Goal: Task Accomplishment & Management: Manage account settings

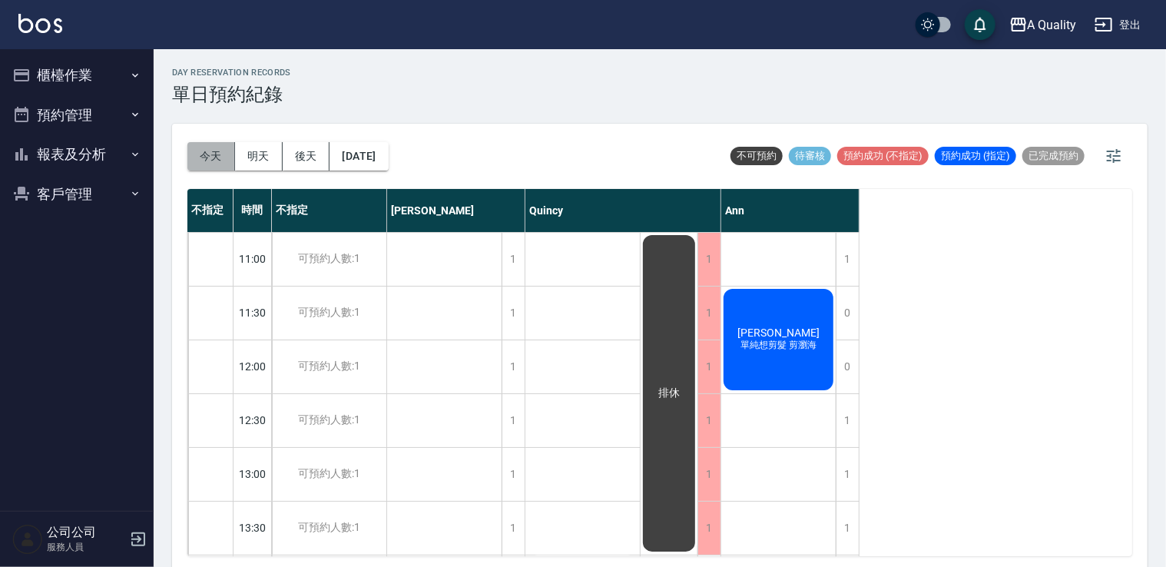
click at [210, 152] on button "今天" at bounding box center [211, 156] width 48 height 28
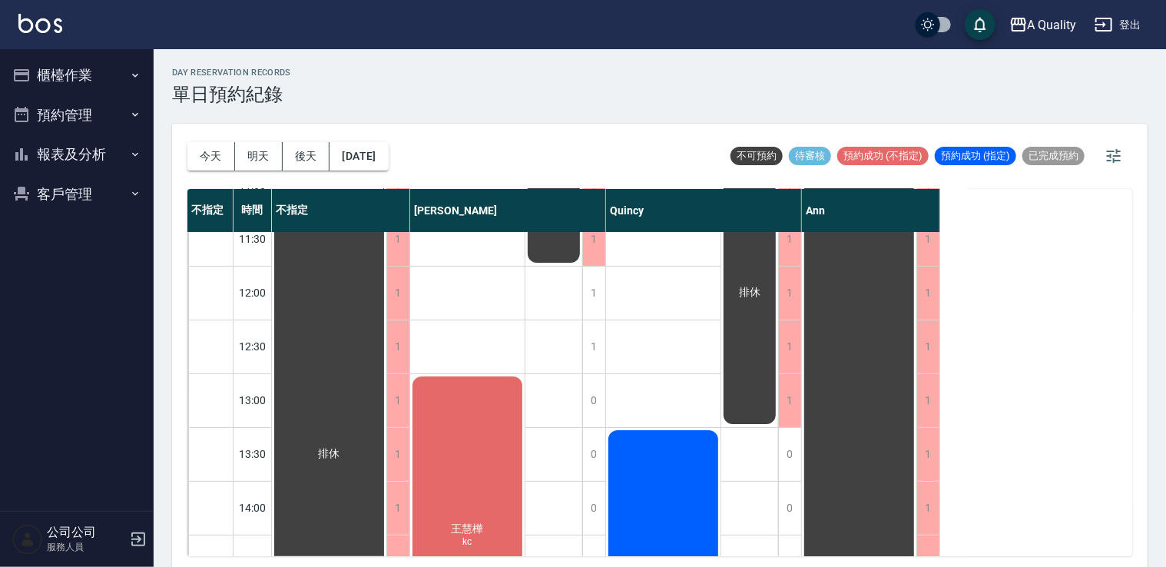
scroll to position [154, 0]
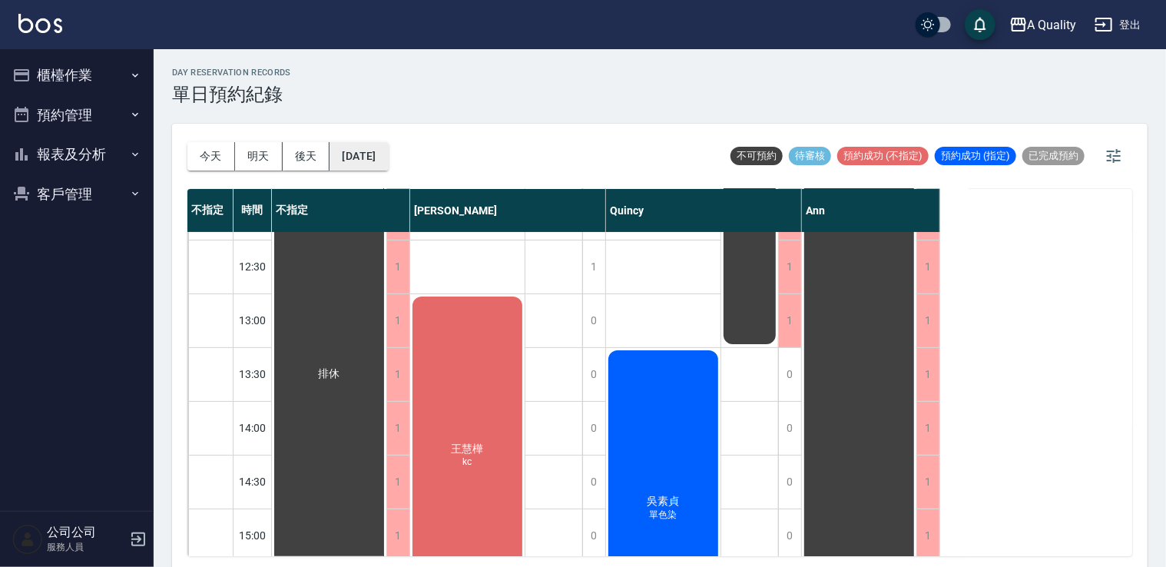
click at [388, 153] on button "[DATE]" at bounding box center [359, 156] width 58 height 28
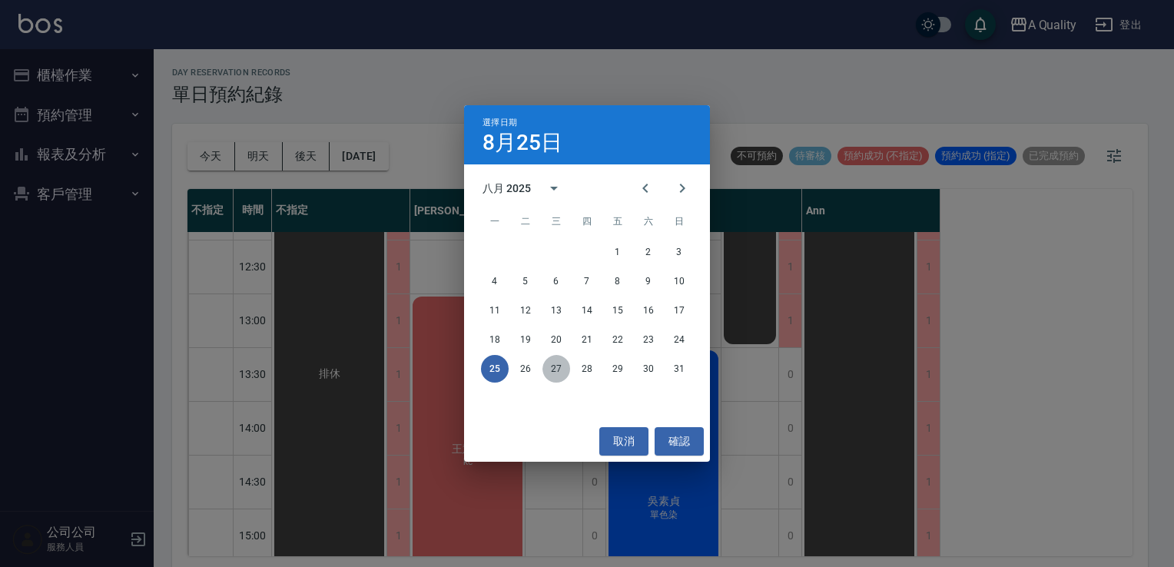
click at [553, 373] on button "27" at bounding box center [556, 369] width 28 height 28
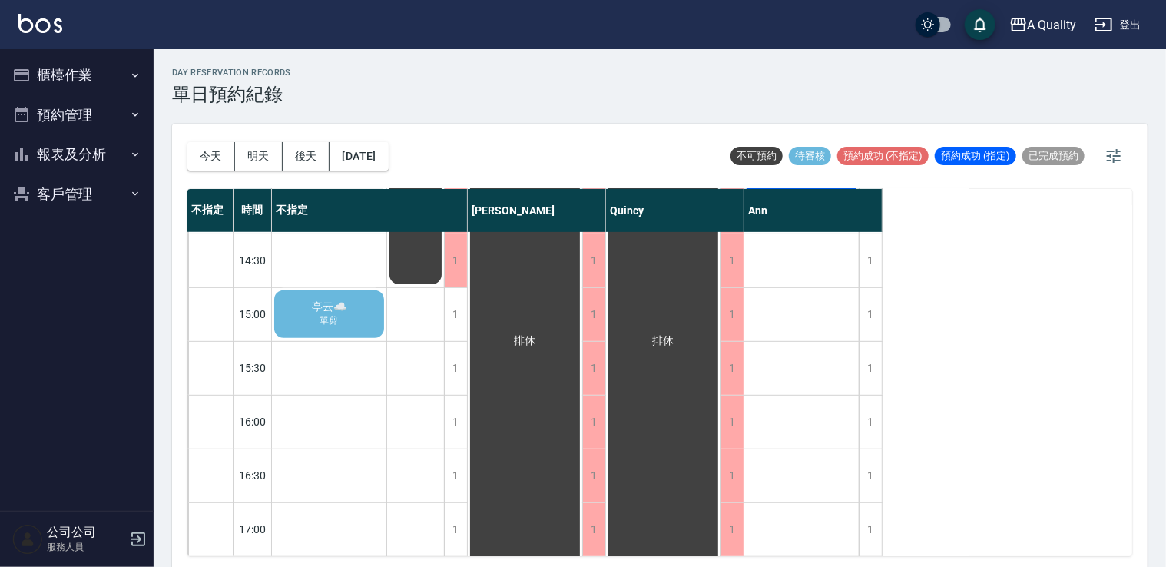
scroll to position [348, 0]
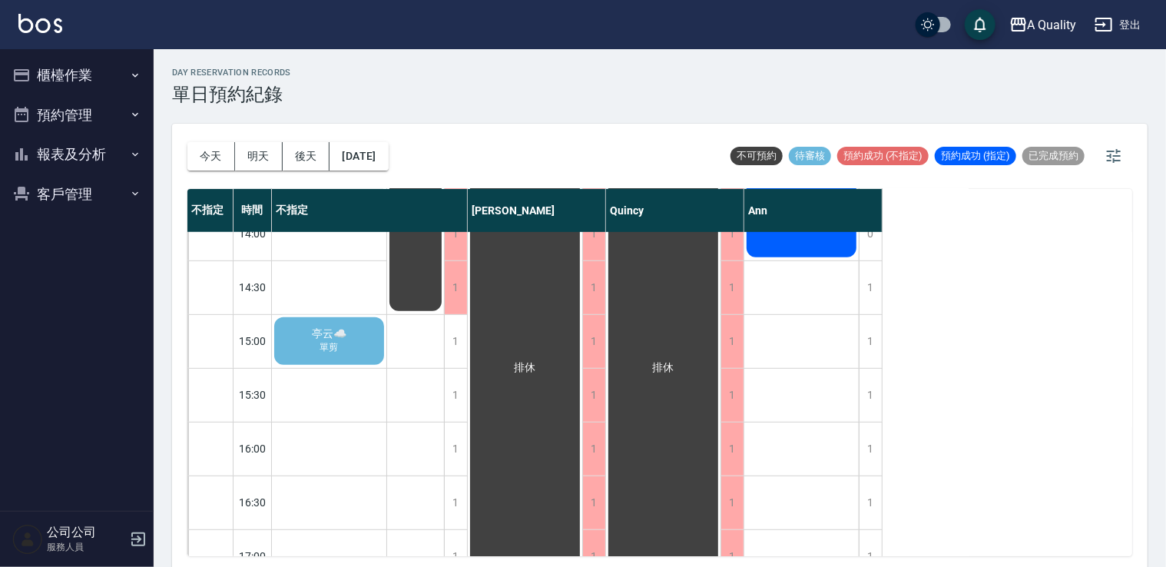
click at [352, 355] on div "亭云☁️ 單剪" at bounding box center [329, 341] width 114 height 52
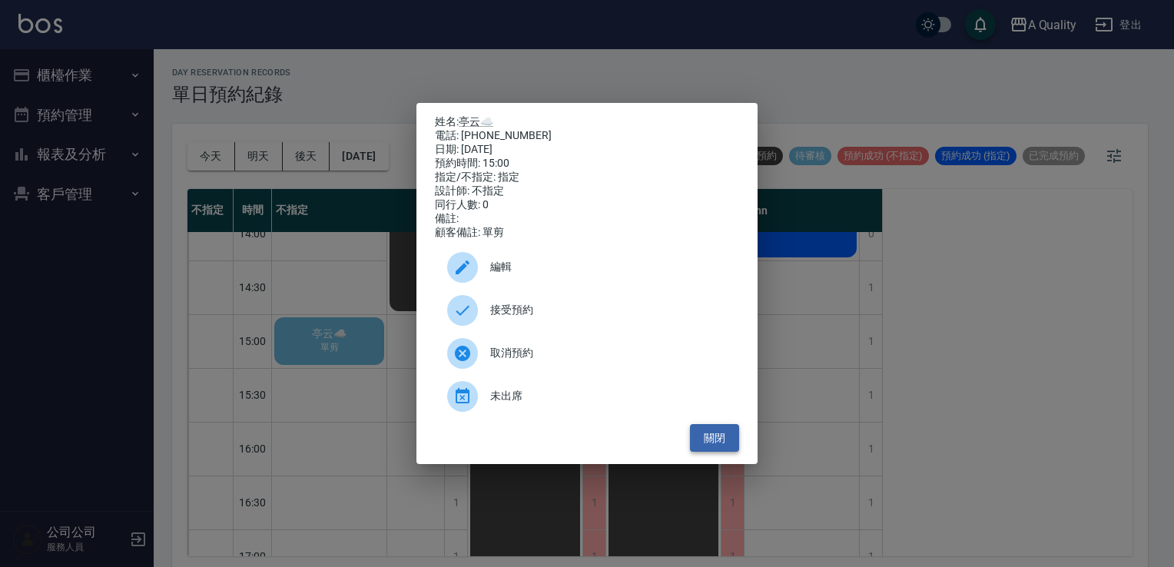
click at [716, 440] on button "關閉" at bounding box center [714, 438] width 49 height 28
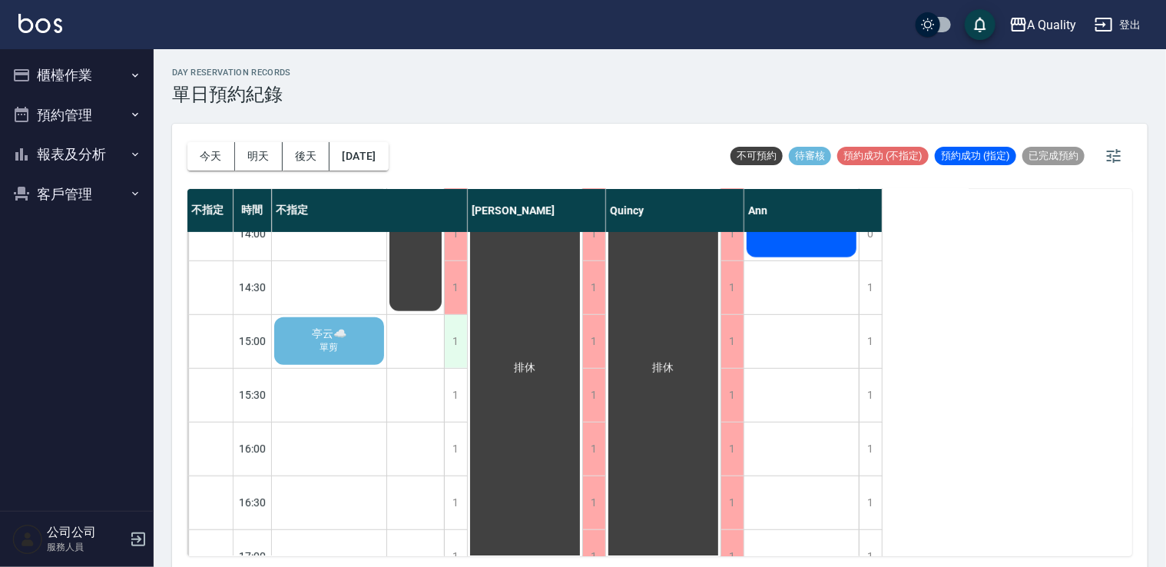
click at [458, 333] on div "1" at bounding box center [455, 341] width 23 height 53
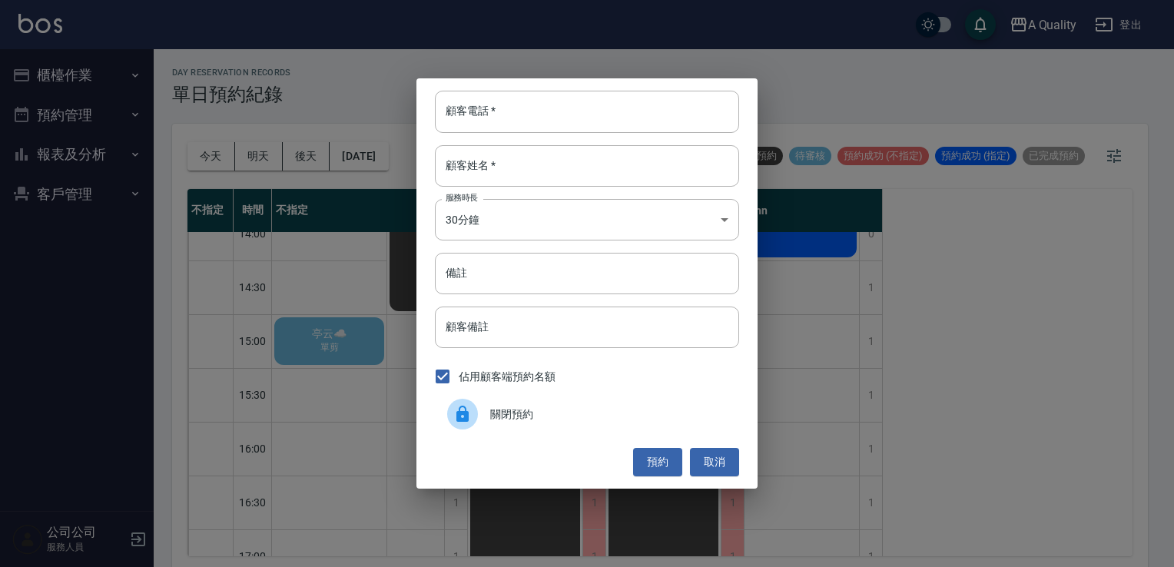
click at [532, 414] on span "關閉預約" at bounding box center [608, 414] width 237 height 16
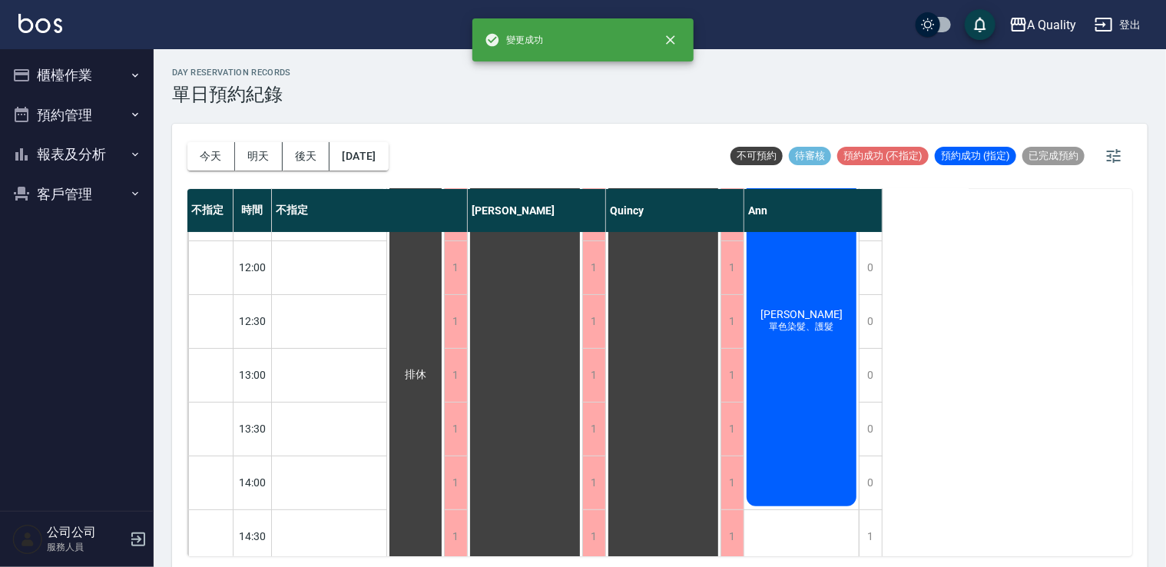
scroll to position [0, 0]
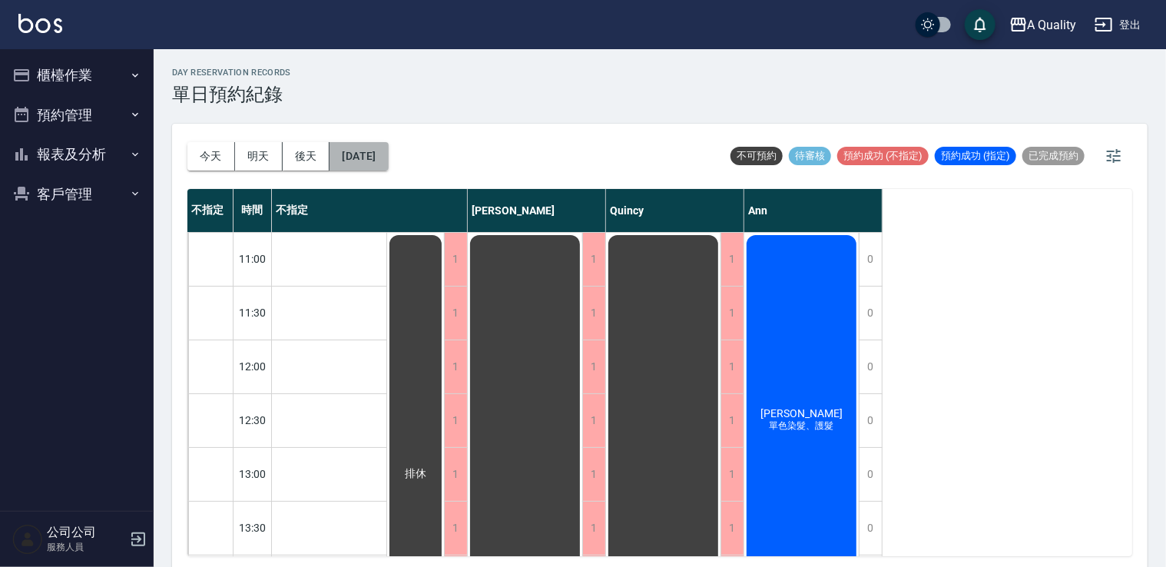
click at [388, 167] on button "[DATE]" at bounding box center [359, 156] width 58 height 28
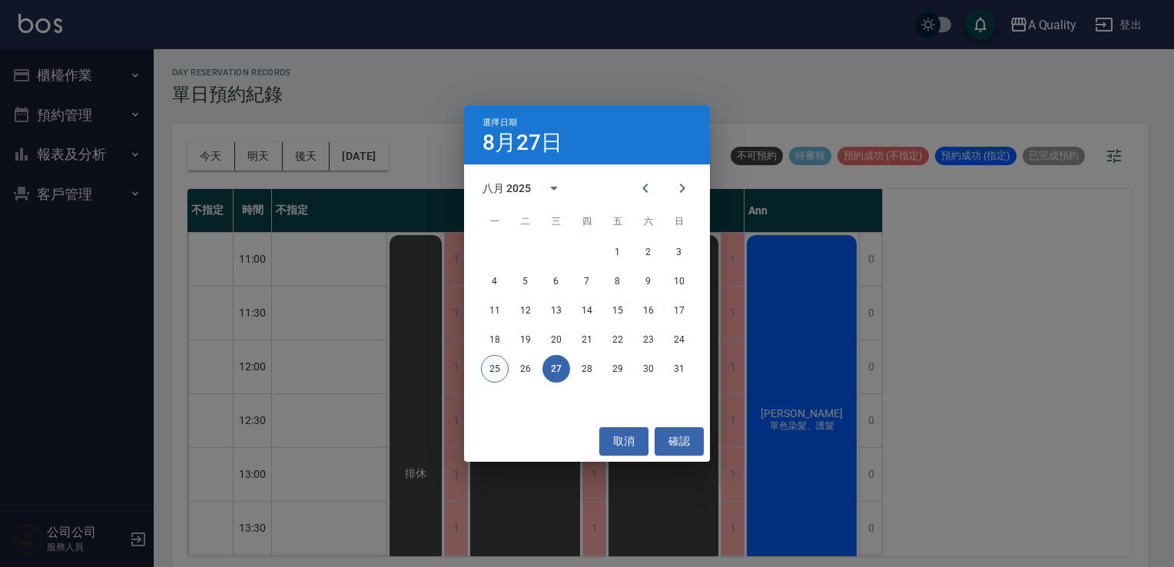
click at [489, 369] on button "25" at bounding box center [495, 369] width 28 height 28
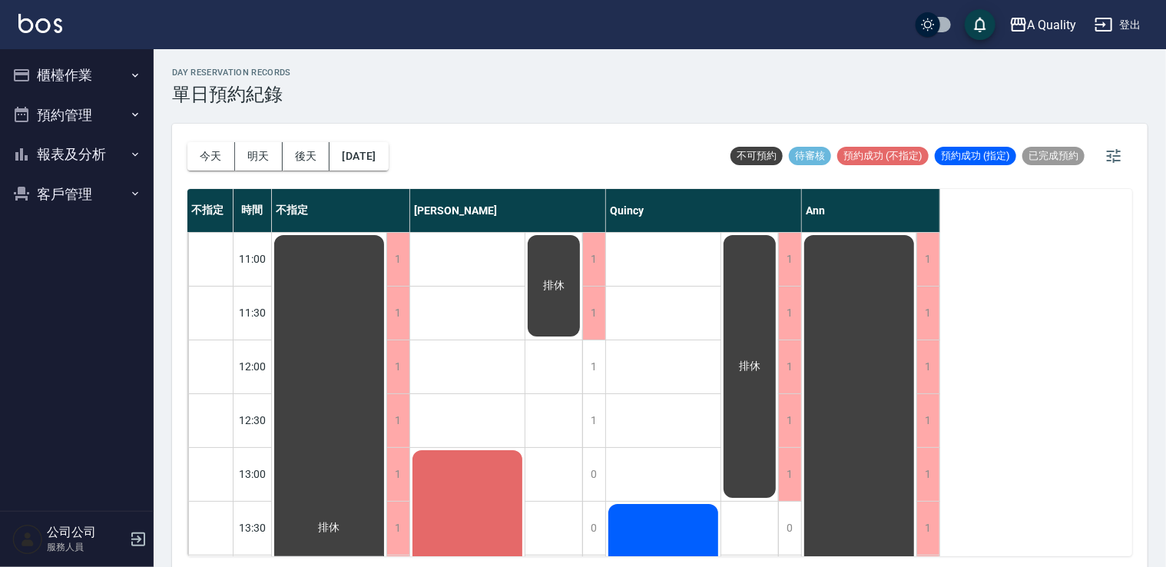
click at [72, 151] on button "報表及分析" at bounding box center [76, 154] width 141 height 40
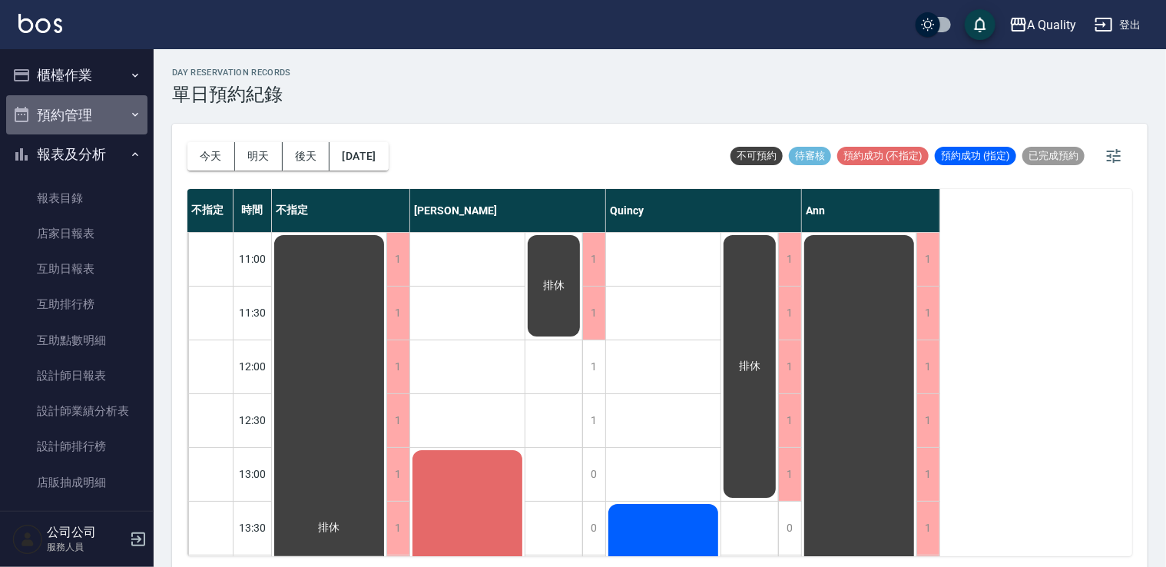
click at [95, 109] on button "預約管理" at bounding box center [76, 115] width 141 height 40
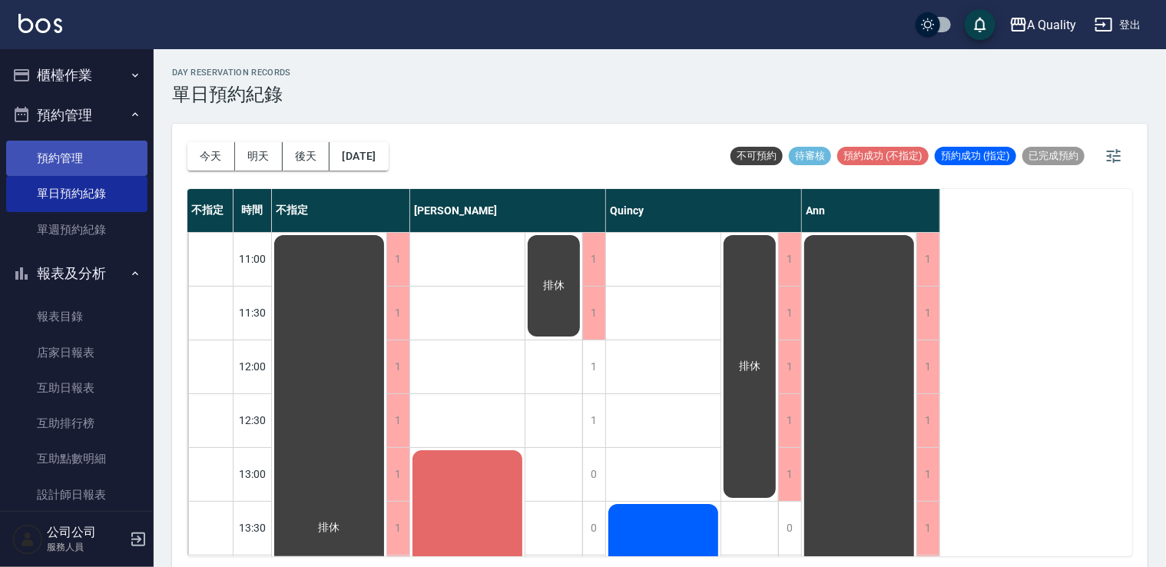
click at [95, 164] on link "預約管理" at bounding box center [76, 158] width 141 height 35
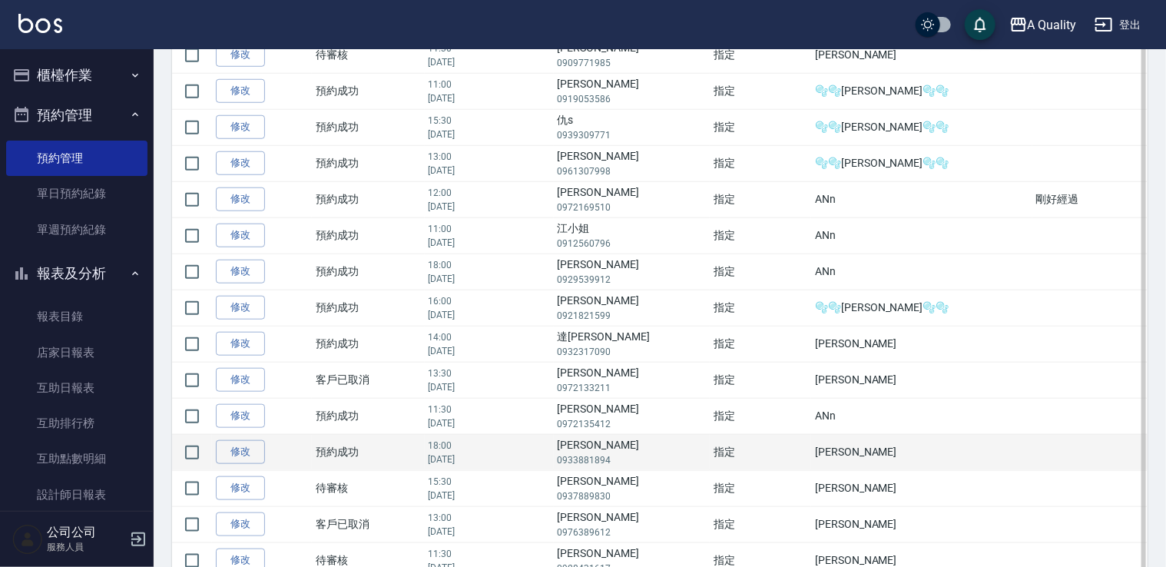
scroll to position [691, 0]
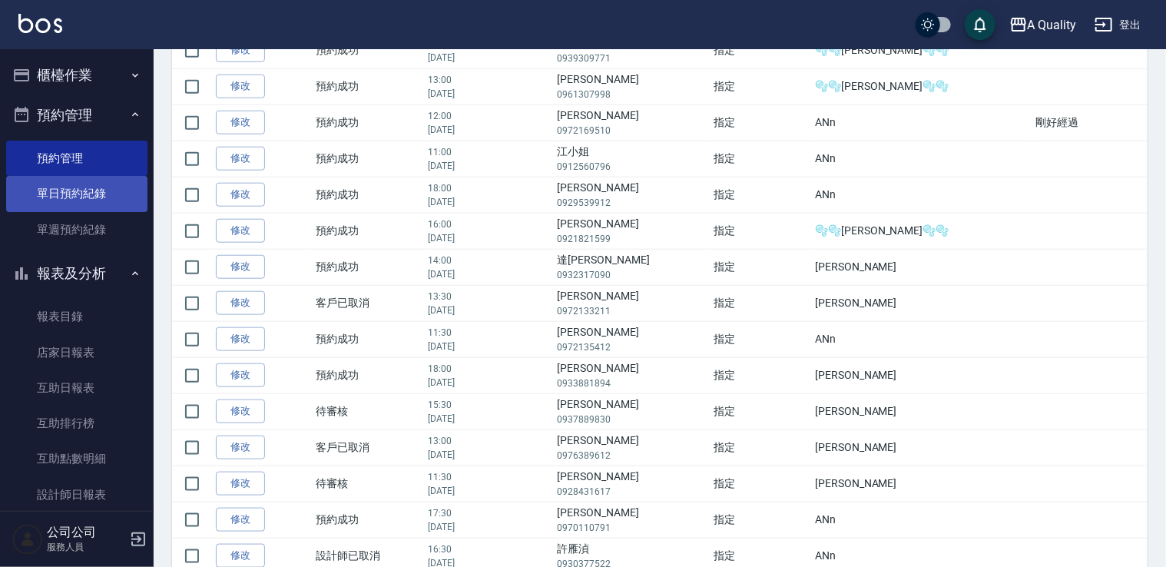
click at [111, 200] on link "單日預約紀錄" at bounding box center [76, 193] width 141 height 35
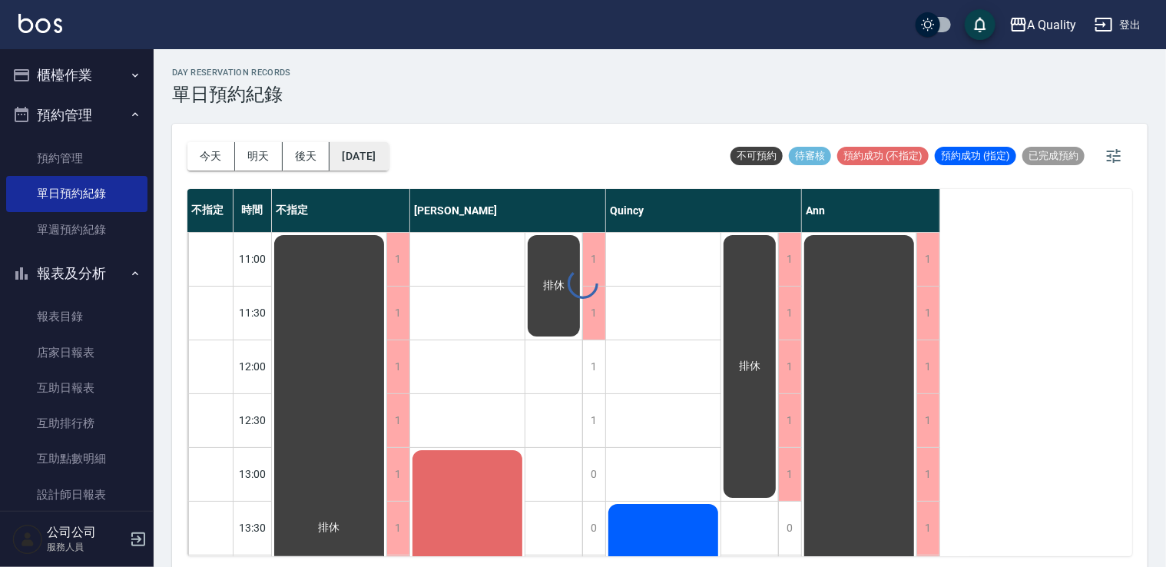
click at [388, 143] on button "[DATE]" at bounding box center [359, 156] width 58 height 28
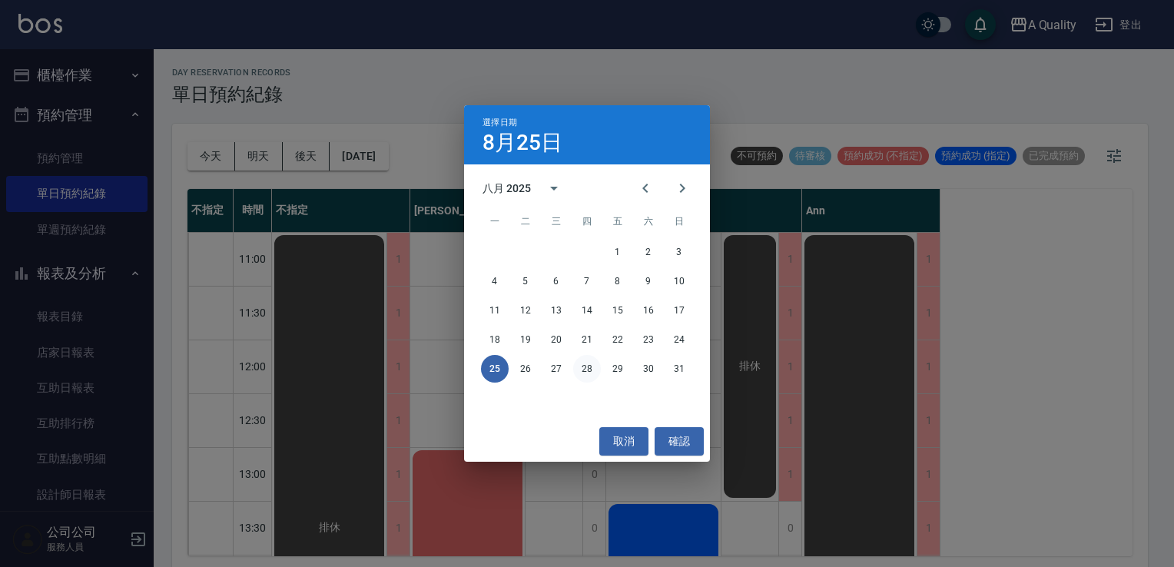
click at [587, 369] on button "28" at bounding box center [587, 369] width 28 height 28
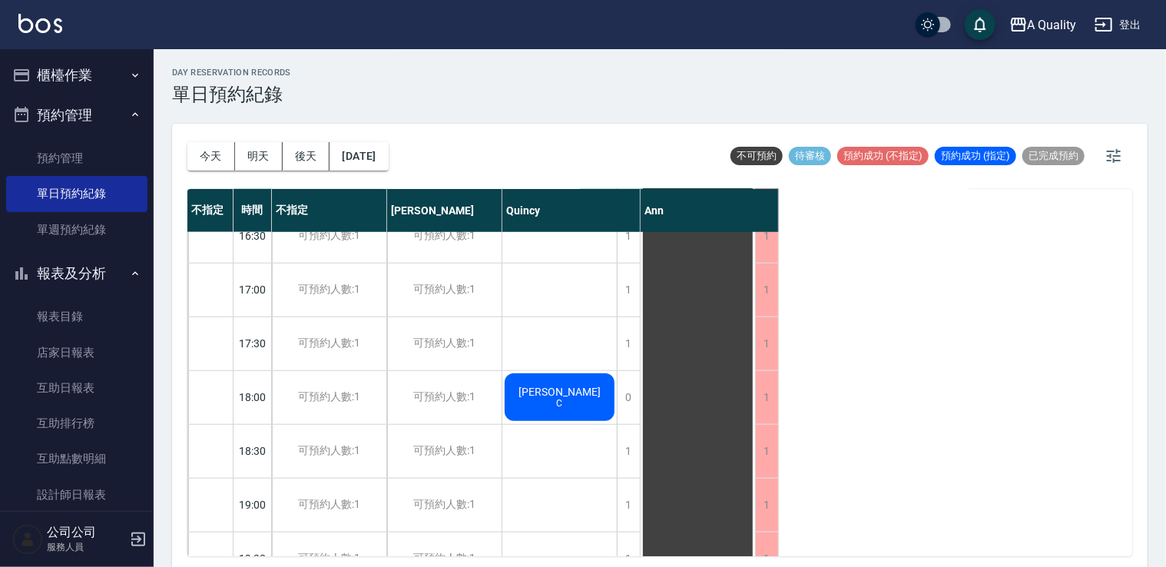
scroll to position [307, 0]
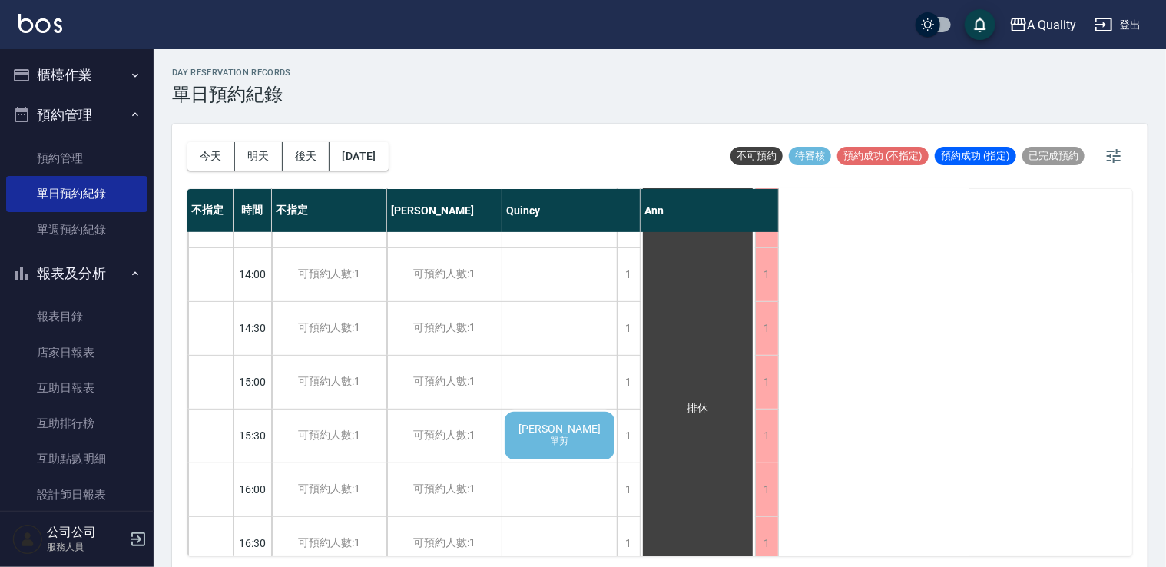
click at [582, 85] on div "[PERSON_NAME] 單剪" at bounding box center [559, 32] width 114 height 106
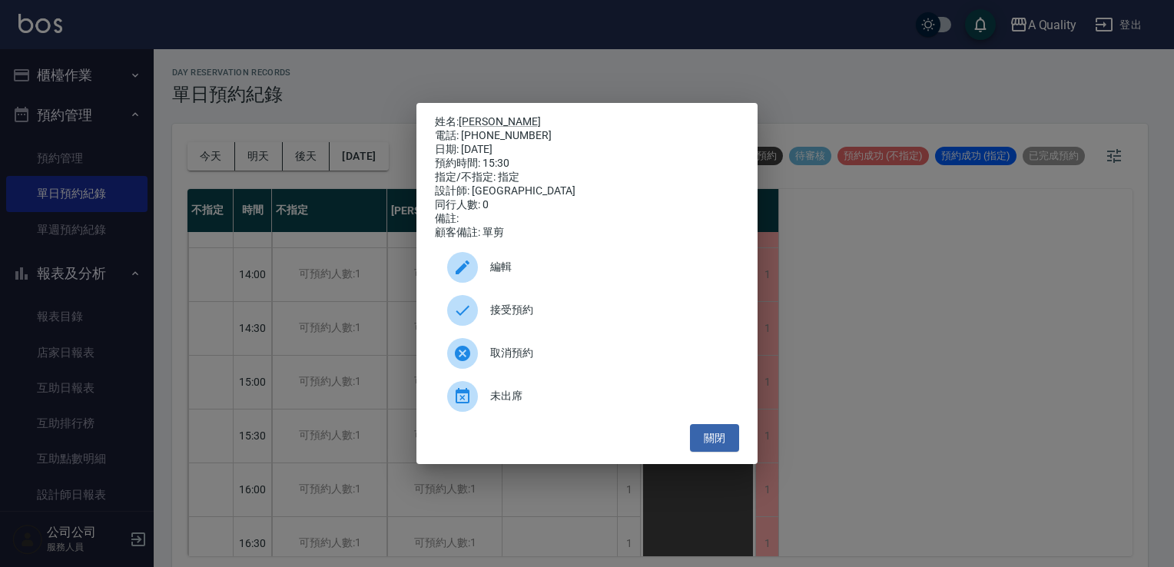
click at [490, 275] on span "編輯" at bounding box center [608, 267] width 237 height 16
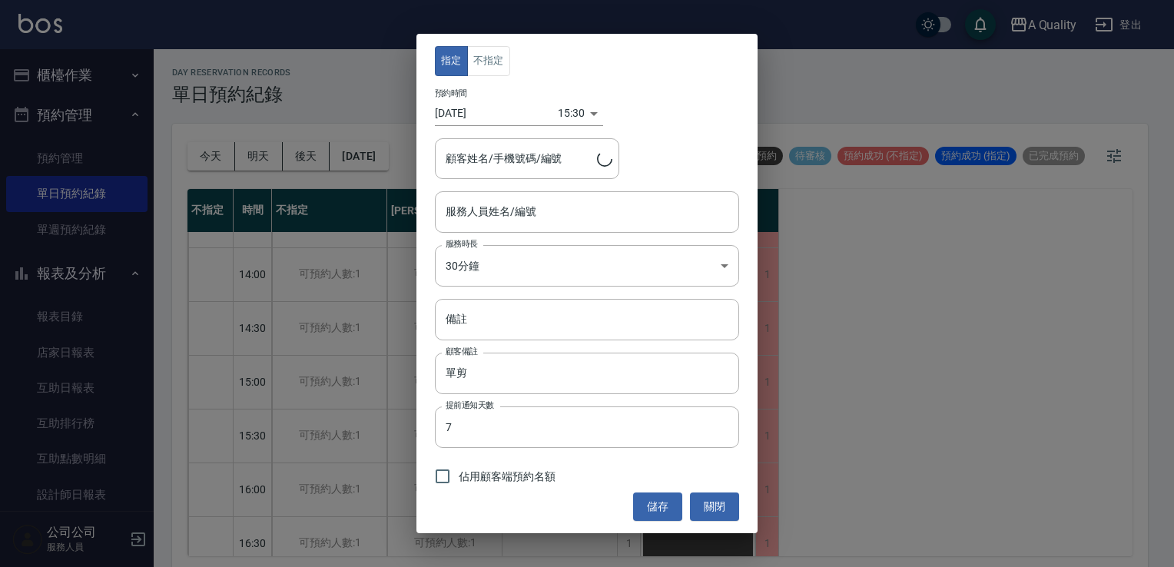
type input "Quincy(無代號)"
type input "[PERSON_NAME]/0937889830/000295"
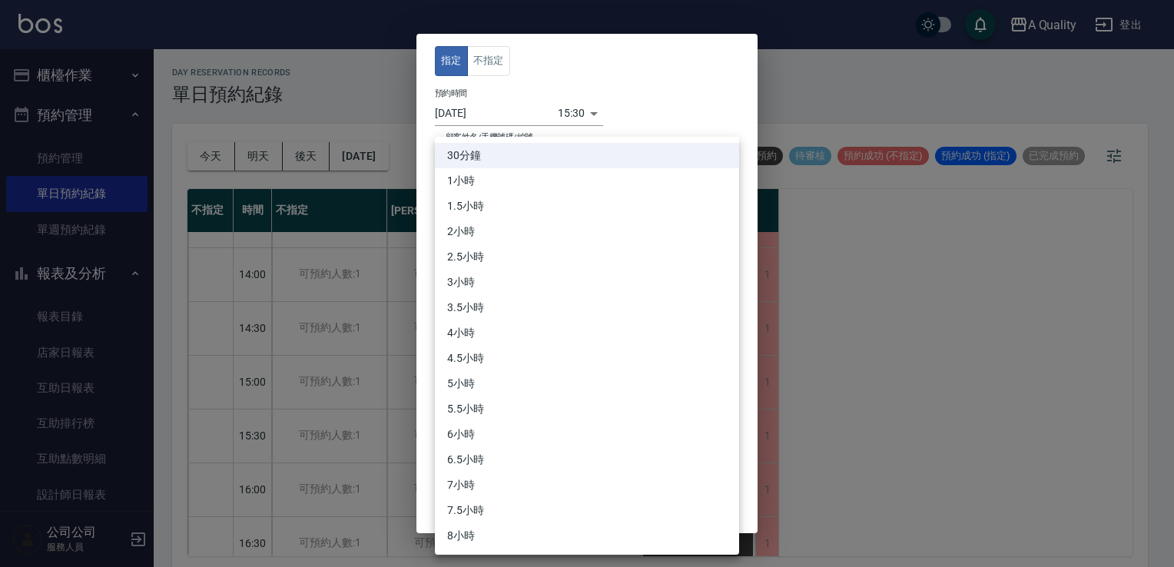
click at [482, 260] on body "A Quality 登出 櫃檯作業 打帳單 帳單列表 營業儀表板 現金收支登錄 每日結帳 排班表 現場電腦打卡 預約管理 預約管理 單日預約紀錄 單週預約紀錄…" at bounding box center [587, 285] width 1174 height 571
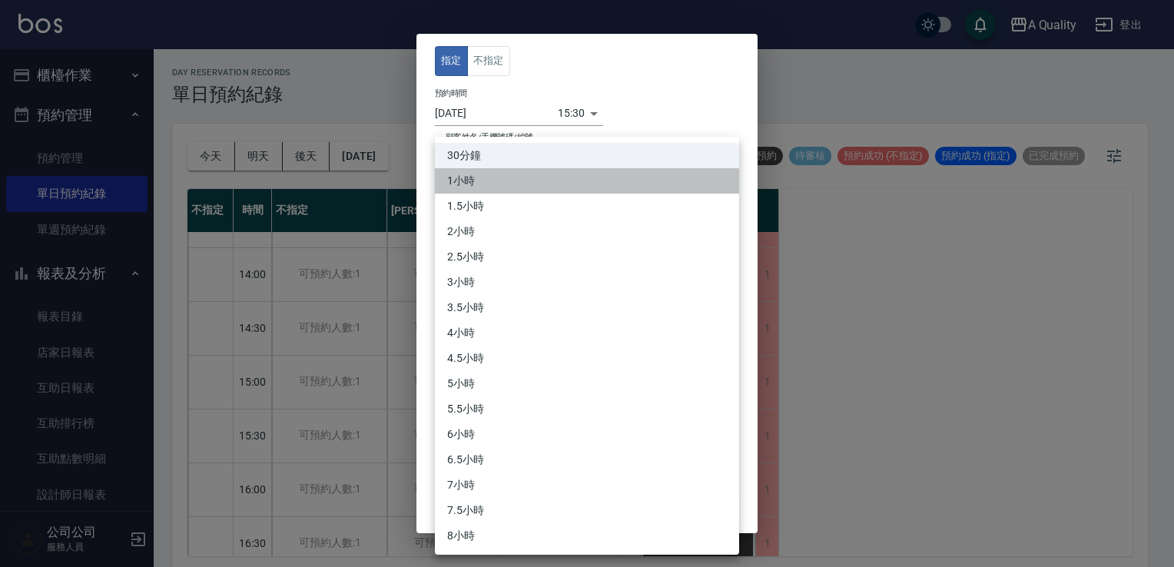
click at [475, 177] on li "1小時" at bounding box center [587, 180] width 304 height 25
type input "2"
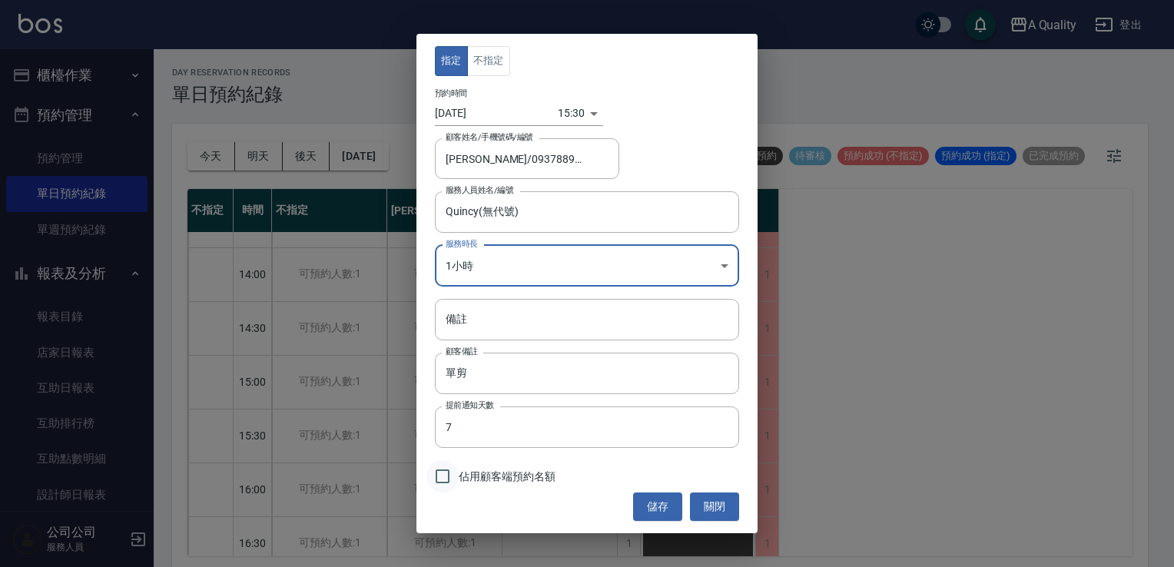
click at [441, 475] on input "佔用顧客端預約名額" at bounding box center [442, 476] width 32 height 32
checkbox input "true"
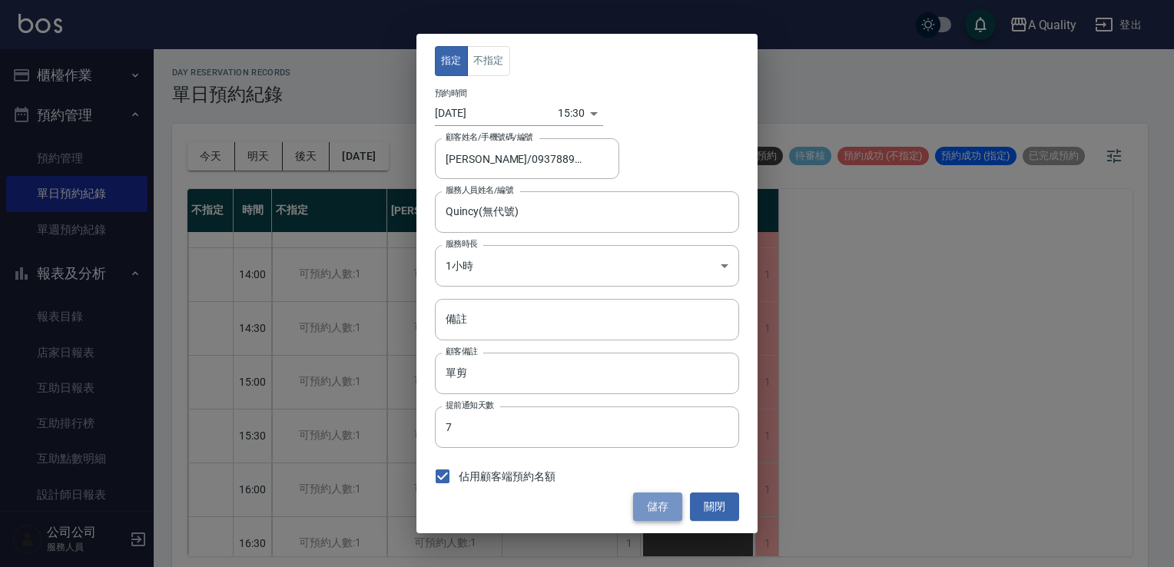
click at [660, 503] on button "儲存" at bounding box center [657, 506] width 49 height 28
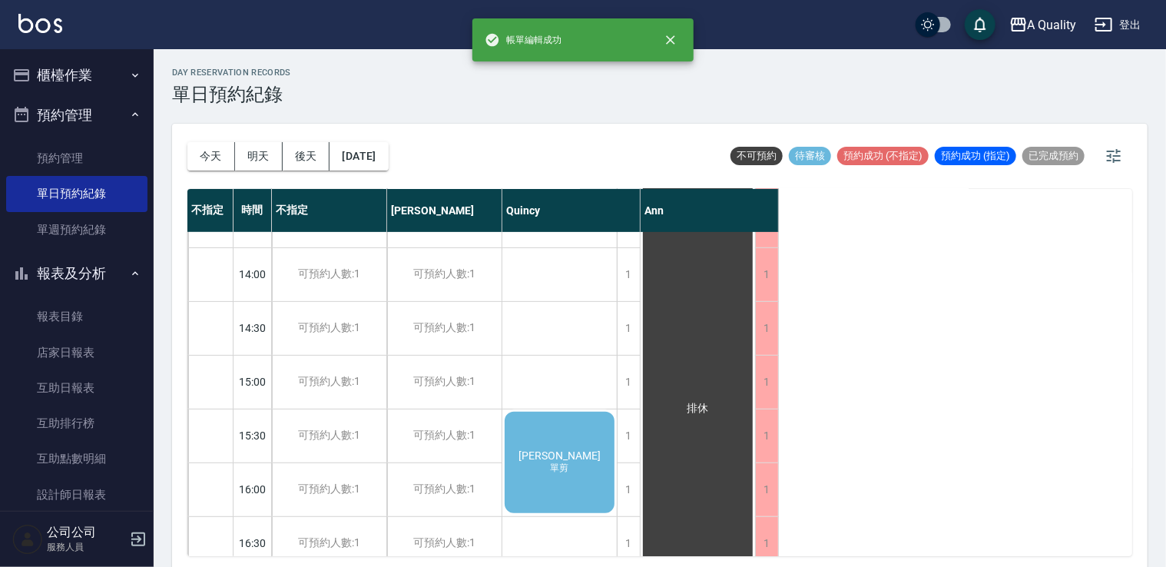
click at [565, 85] on div "[PERSON_NAME] 單剪" at bounding box center [559, 32] width 114 height 106
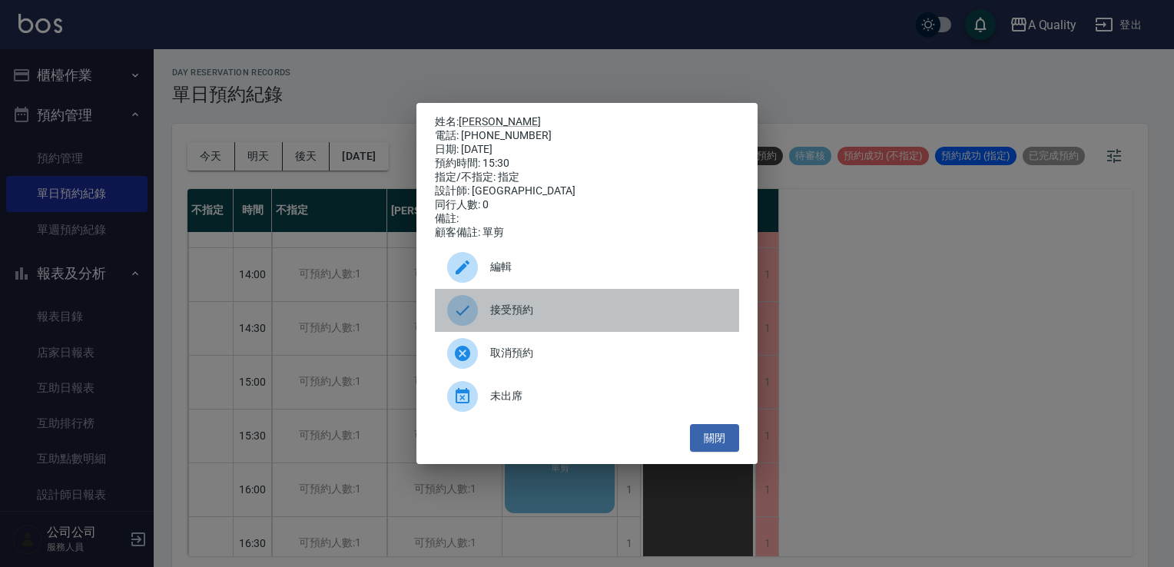
click at [540, 303] on div "接受預約" at bounding box center [587, 310] width 304 height 43
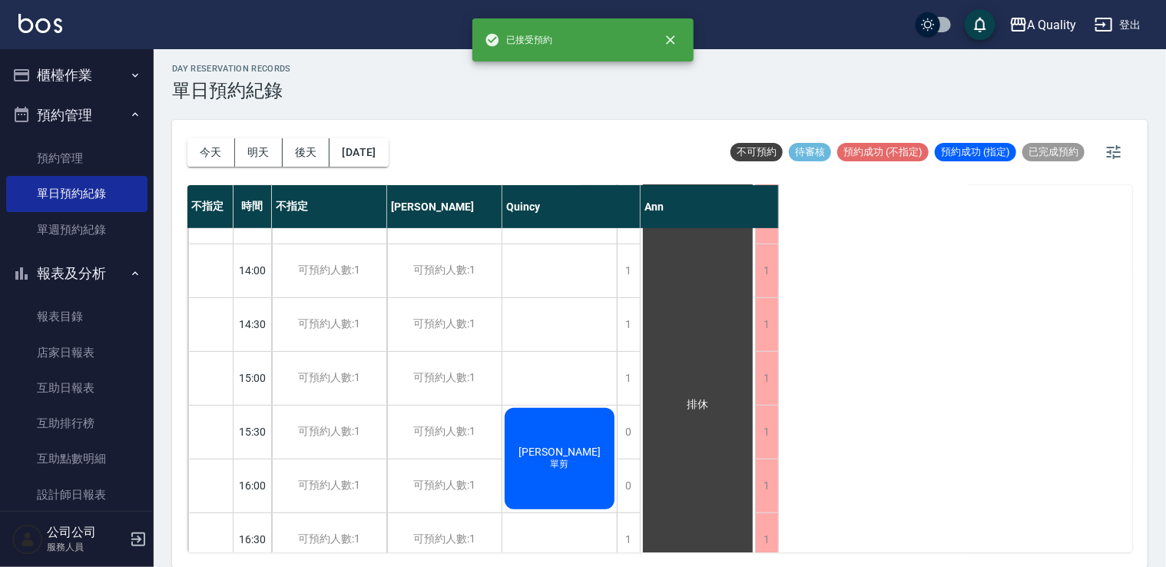
scroll to position [538, 0]
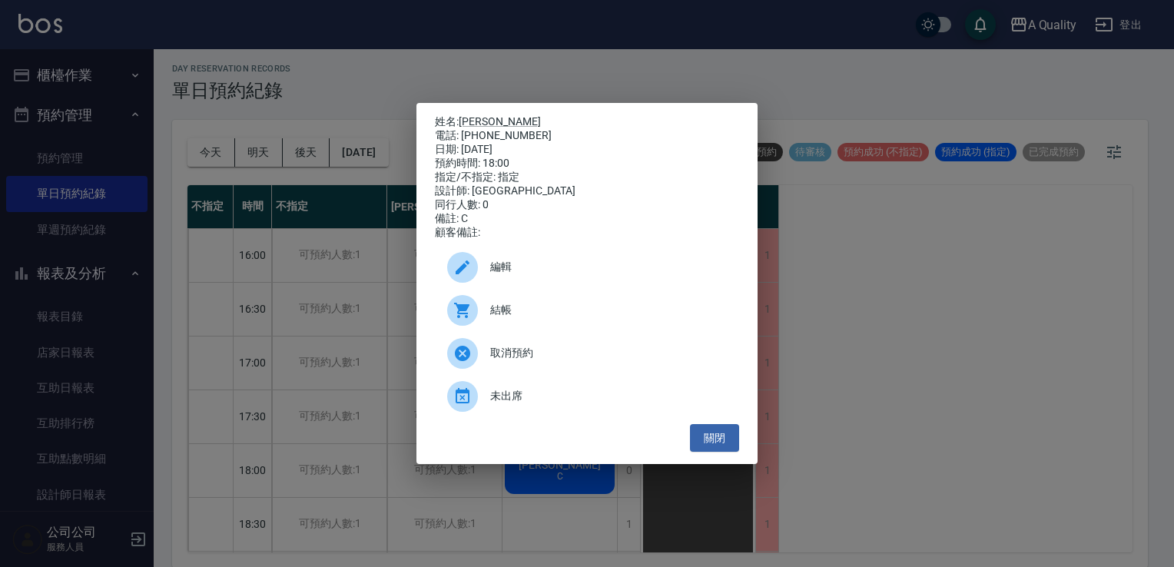
click at [519, 275] on span "編輯" at bounding box center [608, 267] width 237 height 16
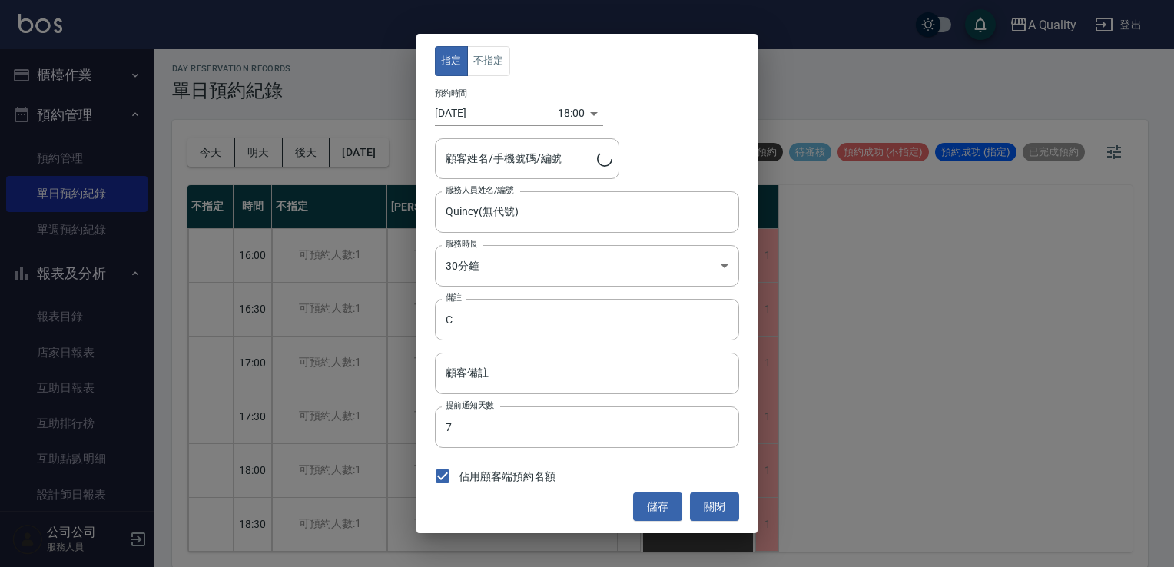
type input "[PERSON_NAME]/0933881894/"
click at [512, 272] on body "A Quality 登出 櫃檯作業 打帳單 帳單列表 營業儀表板 現金收支登錄 每日結帳 排班表 現場電腦打卡 預約管理 預約管理 單日預約紀錄 單週預約紀錄…" at bounding box center [587, 281] width 1174 height 571
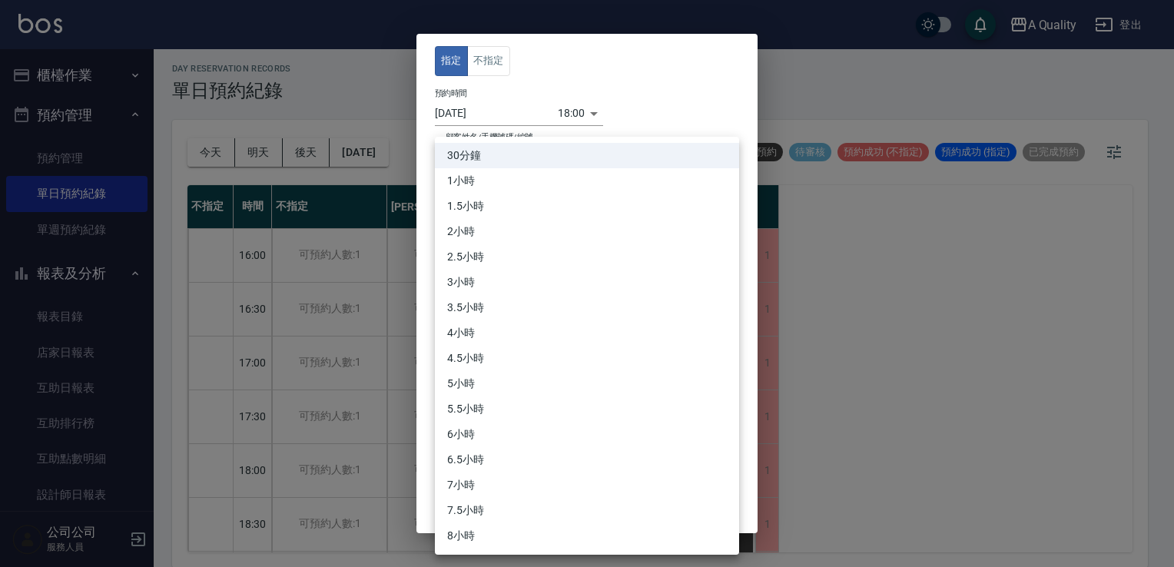
click at [478, 185] on li "1小時" at bounding box center [587, 180] width 304 height 25
type input "2"
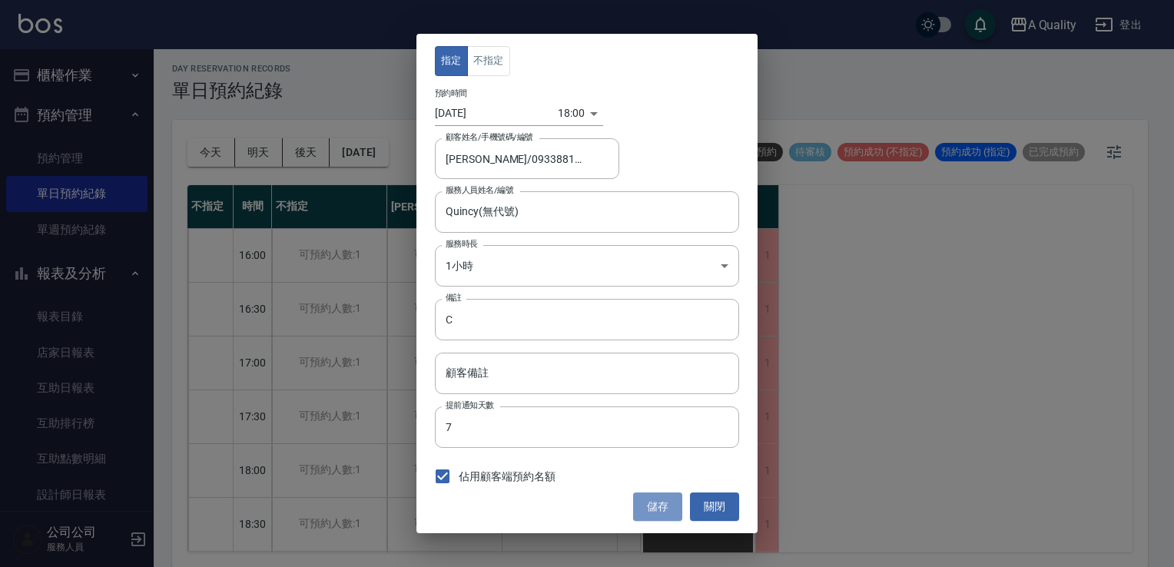
drag, startPoint x: 661, startPoint y: 501, endPoint x: 650, endPoint y: 472, distance: 30.4
click at [661, 500] on button "儲存" at bounding box center [657, 506] width 49 height 28
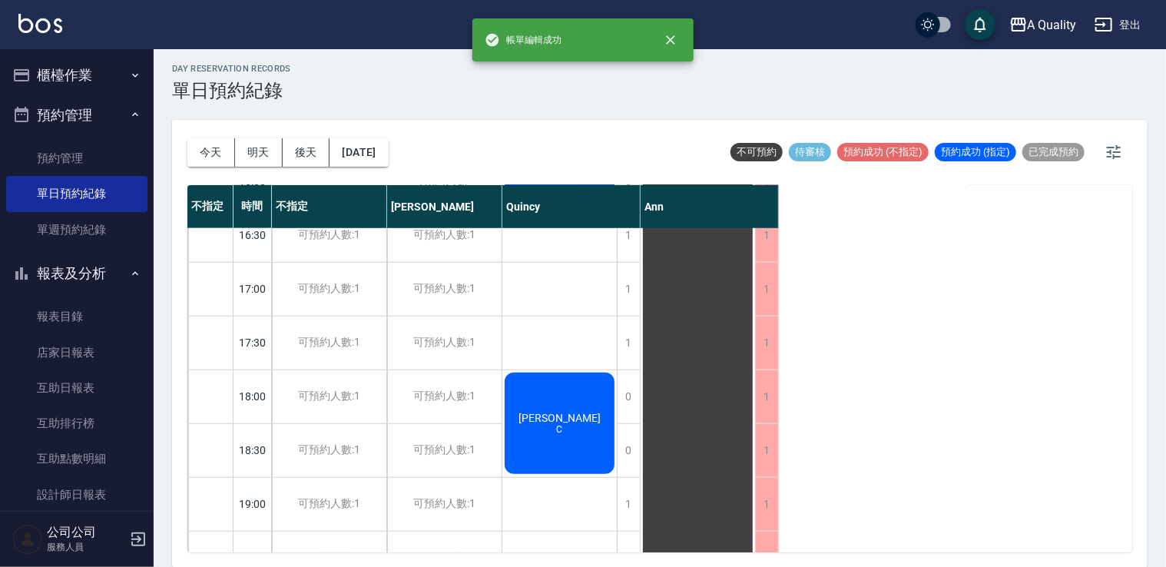
scroll to position [655, 0]
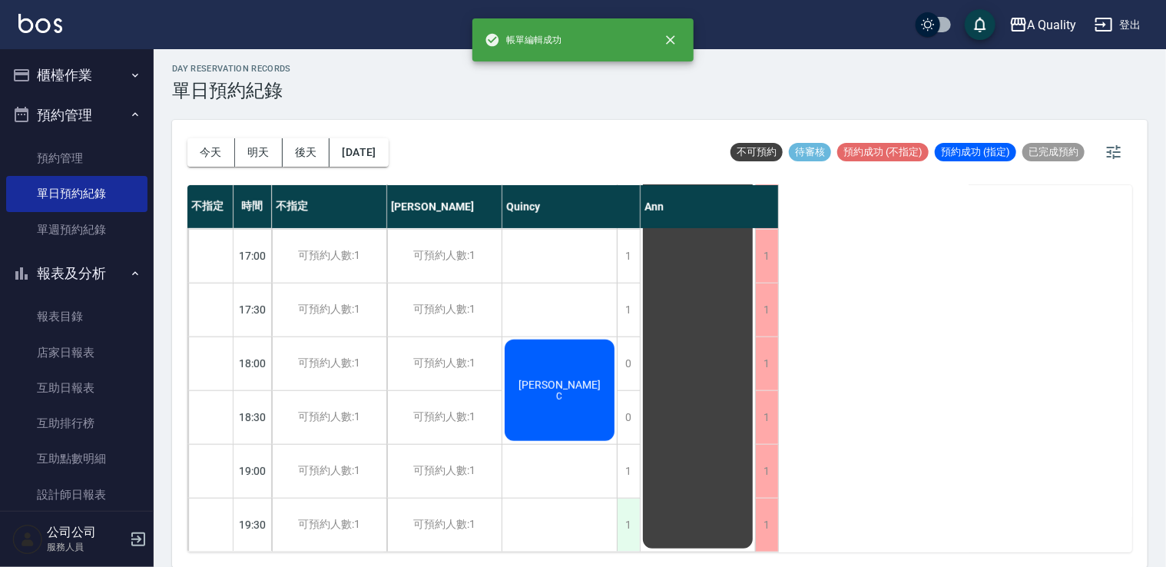
click at [624, 510] on div "1" at bounding box center [628, 524] width 23 height 53
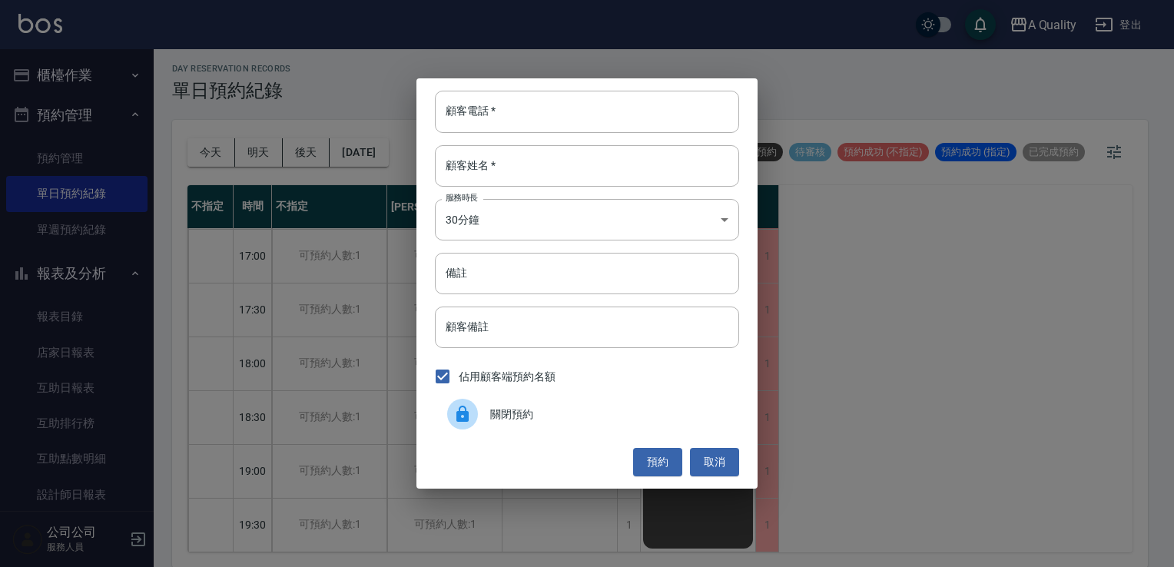
click at [545, 408] on span "關閉預約" at bounding box center [608, 414] width 237 height 16
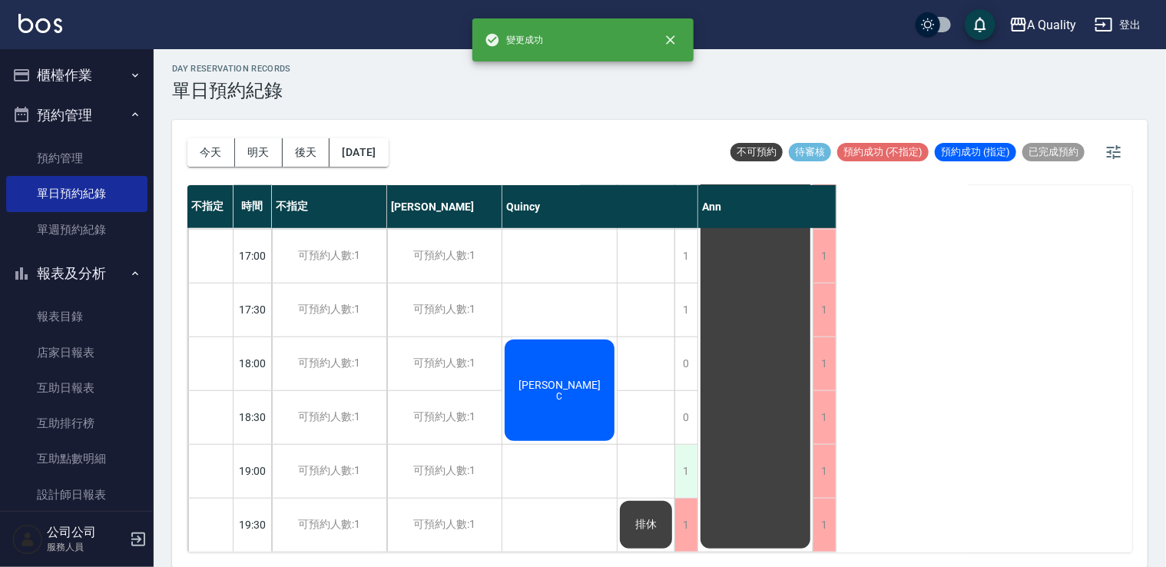
click at [682, 454] on div "1" at bounding box center [685, 471] width 23 height 53
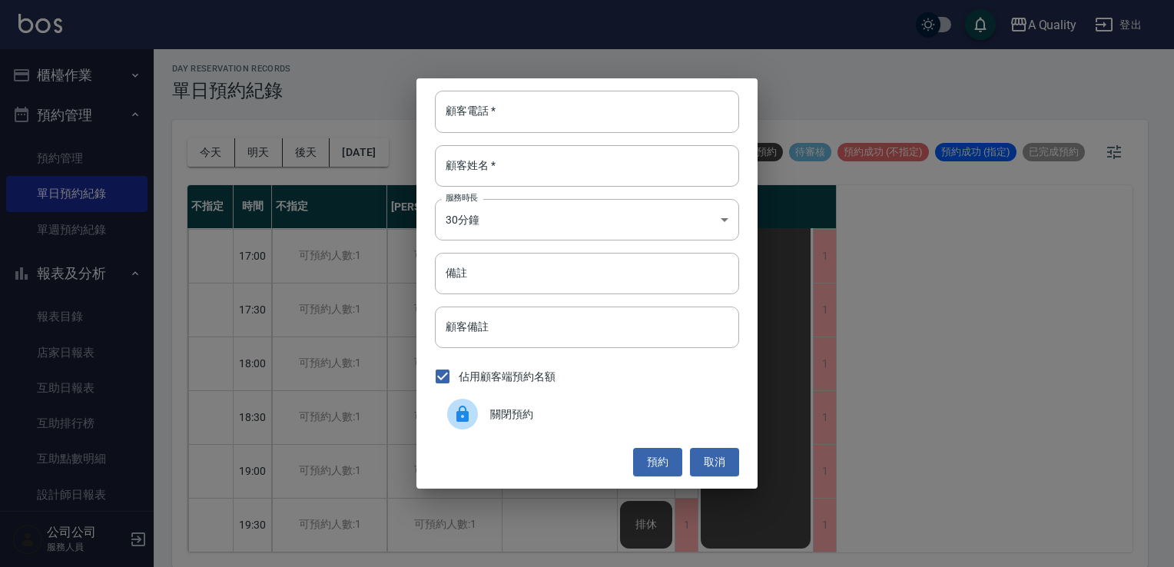
click at [623, 462] on div "預約 取消" at bounding box center [587, 462] width 304 height 28
click at [627, 431] on div "關閉預約" at bounding box center [587, 413] width 304 height 43
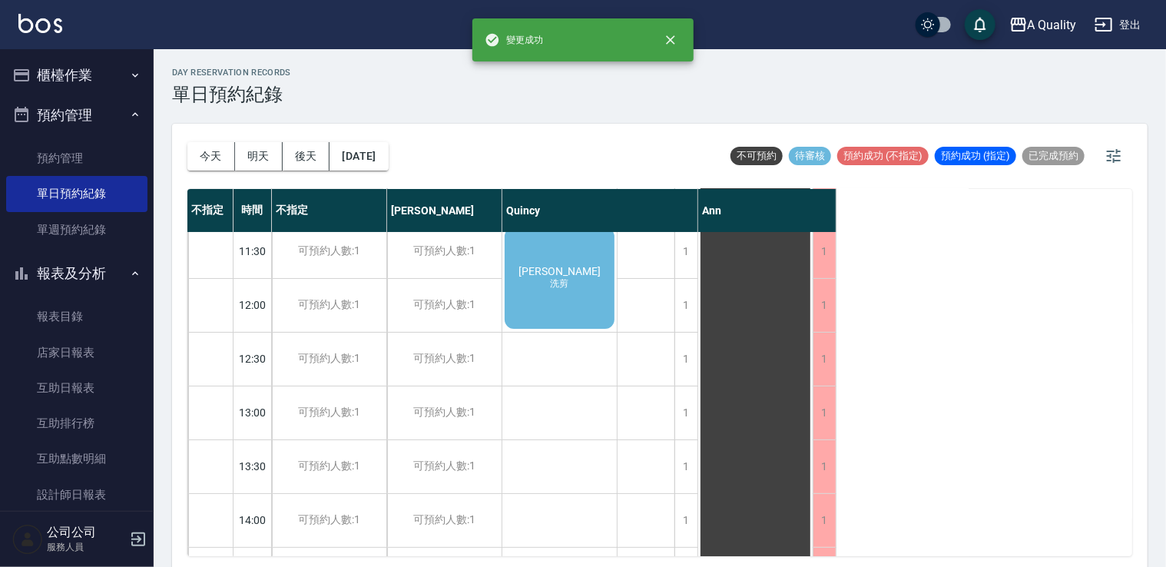
scroll to position [0, 0]
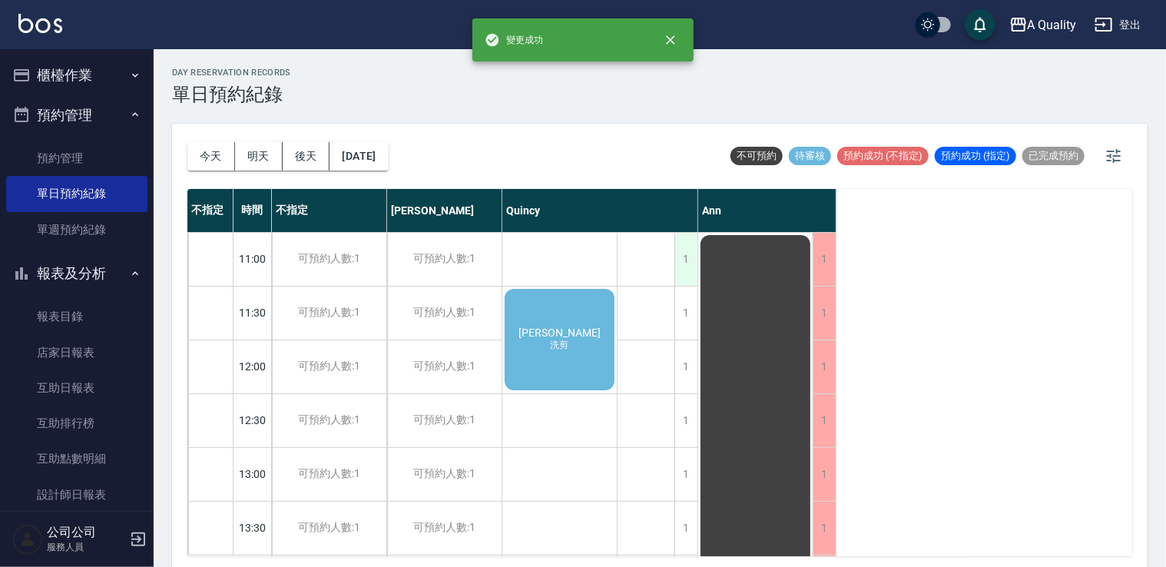
click at [685, 241] on div "1" at bounding box center [685, 259] width 23 height 53
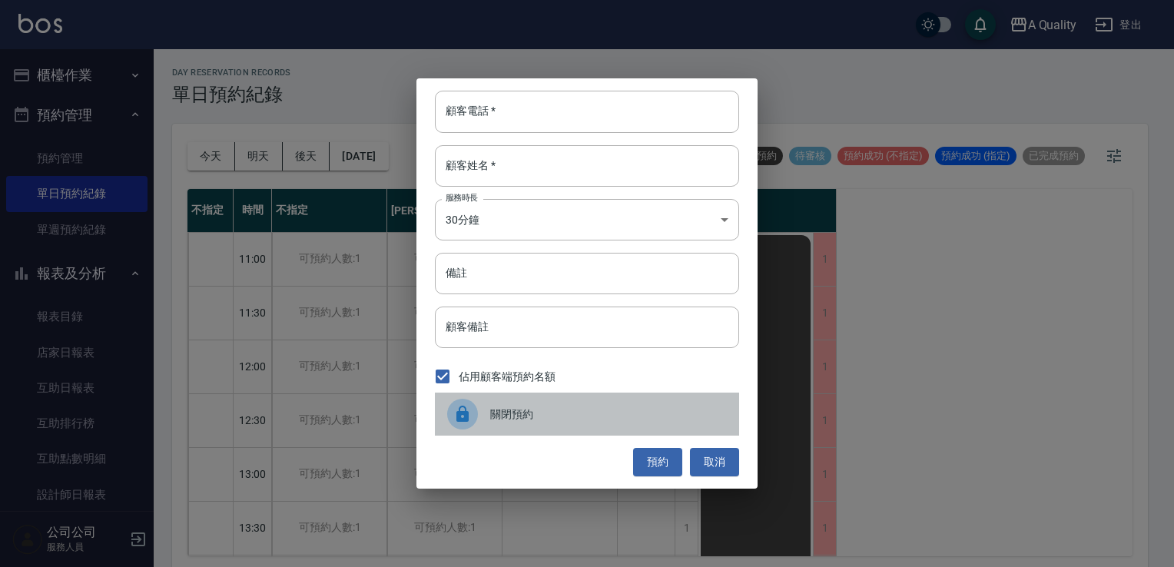
drag, startPoint x: 506, startPoint y: 409, endPoint x: 576, endPoint y: 361, distance: 84.6
click at [505, 409] on span "關閉預約" at bounding box center [608, 414] width 237 height 16
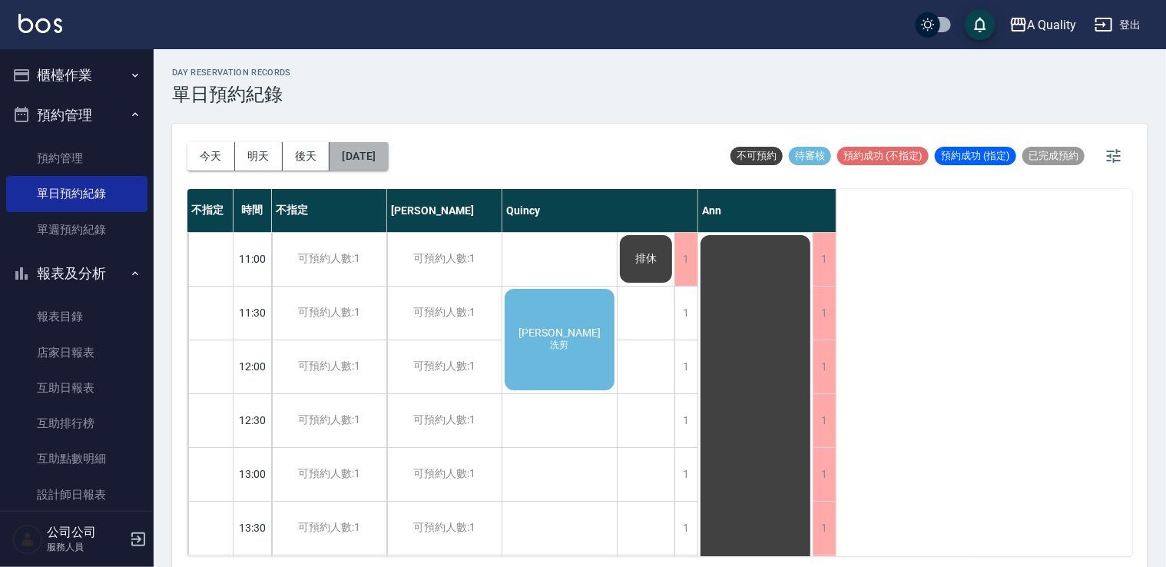
click at [388, 153] on button "[DATE]" at bounding box center [359, 156] width 58 height 28
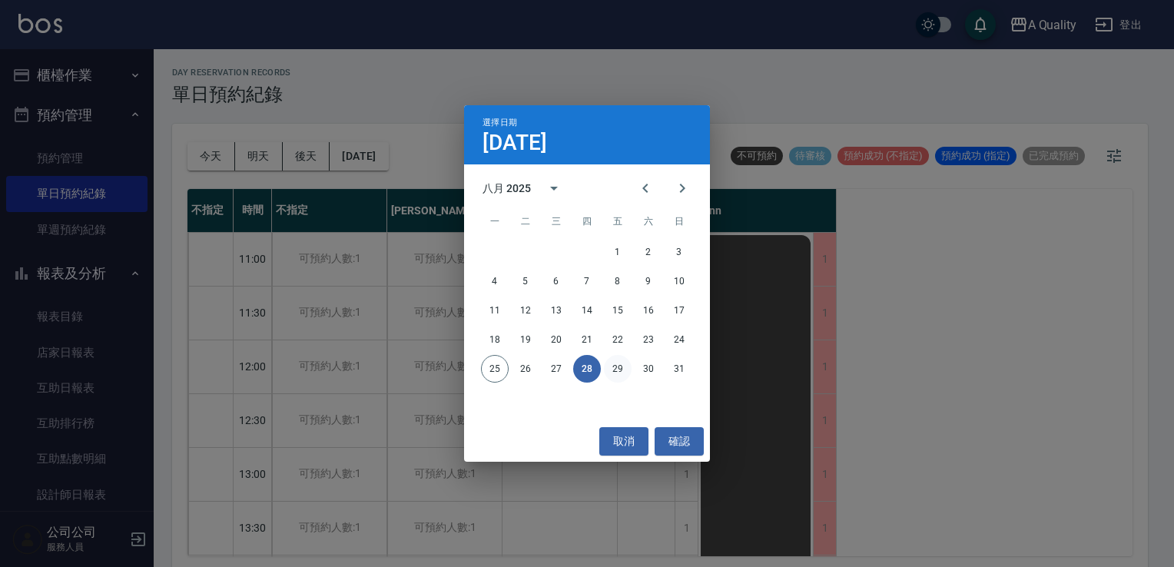
click at [622, 363] on button "29" at bounding box center [618, 369] width 28 height 28
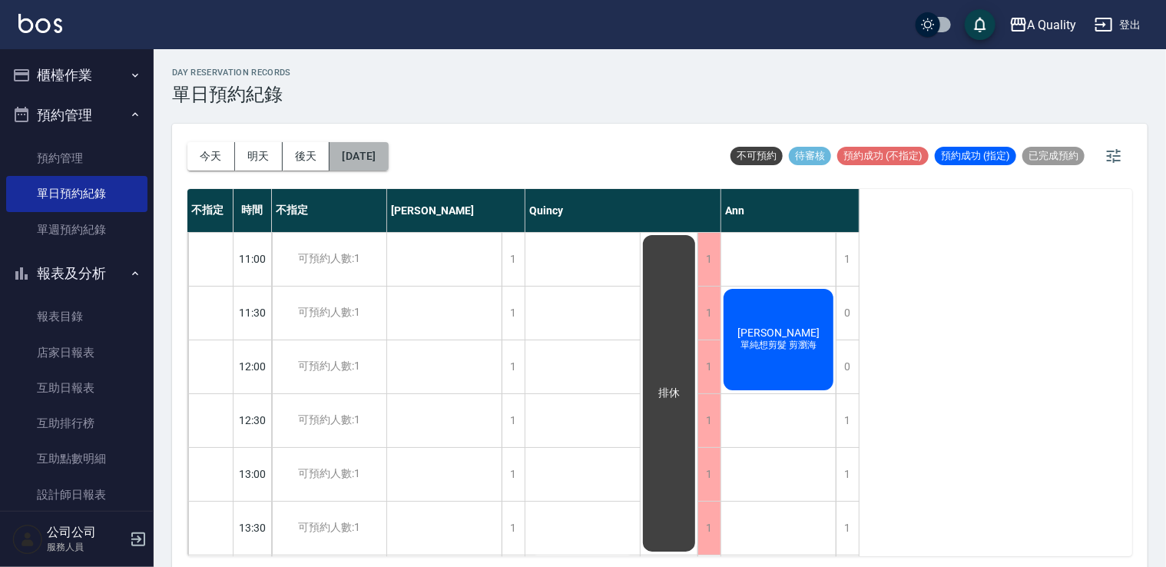
click at [388, 166] on button "[DATE]" at bounding box center [359, 156] width 58 height 28
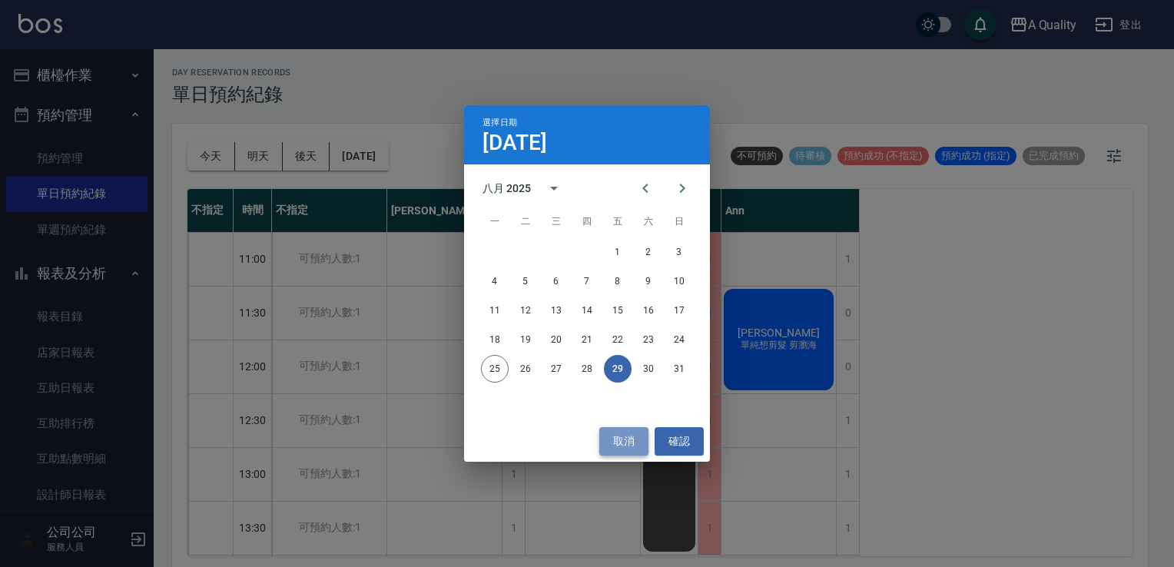
click at [621, 442] on button "取消" at bounding box center [623, 441] width 49 height 28
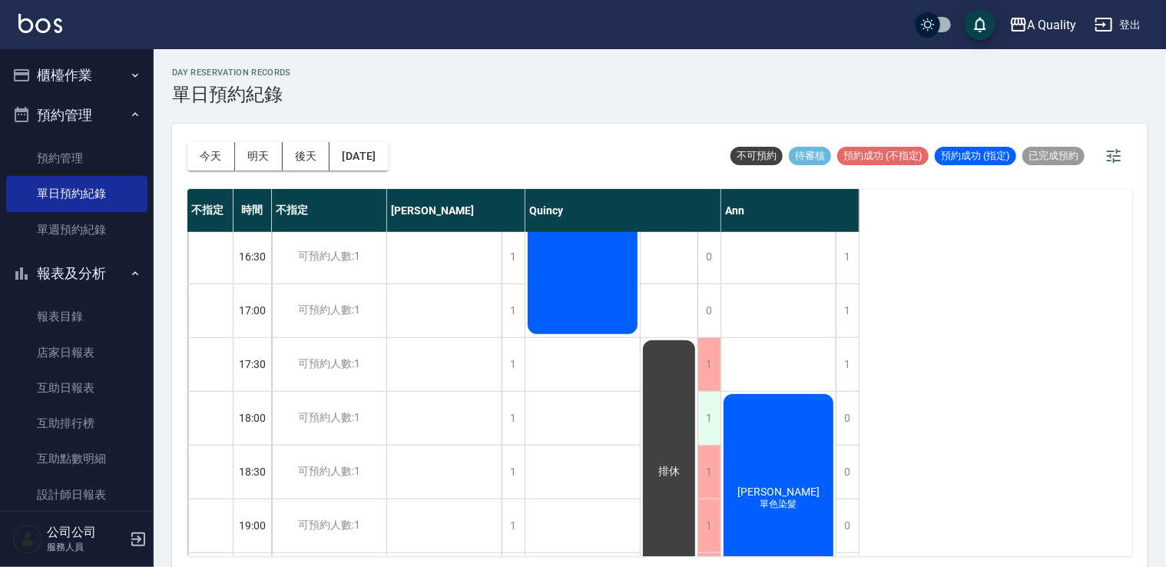
scroll to position [655, 0]
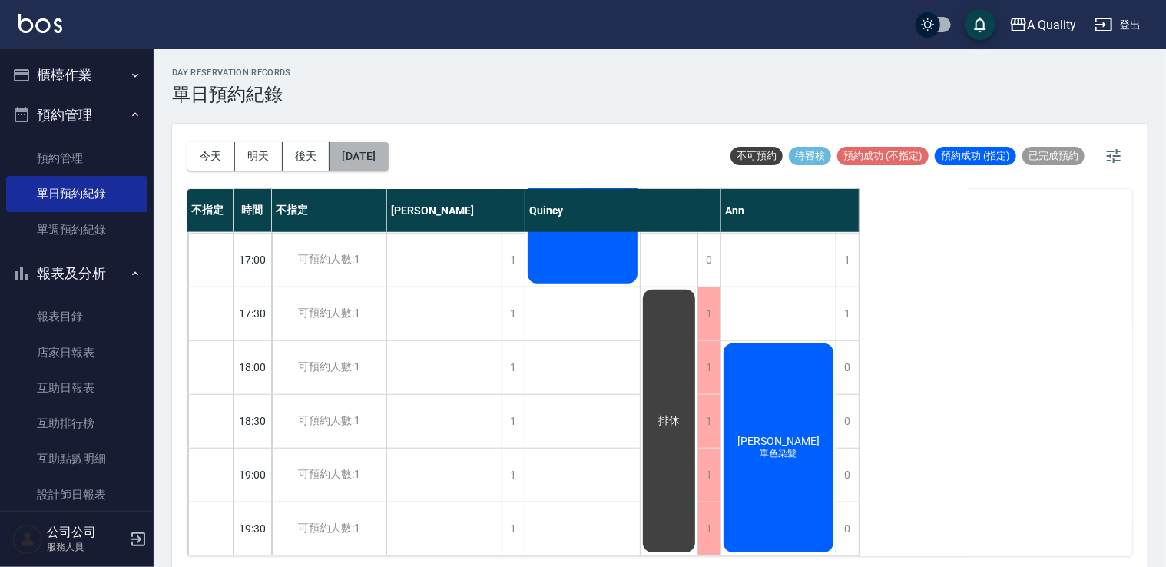
click at [383, 164] on button "[DATE]" at bounding box center [359, 156] width 58 height 28
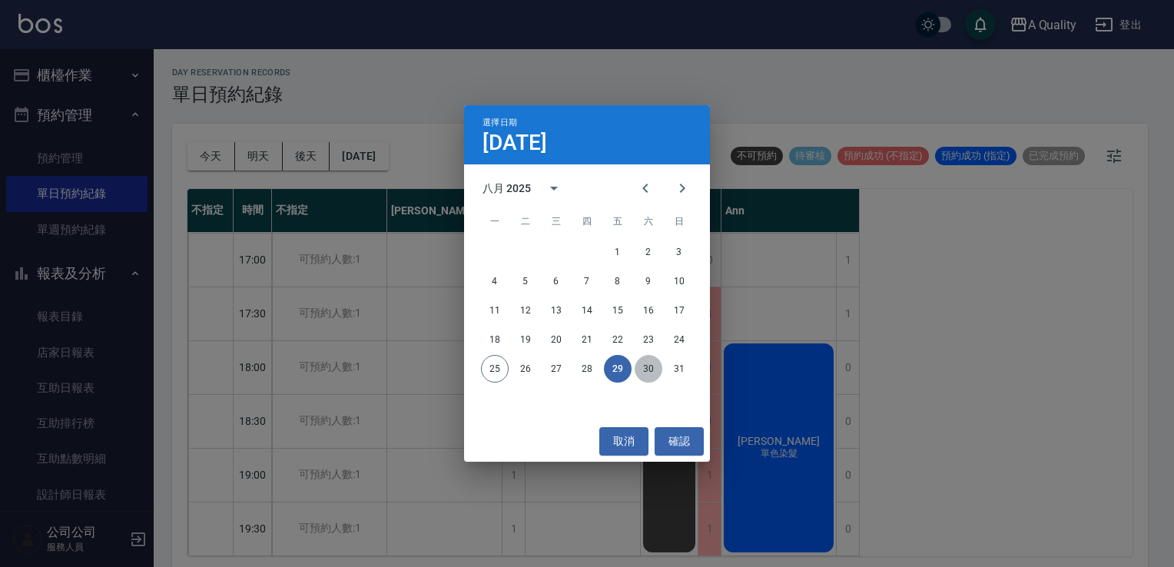
click at [646, 370] on button "30" at bounding box center [648, 369] width 28 height 28
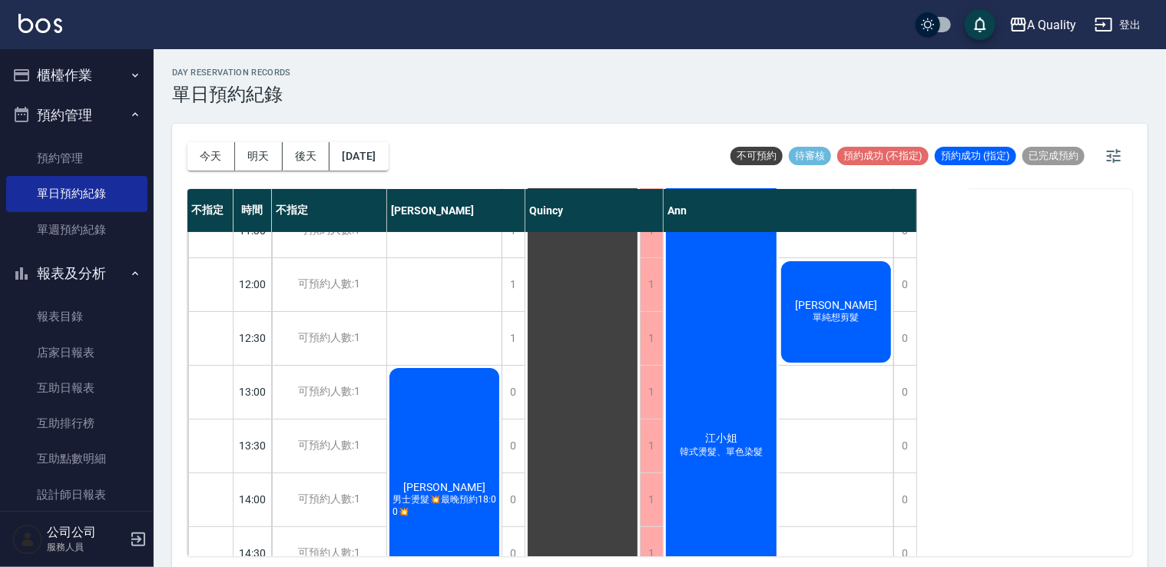
scroll to position [230, 0]
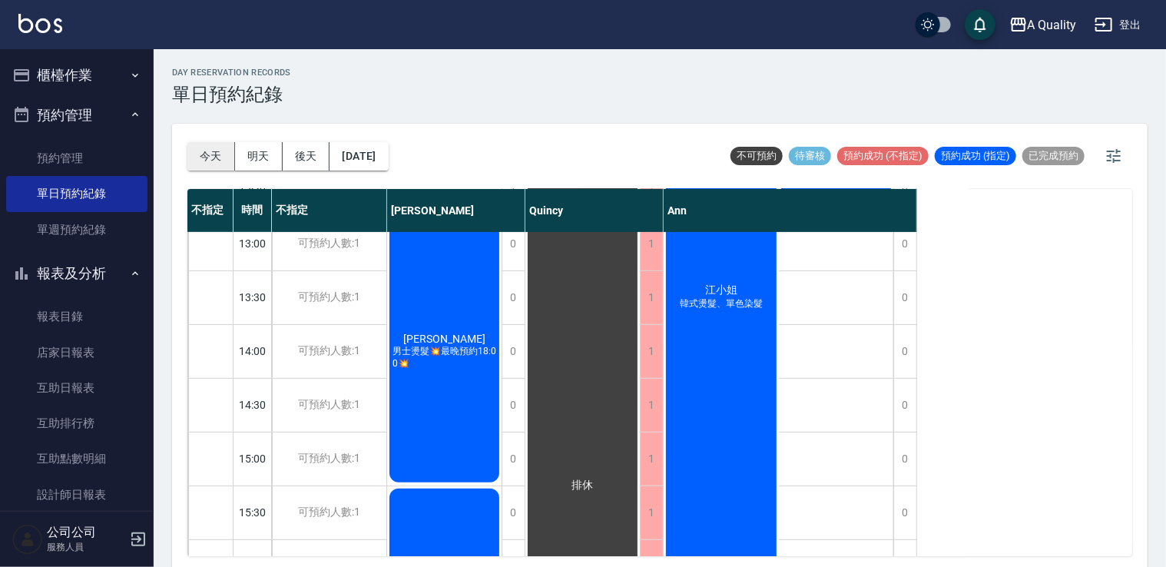
click at [227, 168] on button "今天" at bounding box center [211, 156] width 48 height 28
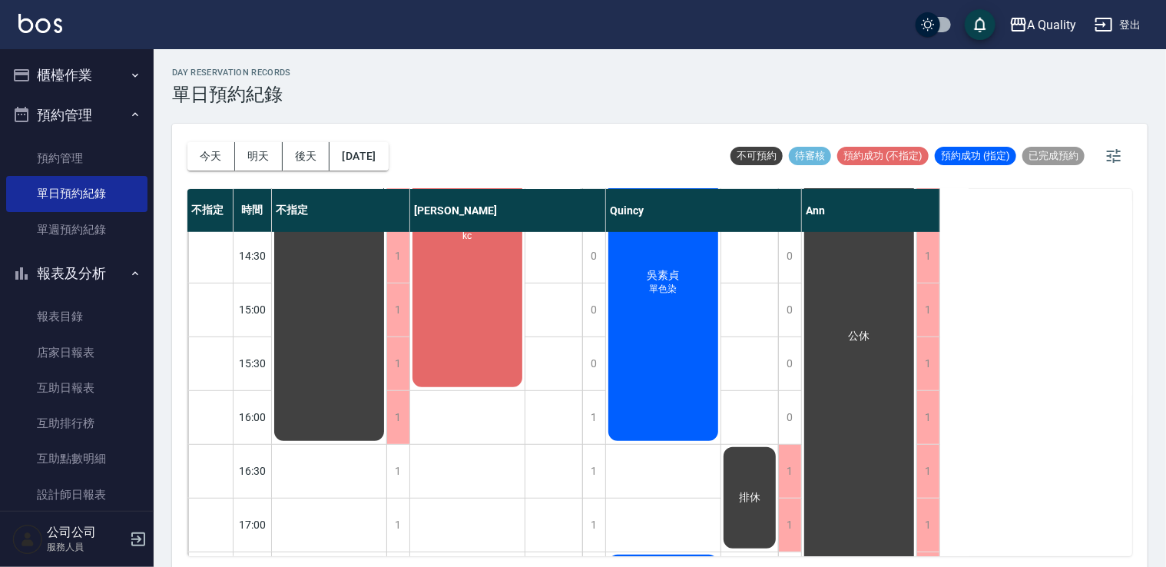
scroll to position [461, 0]
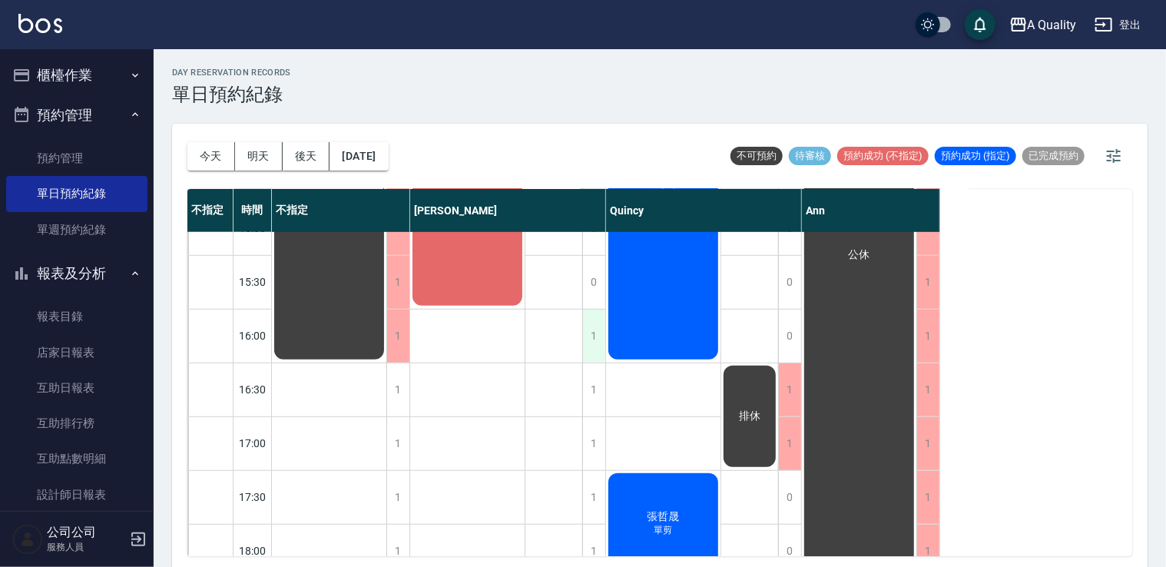
click at [589, 342] on div "1" at bounding box center [593, 336] width 23 height 53
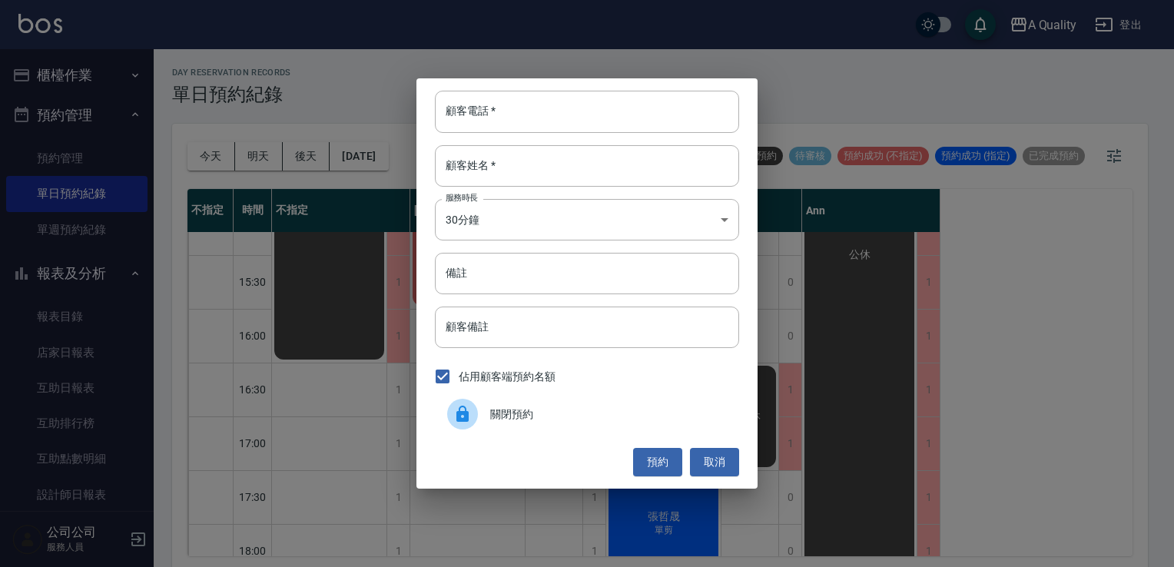
click at [744, 464] on div "顧客電話   * 顧客電話   * 顧客姓名   * 顧客姓名   * 服務時長 30分鐘 1 服務時長 備註 備註 顧客備註 顧客備註 佔用顧客端預約名額 …" at bounding box center [586, 282] width 341 height 409
click at [730, 464] on button "取消" at bounding box center [714, 462] width 49 height 28
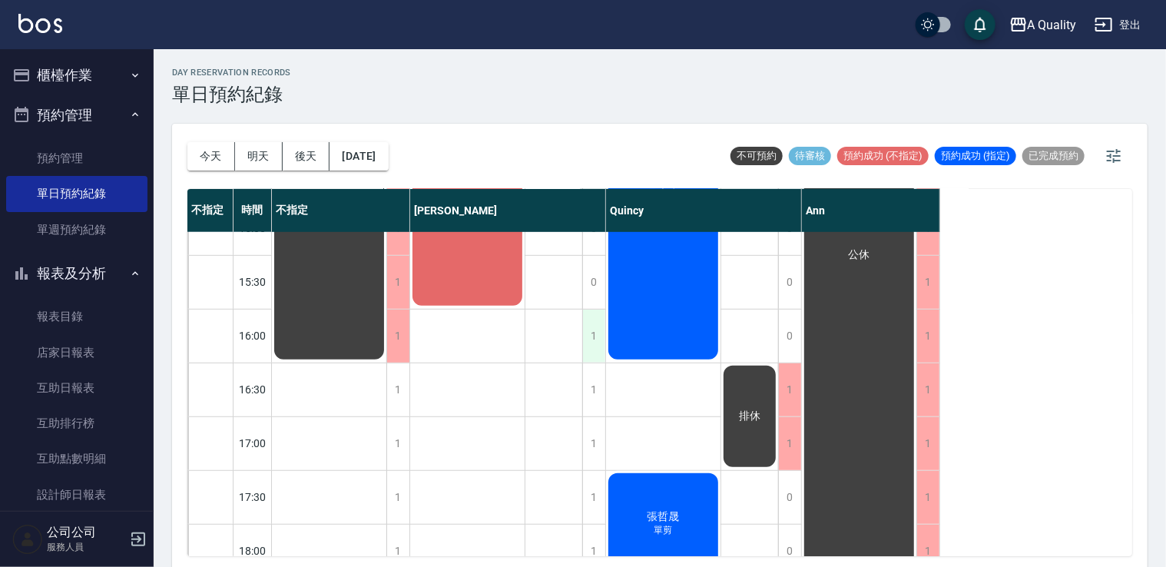
click at [598, 331] on div "1" at bounding box center [593, 336] width 23 height 53
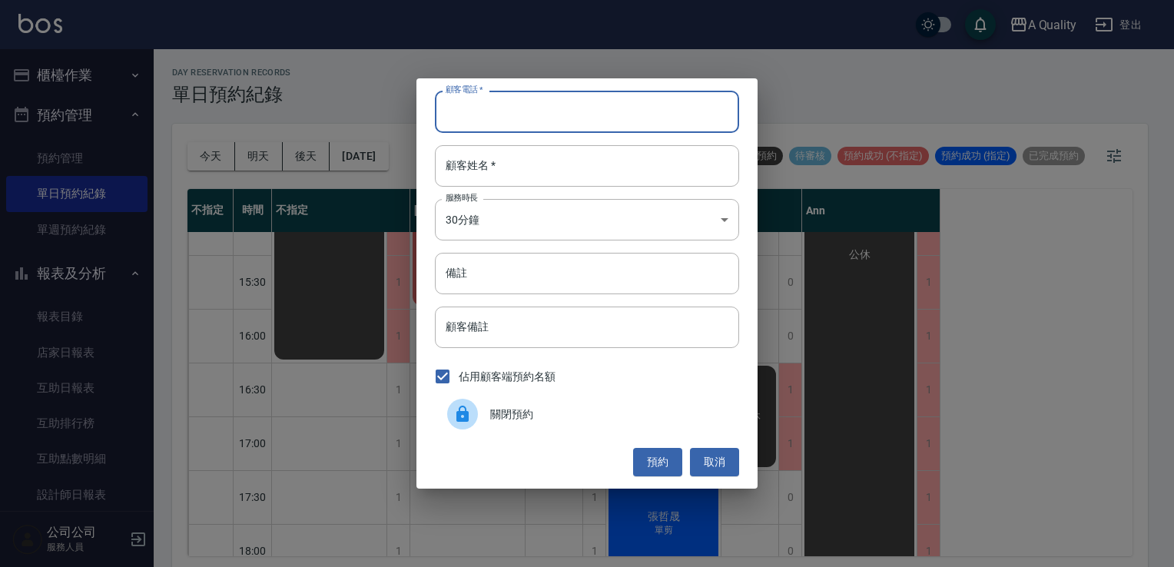
click at [519, 115] on input "顧客電話   *" at bounding box center [587, 111] width 304 height 41
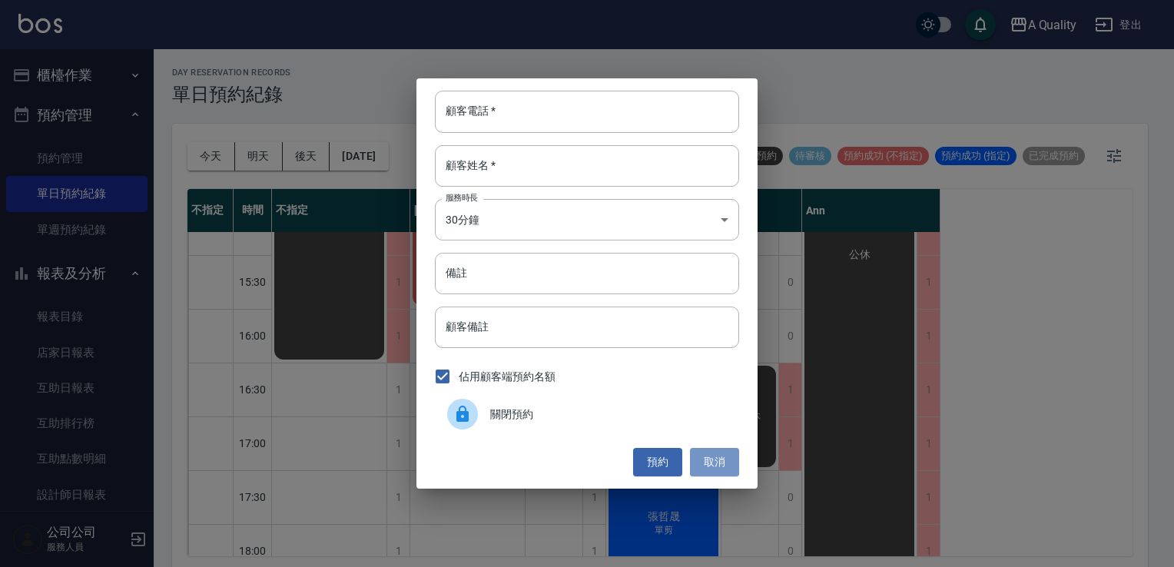
drag, startPoint x: 725, startPoint y: 465, endPoint x: 491, endPoint y: 433, distance: 236.5
click at [724, 465] on button "取消" at bounding box center [714, 462] width 49 height 28
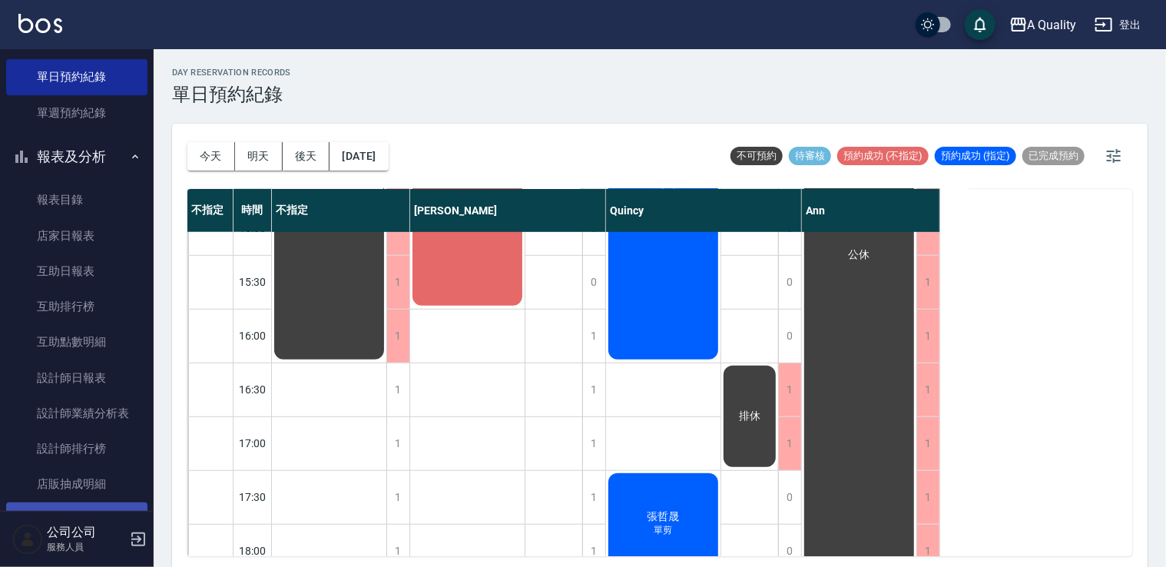
scroll to position [207, 0]
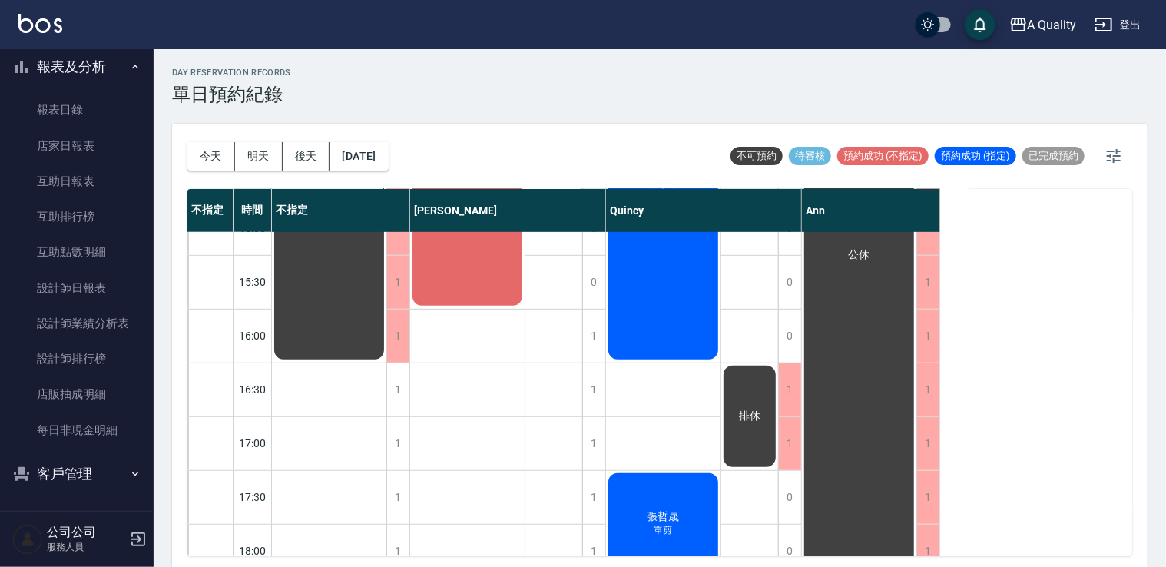
click at [84, 469] on button "客戶管理" at bounding box center [76, 474] width 141 height 40
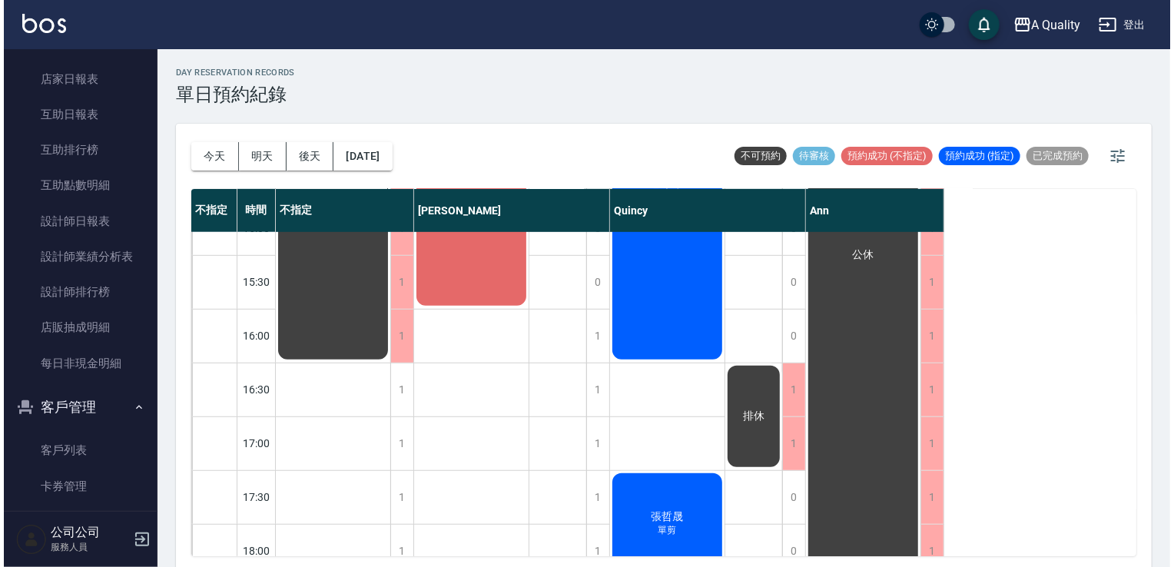
scroll to position [326, 0]
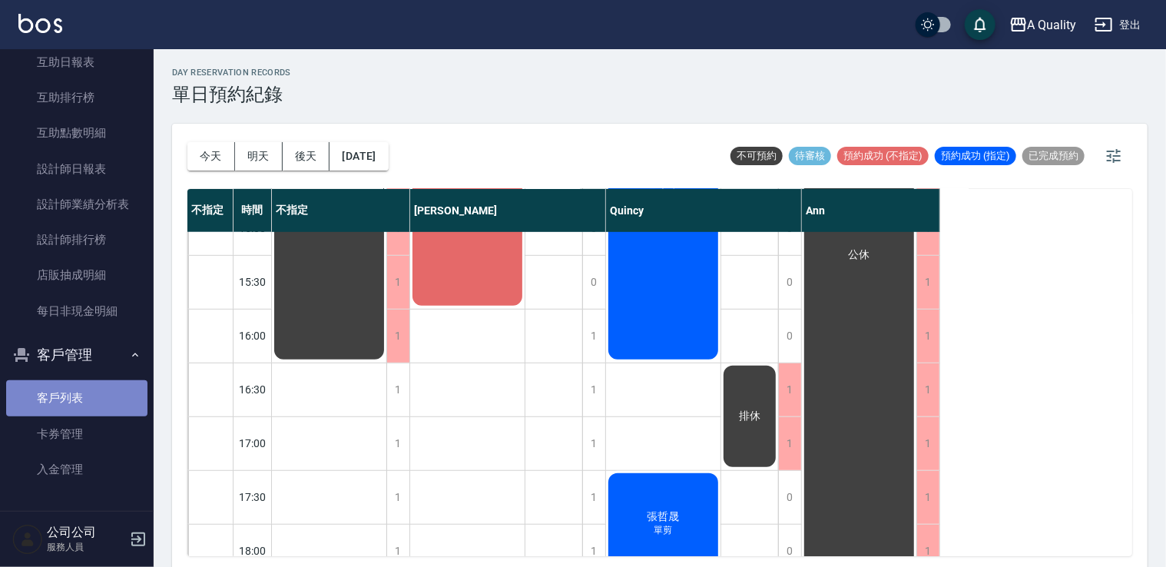
click at [82, 399] on link "客戶列表" at bounding box center [76, 397] width 141 height 35
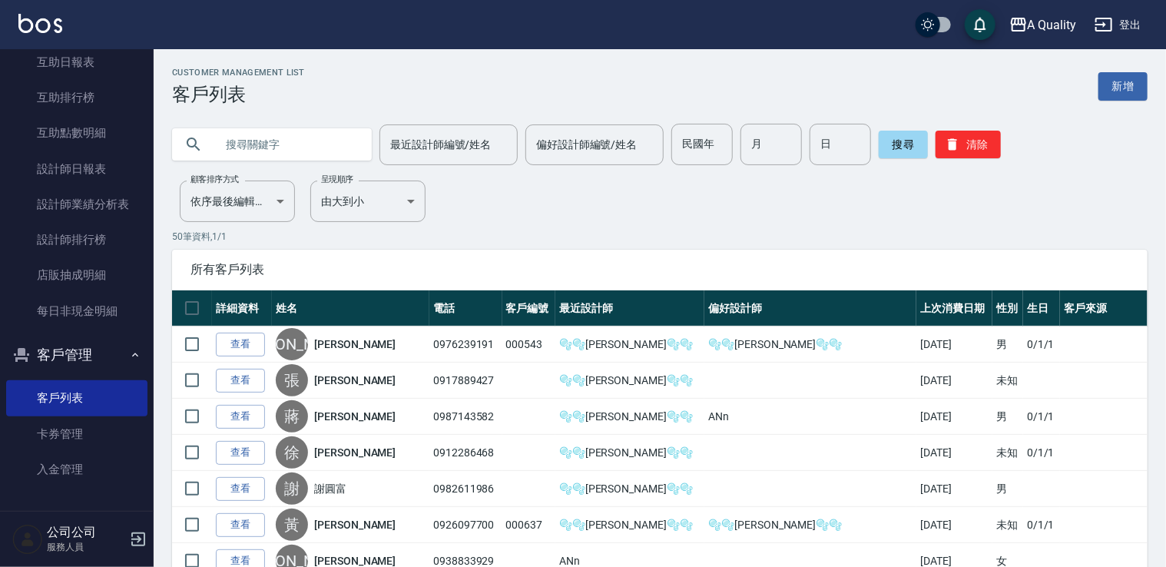
click at [255, 138] on input "text" at bounding box center [287, 144] width 144 height 41
type input "f"
type input "邱"
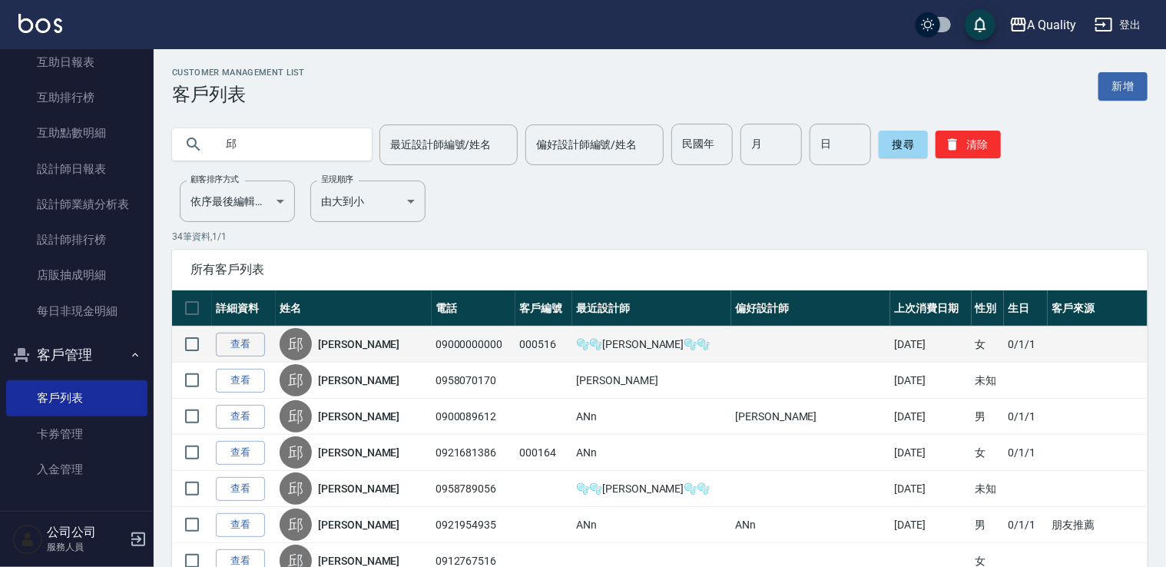
click at [238, 356] on td "查看" at bounding box center [244, 344] width 64 height 36
click at [251, 345] on link "查看" at bounding box center [240, 345] width 49 height 24
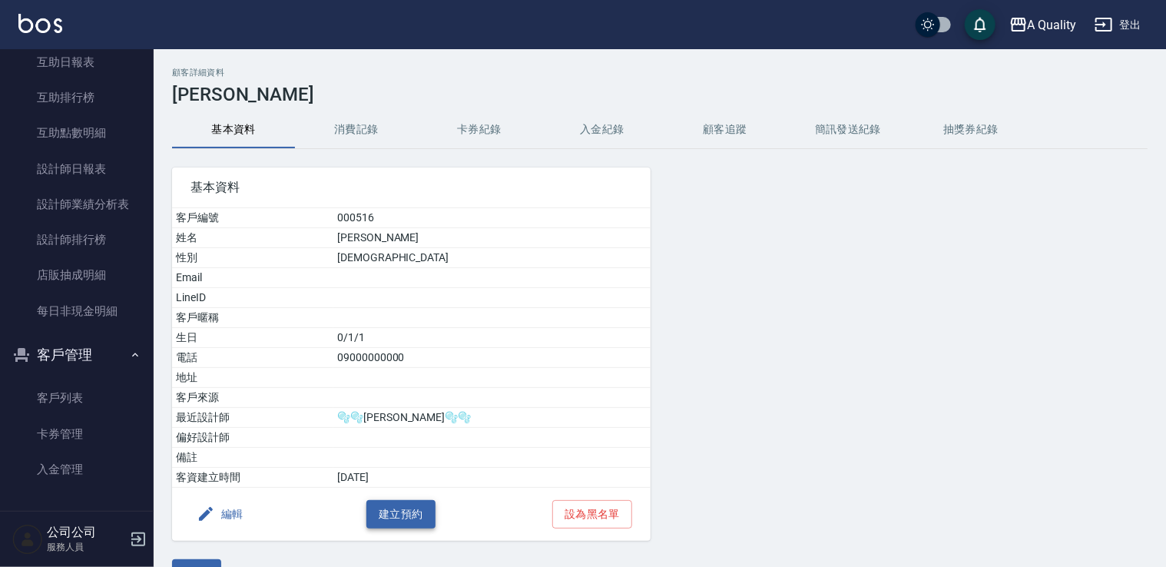
click at [413, 512] on button "建立預約" at bounding box center [400, 514] width 69 height 28
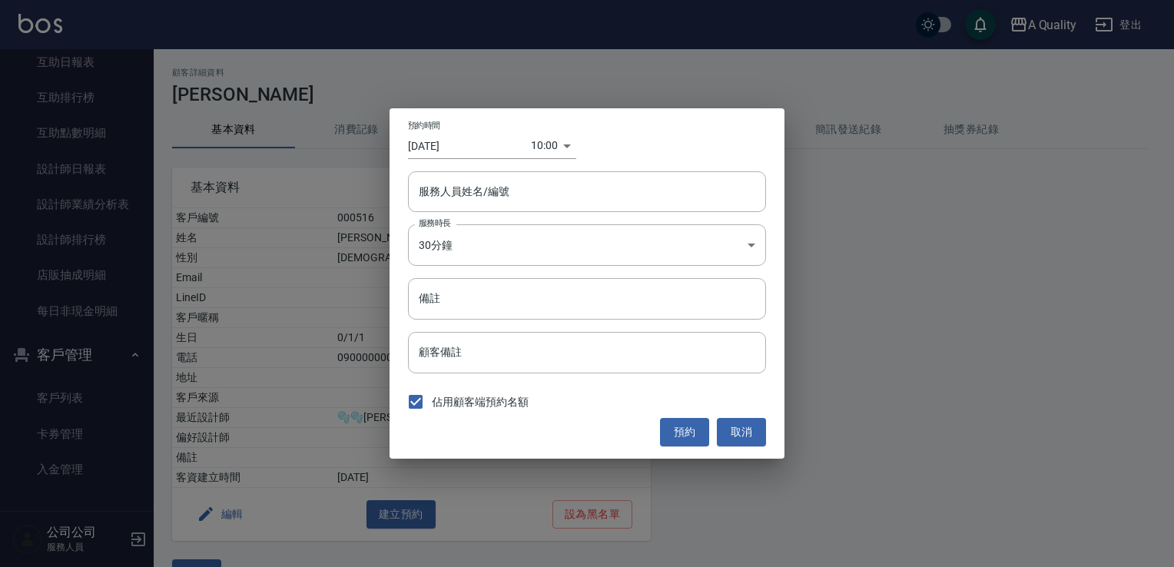
click at [549, 149] on body "A Quality 登出 櫃檯作業 打帳單 帳單列表 營業儀表板 現金收支登錄 每日結帳 排班表 現場電腦打卡 預約管理 預約管理 單日預約紀錄 單週預約紀錄…" at bounding box center [587, 302] width 1174 height 605
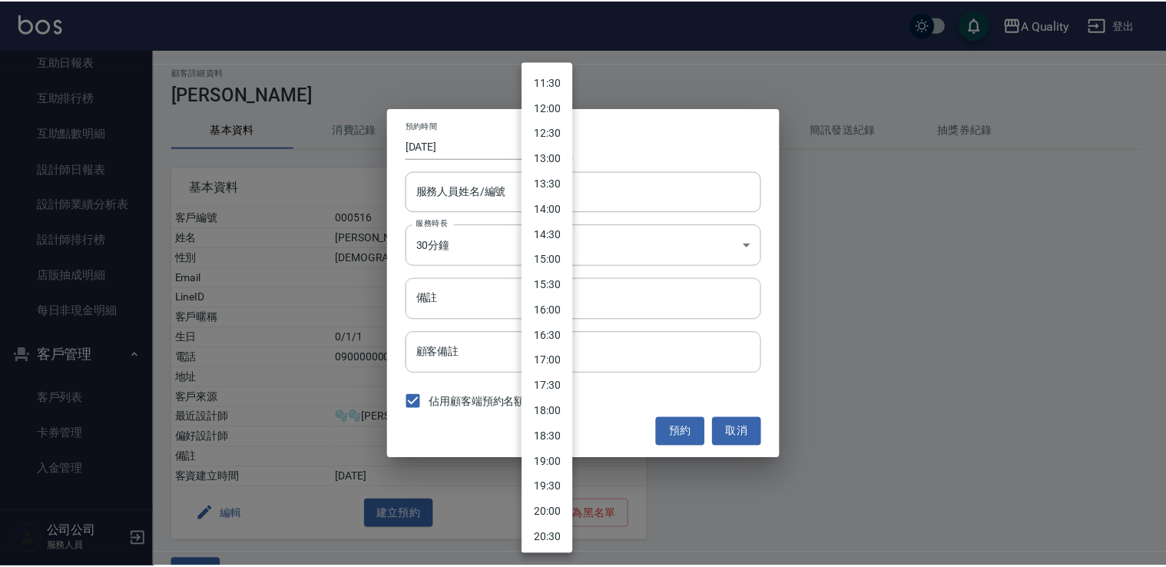
scroll to position [735, 0]
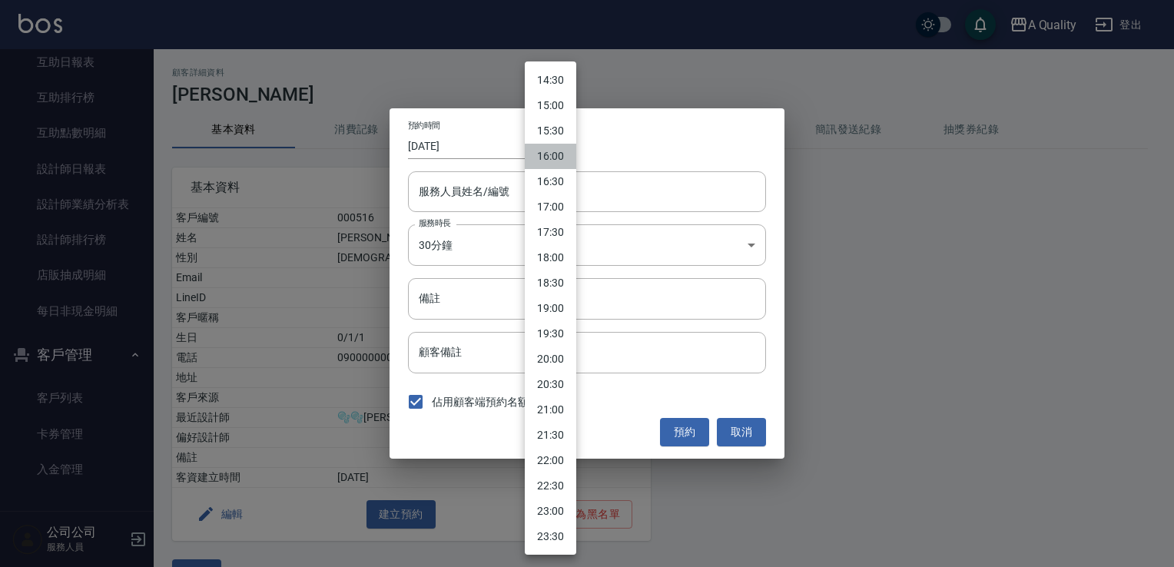
click at [559, 153] on li "16:00" at bounding box center [550, 156] width 51 height 25
type input "1756108800000"
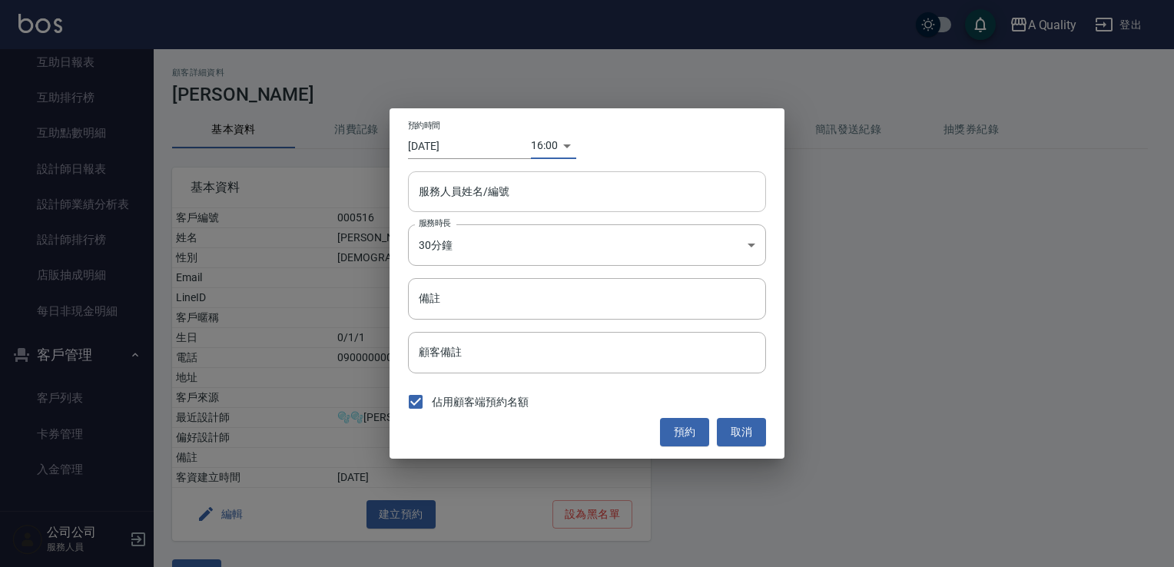
click at [518, 186] on input "服務人員姓名/編號" at bounding box center [587, 191] width 344 height 27
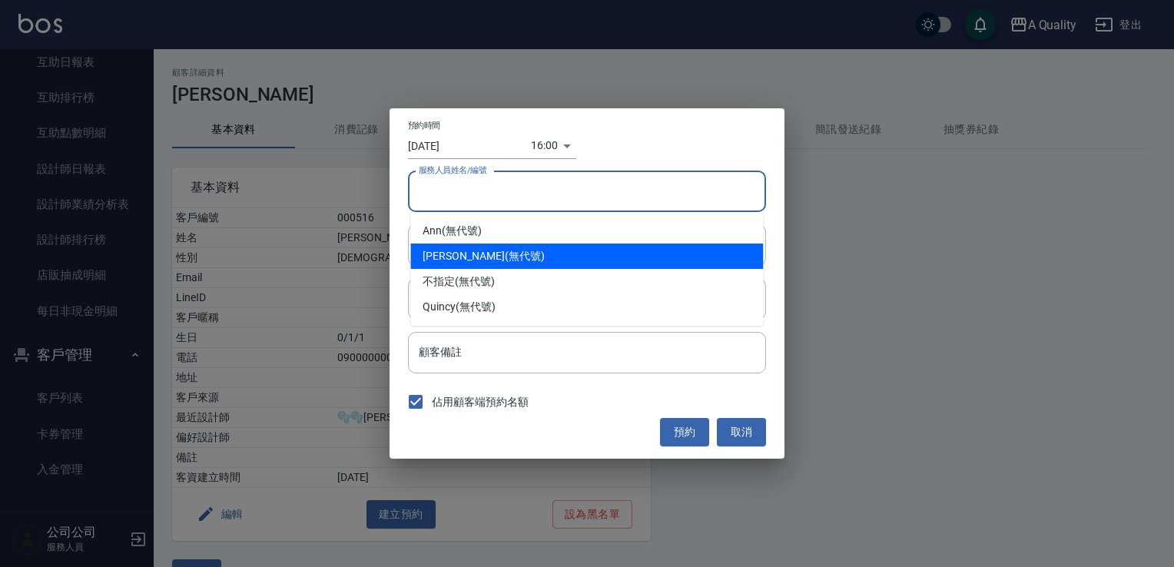
click at [460, 253] on div "[PERSON_NAME] (無代號)" at bounding box center [586, 255] width 353 height 25
type input "🫧🫧[PERSON_NAME]🫧🫧"
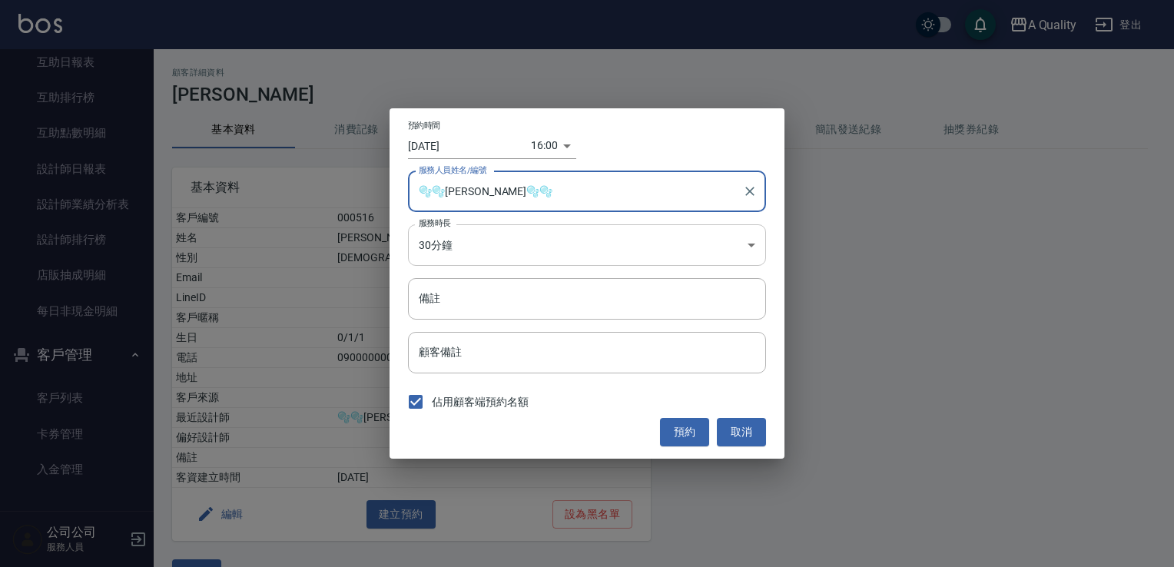
click at [462, 240] on body "A Quality 登出 櫃檯作業 打帳單 帳單列表 營業儀表板 現金收支登錄 每日結帳 排班表 現場電腦打卡 預約管理 預約管理 單日預約紀錄 單週預約紀錄…" at bounding box center [587, 302] width 1174 height 605
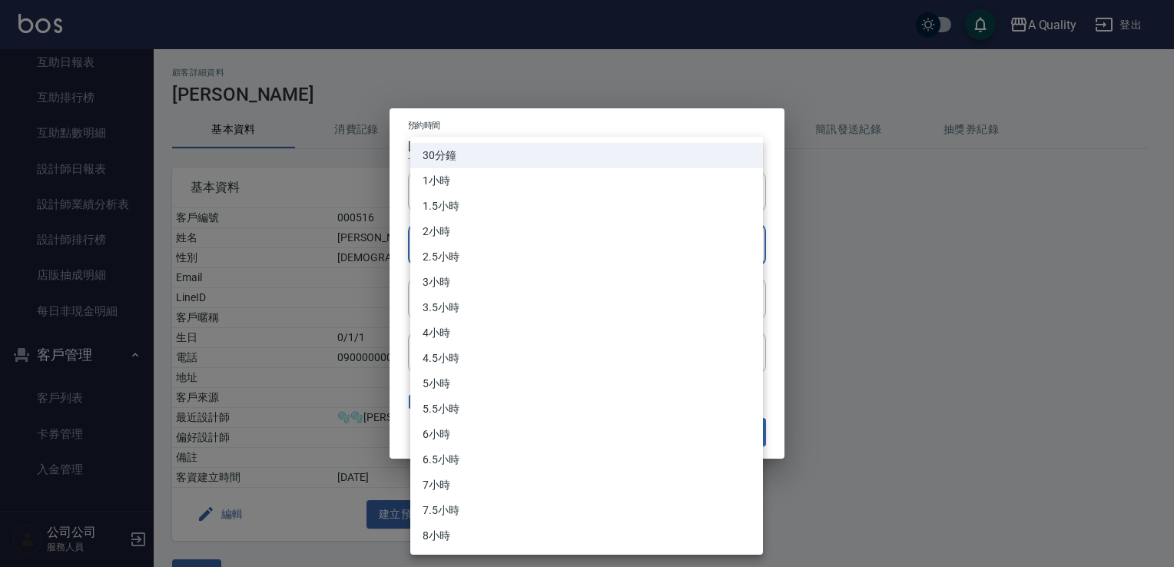
click at [455, 278] on li "3小時" at bounding box center [586, 282] width 353 height 25
type input "6"
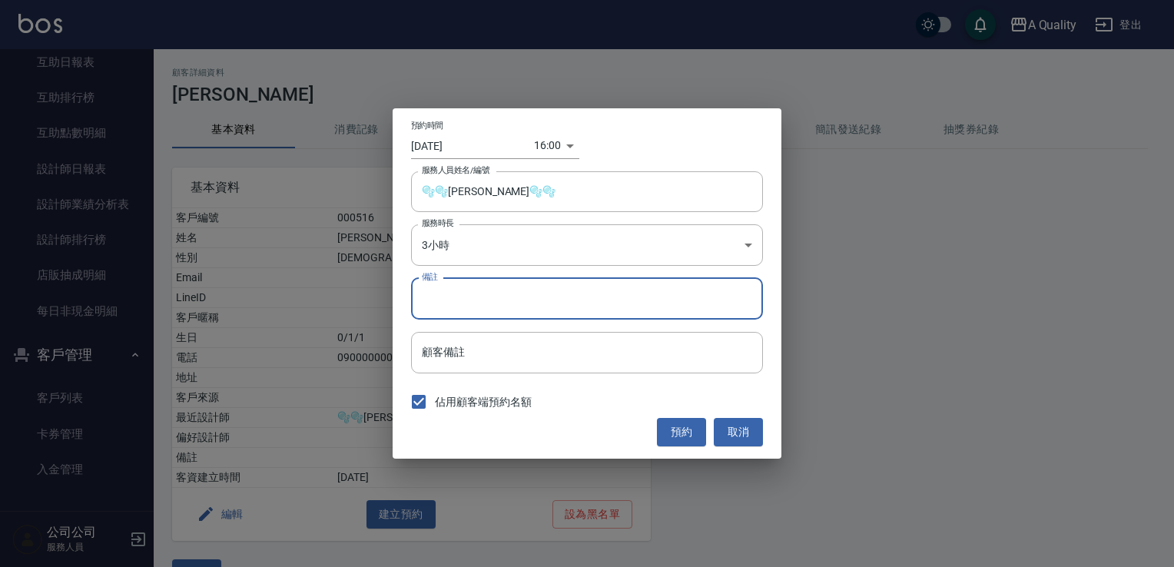
click at [455, 299] on input "備註" at bounding box center [587, 298] width 352 height 41
type input "補染"
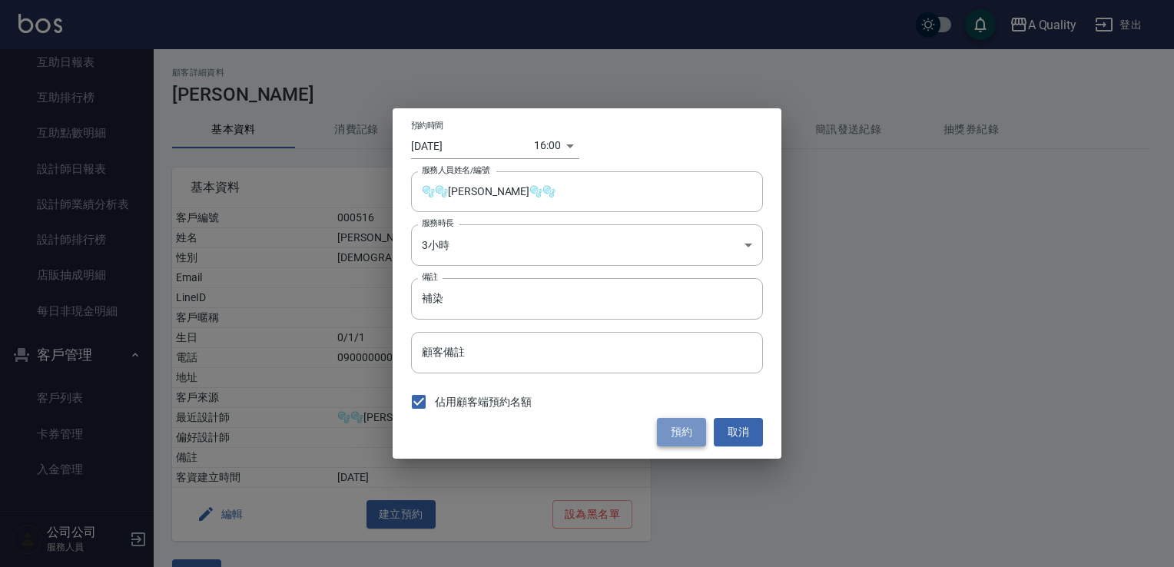
click at [675, 432] on button "預約" at bounding box center [681, 432] width 49 height 28
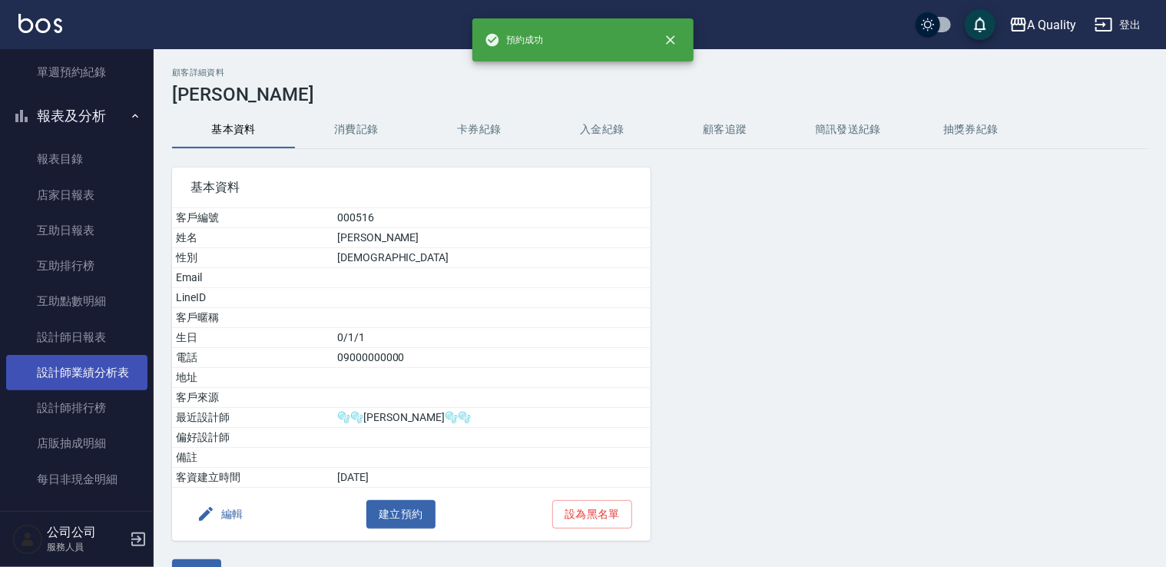
scroll to position [0, 0]
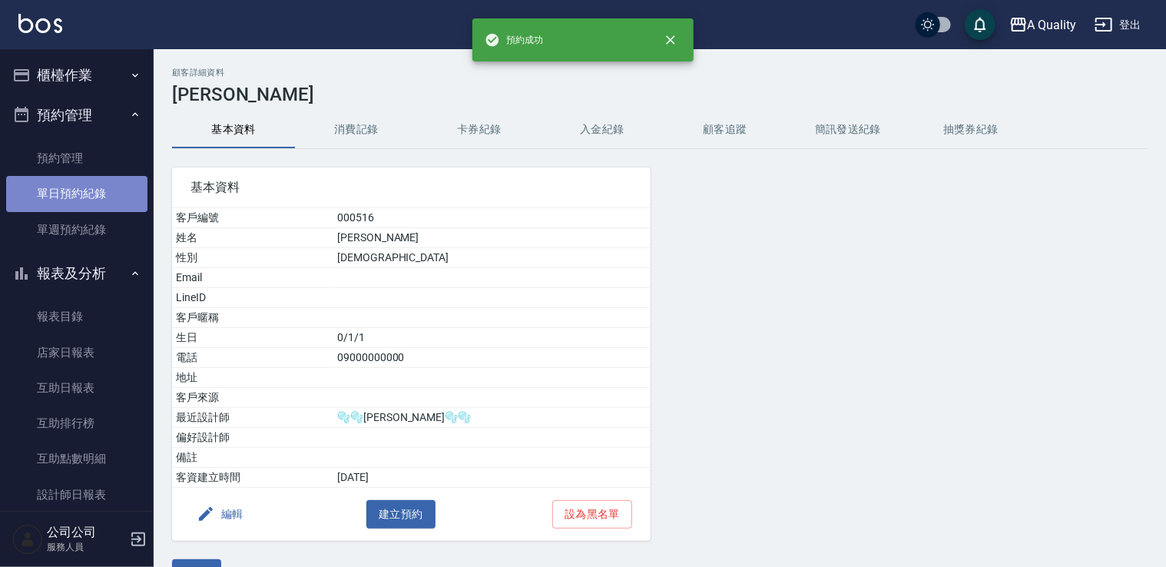
click at [89, 193] on link "單日預約紀錄" at bounding box center [76, 193] width 141 height 35
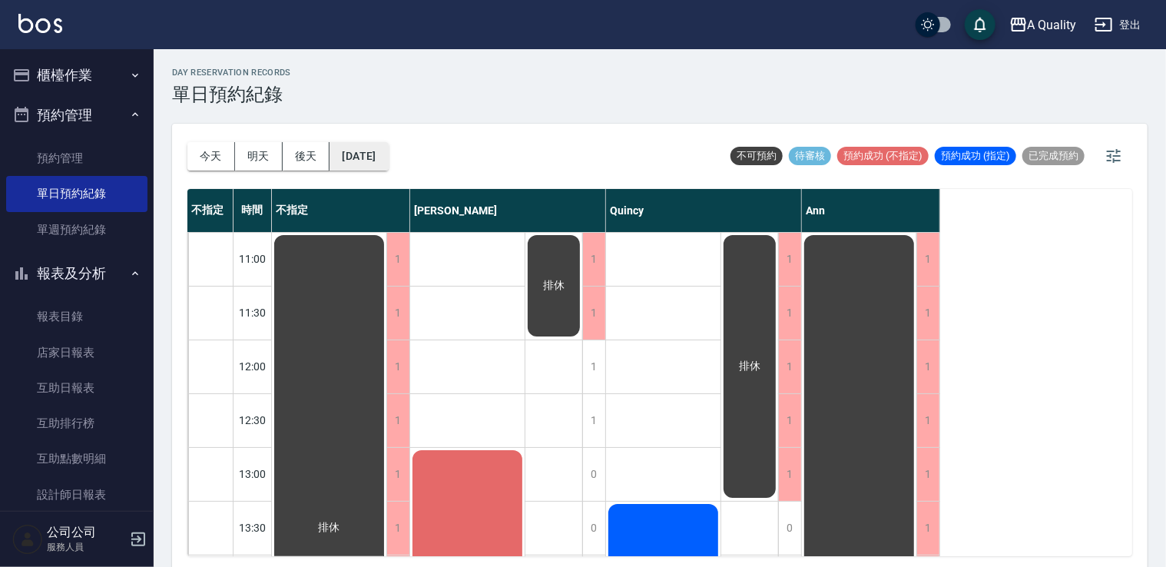
click at [388, 146] on button "[DATE]" at bounding box center [359, 156] width 58 height 28
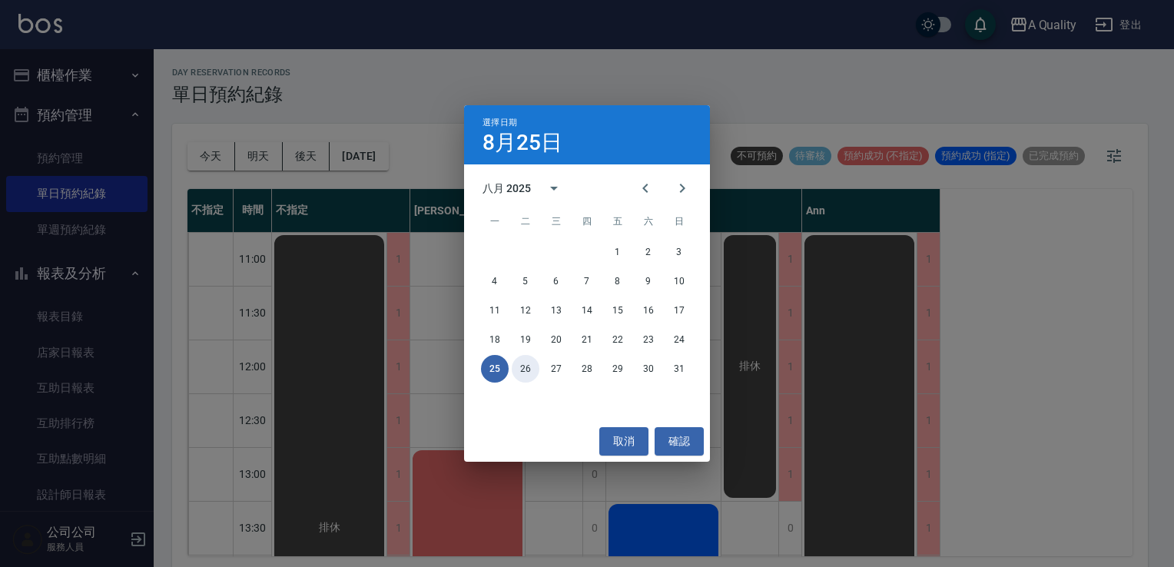
click at [524, 369] on button "26" at bounding box center [526, 369] width 28 height 28
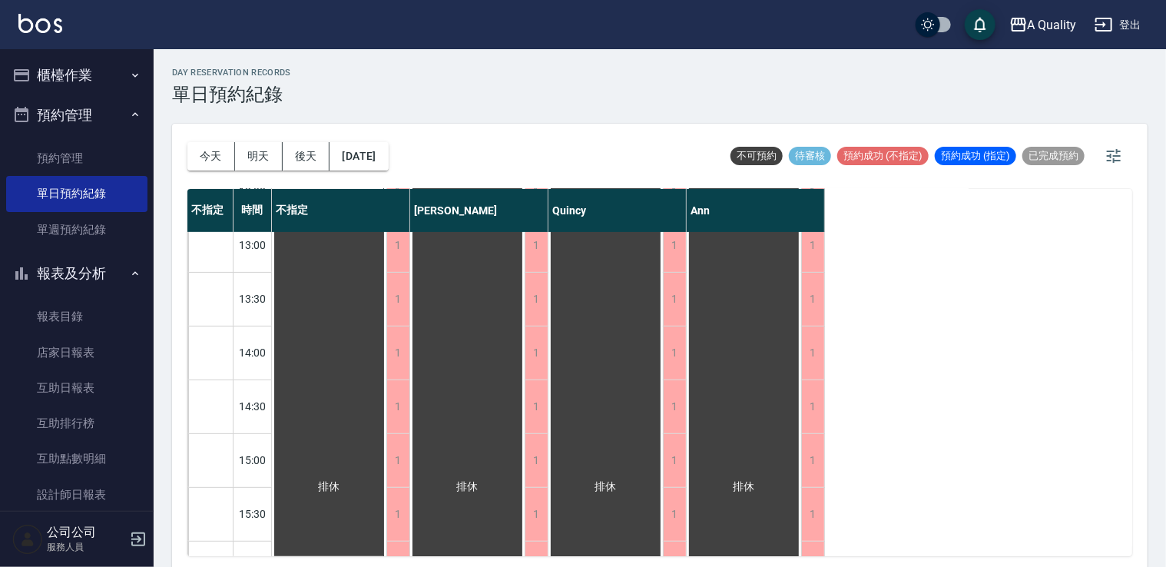
scroll to position [230, 0]
click at [214, 153] on button "今天" at bounding box center [211, 156] width 48 height 28
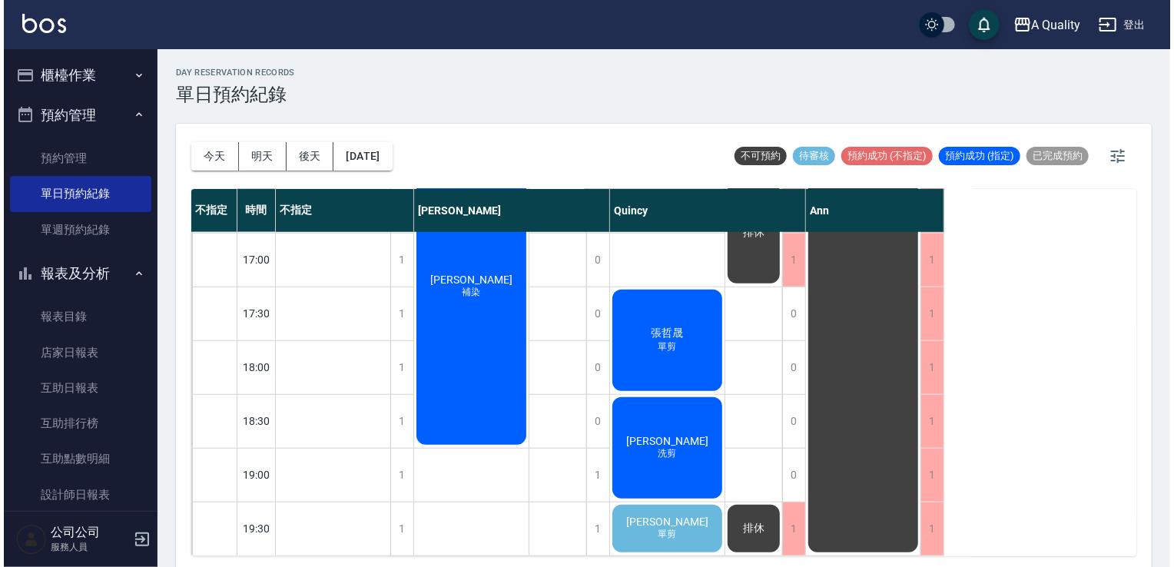
scroll to position [502, 0]
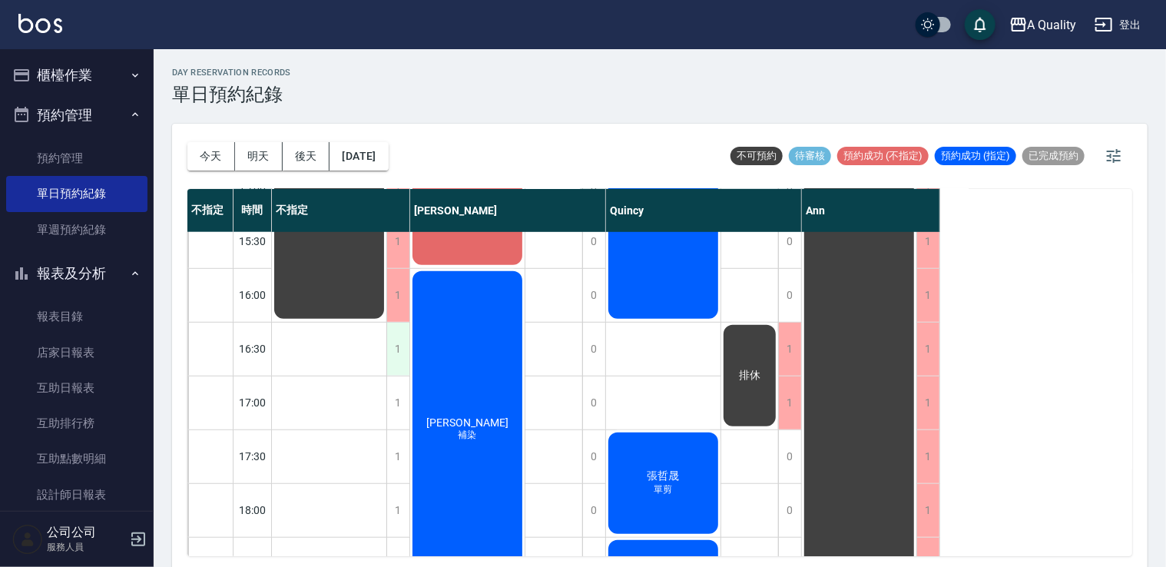
click at [388, 353] on div "1" at bounding box center [397, 349] width 23 height 53
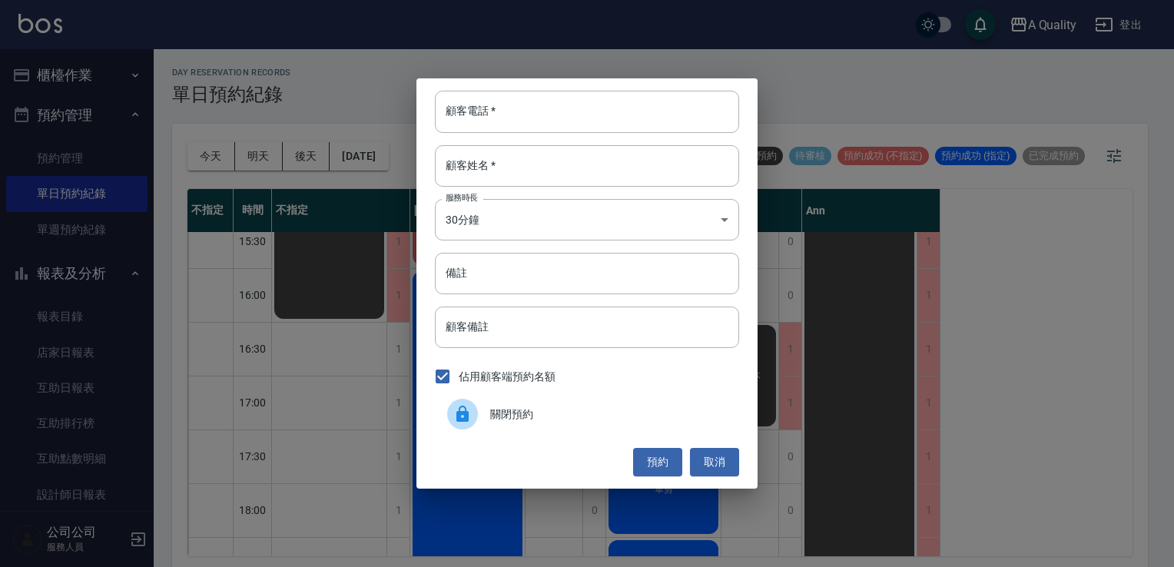
click at [492, 411] on span "關閉預約" at bounding box center [608, 414] width 237 height 16
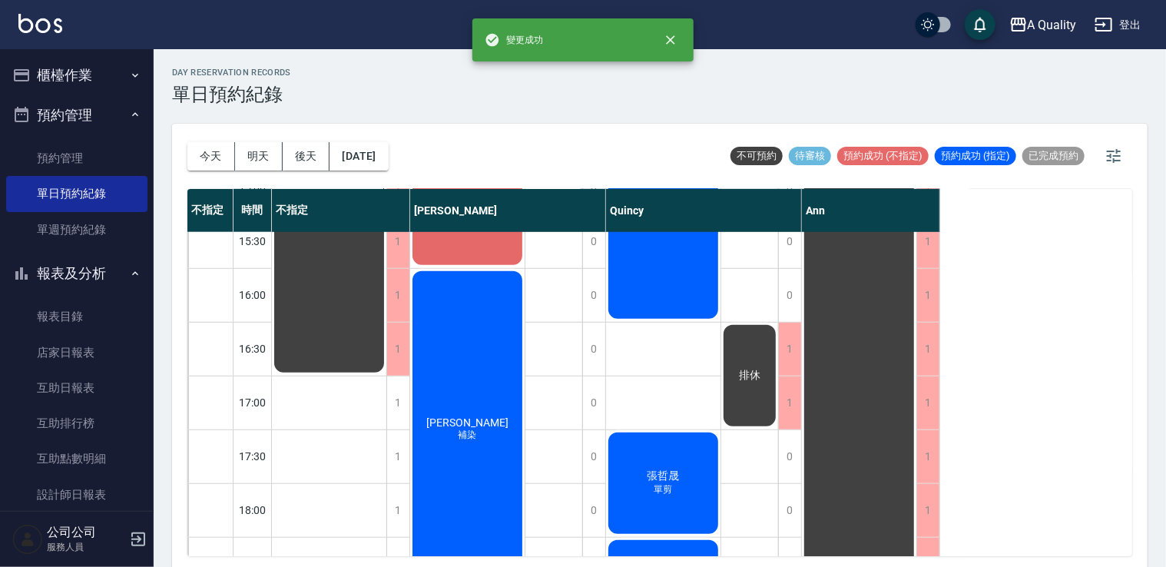
click at [409, 409] on div "1" at bounding box center [397, 402] width 23 height 53
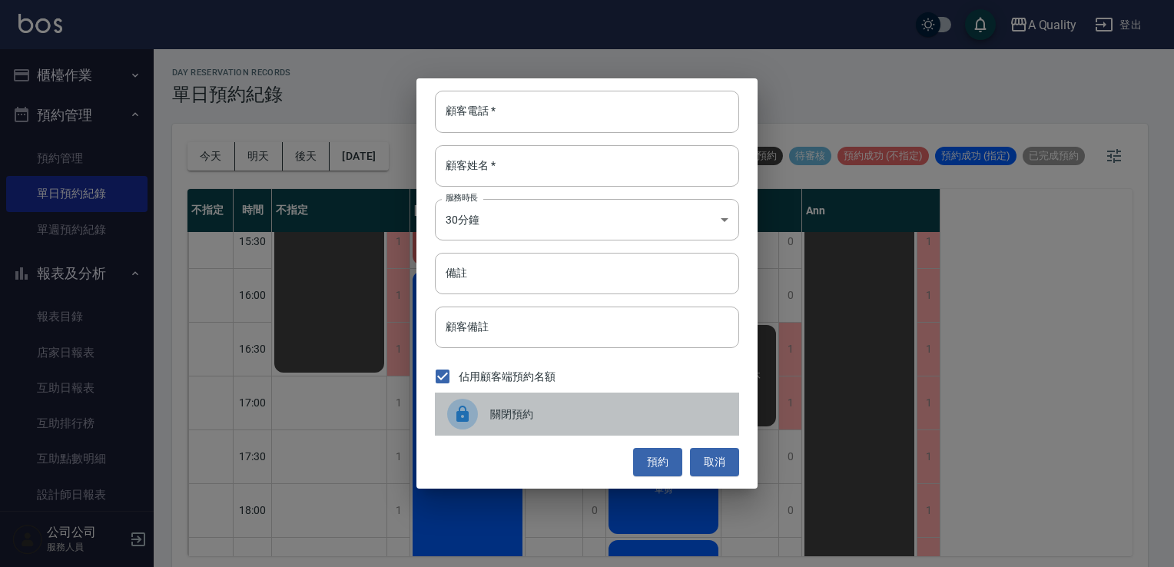
click at [482, 415] on div at bounding box center [468, 414] width 43 height 31
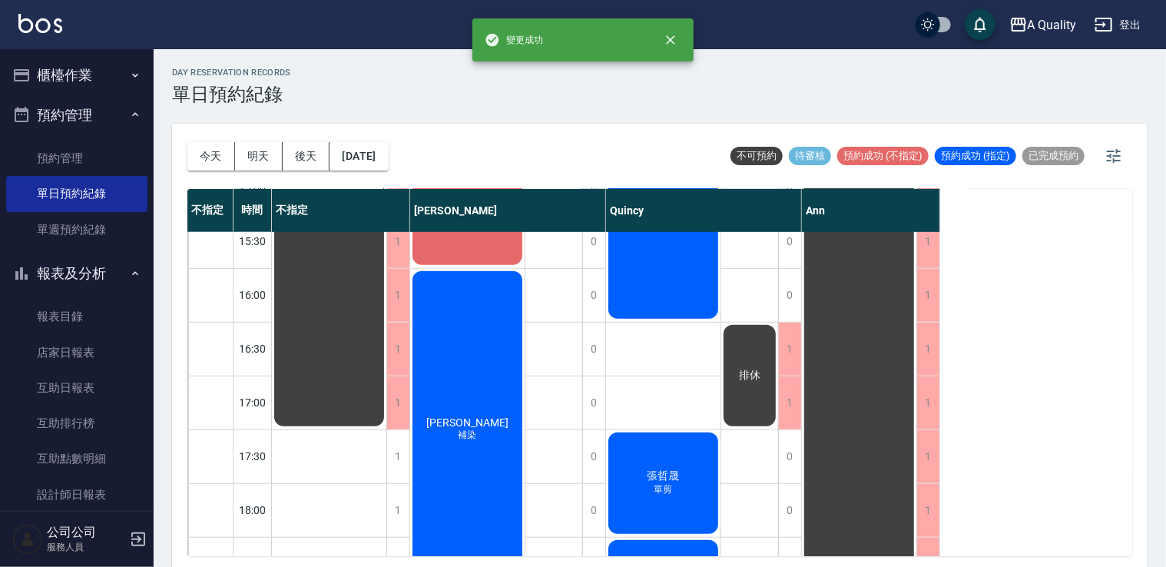
click at [399, 460] on div "1" at bounding box center [397, 456] width 23 height 53
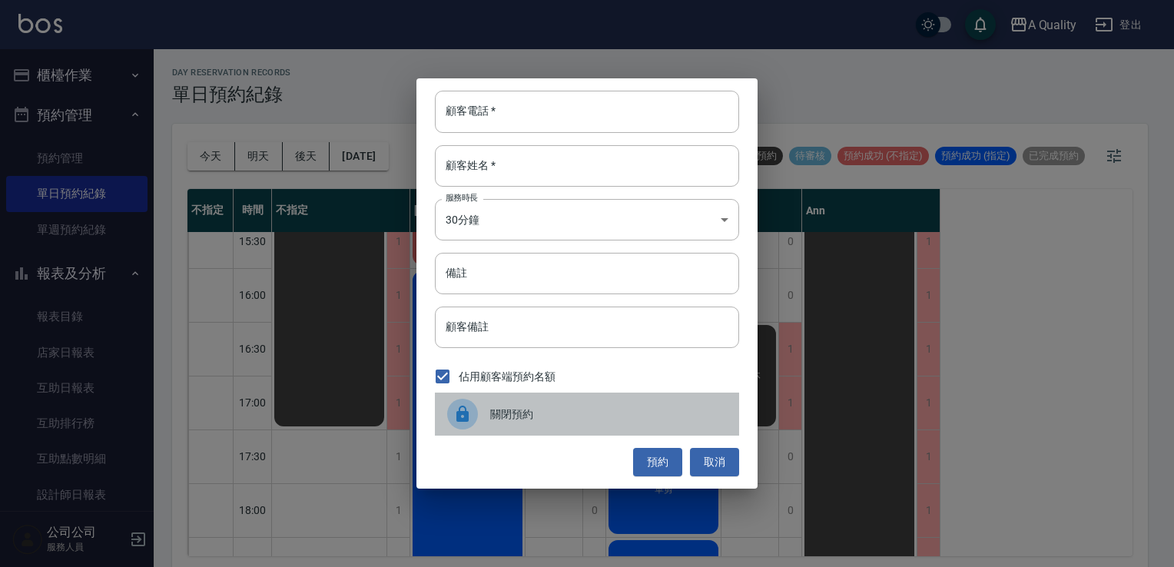
click at [477, 415] on div at bounding box center [462, 414] width 31 height 31
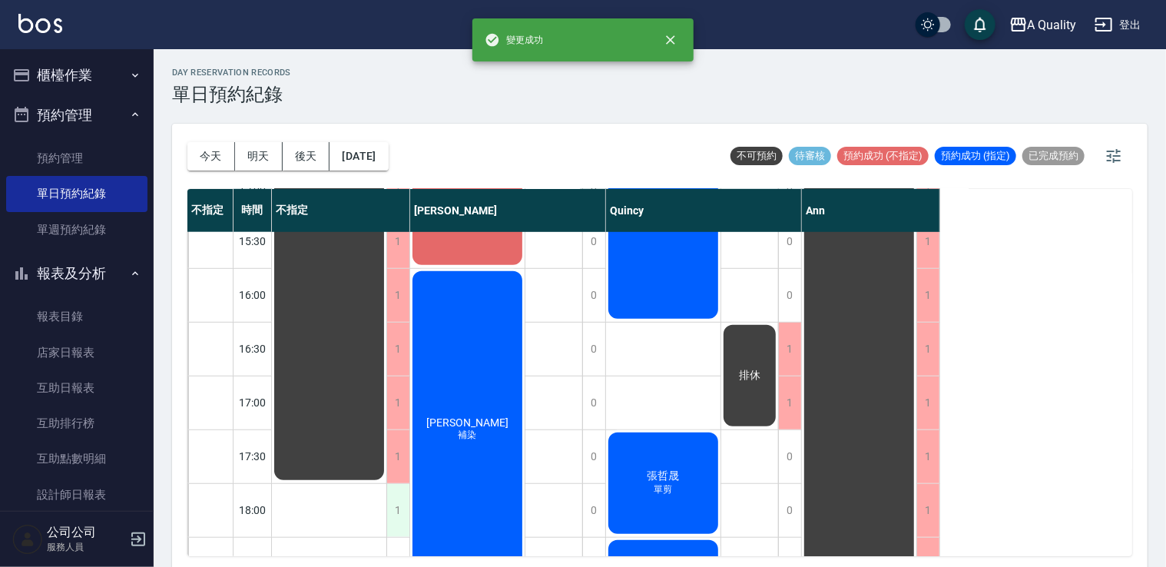
click at [399, 513] on div "1" at bounding box center [397, 510] width 23 height 53
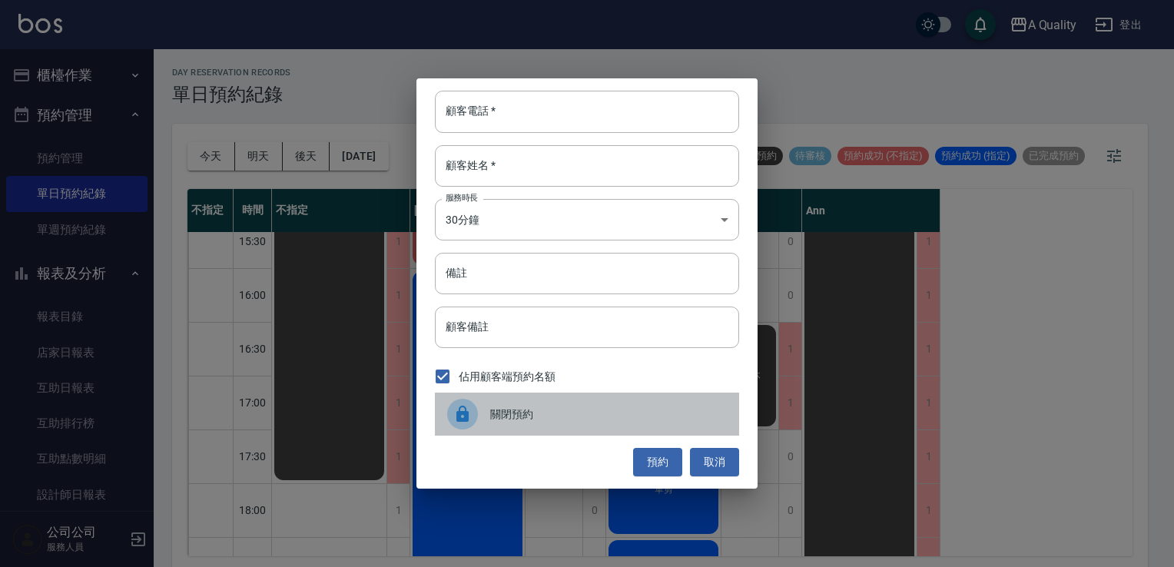
click at [470, 410] on icon at bounding box center [462, 414] width 18 height 18
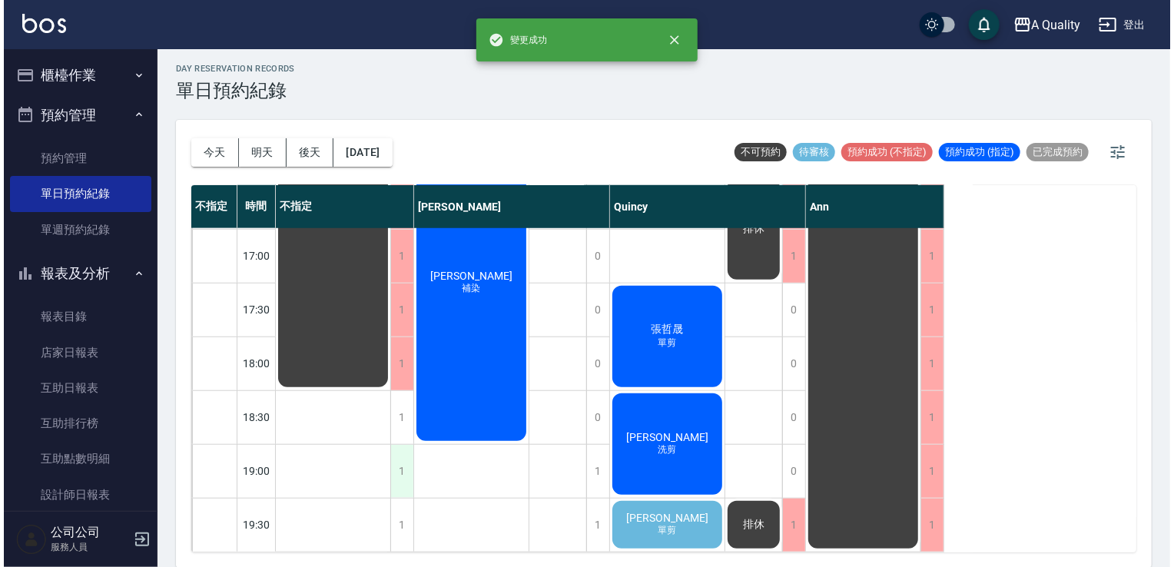
scroll to position [655, 0]
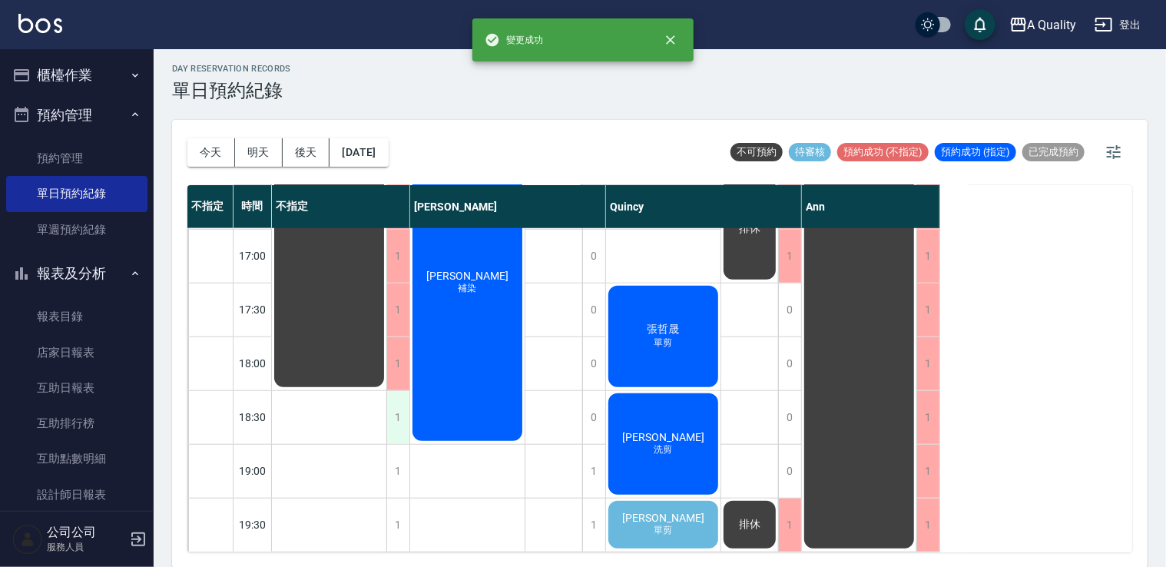
click at [396, 413] on div "1" at bounding box center [397, 417] width 23 height 53
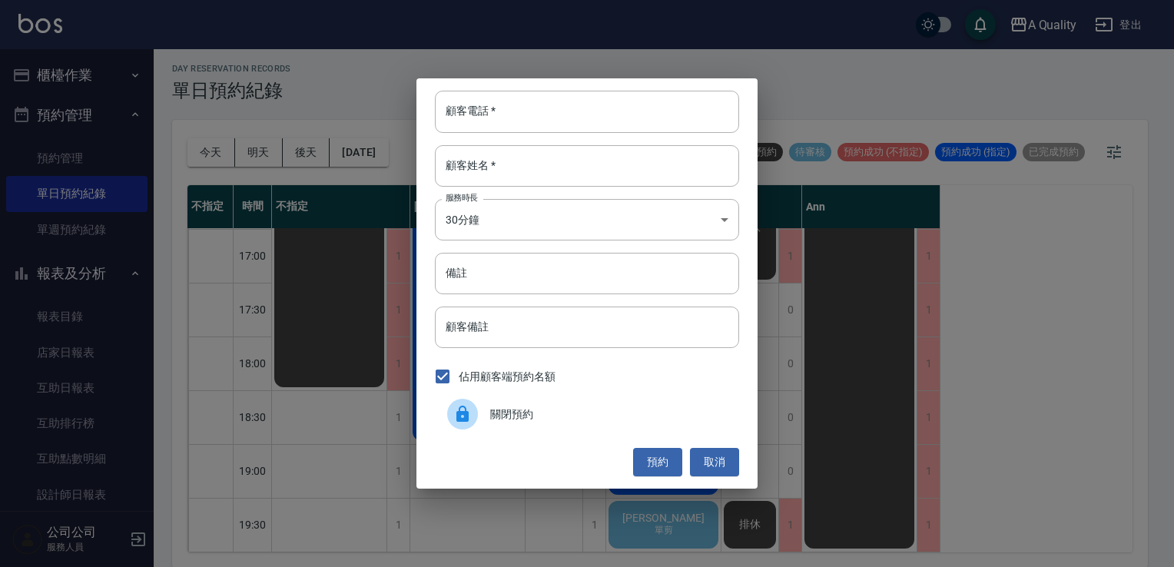
click at [506, 419] on span "關閉預約" at bounding box center [608, 414] width 237 height 16
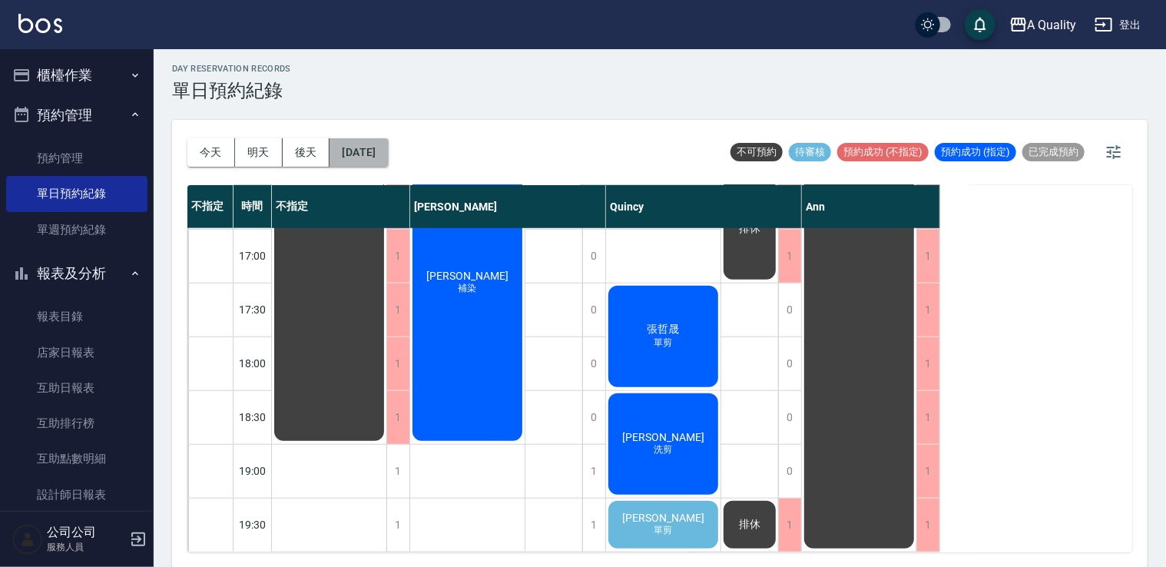
click at [378, 147] on button "[DATE]" at bounding box center [359, 152] width 58 height 28
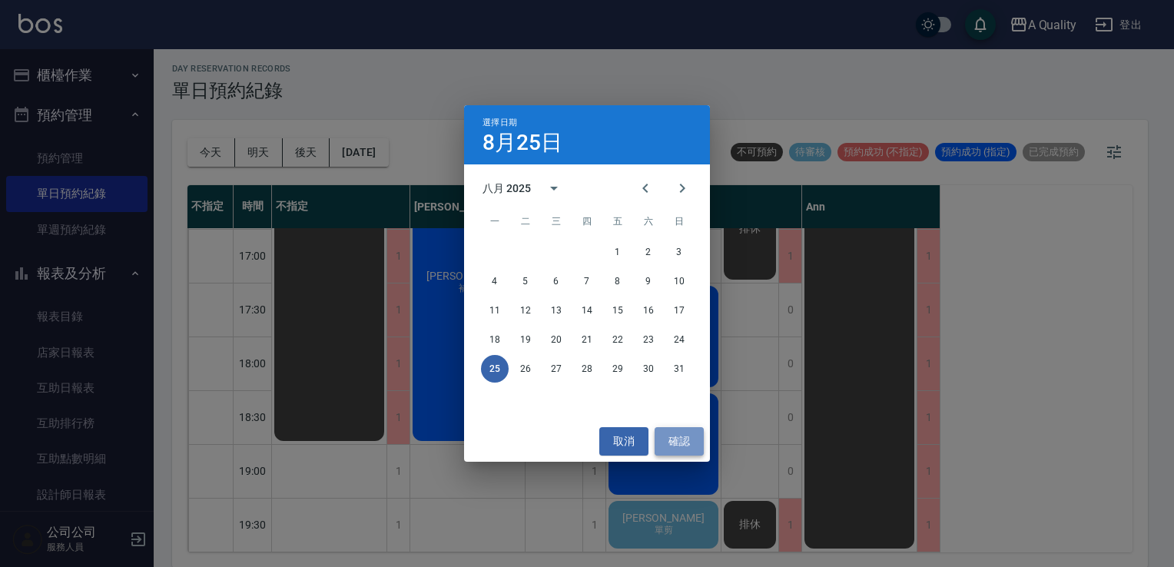
click at [674, 439] on button "確認" at bounding box center [678, 441] width 49 height 28
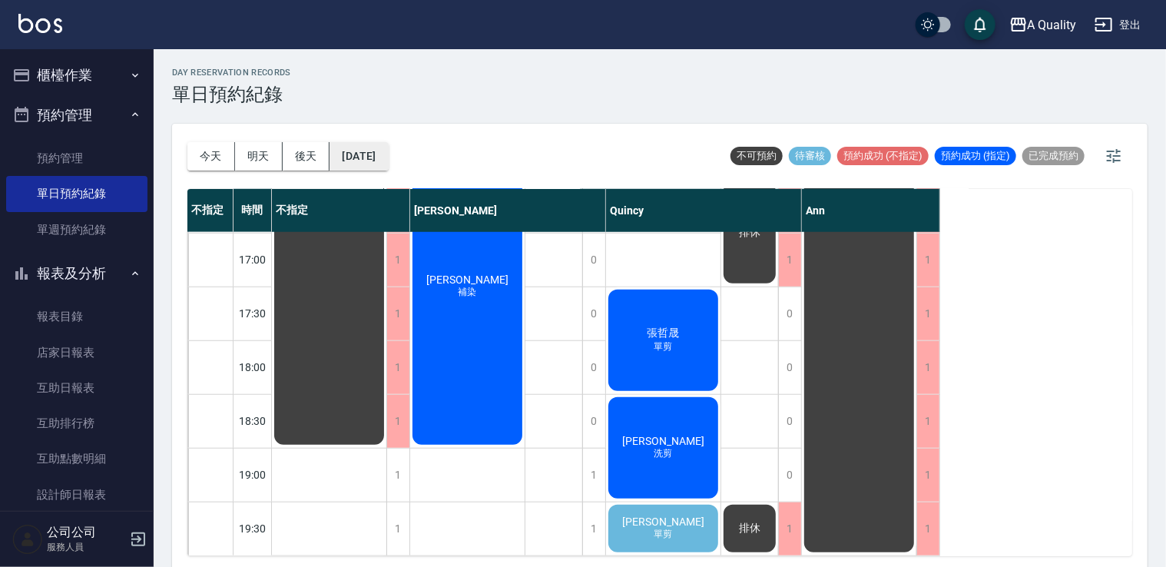
click at [379, 150] on button "[DATE]" at bounding box center [359, 156] width 58 height 28
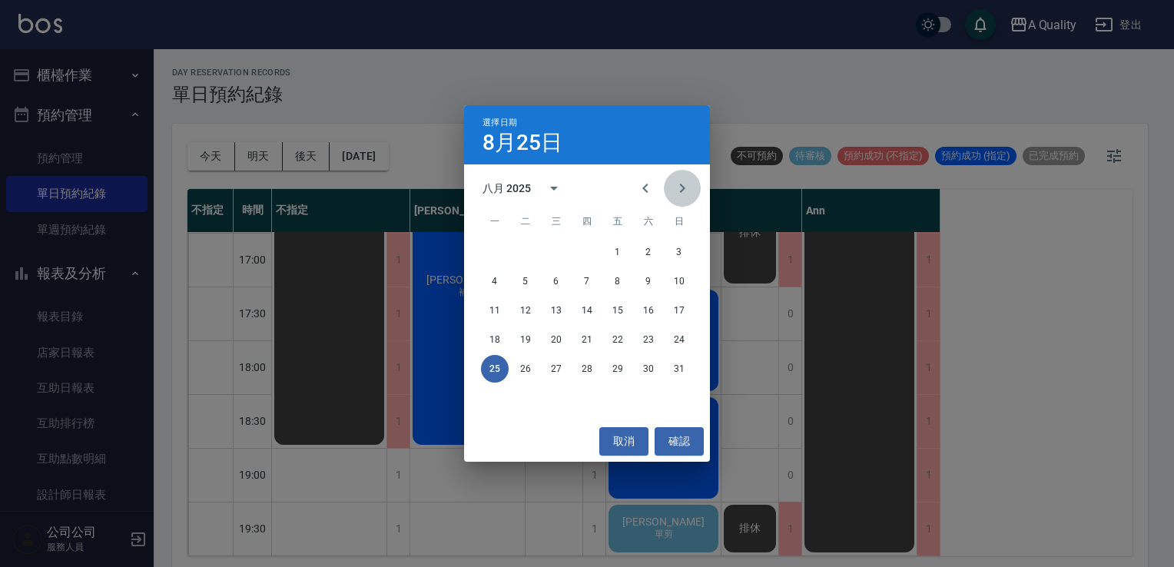
click at [678, 187] on icon "Next month" at bounding box center [682, 188] width 18 height 18
drag, startPoint x: 494, startPoint y: 248, endPoint x: 243, endPoint y: 17, distance: 341.4
click at [439, 189] on div "選擇日期 [DATE] 九月 2025 一 二 三 四 五 六 日 1 2 3 4 5 6 7 8 9 10 11 12 13 14 15 16 17 18 …" at bounding box center [587, 283] width 1174 height 567
click at [492, 243] on button "1" at bounding box center [495, 252] width 28 height 28
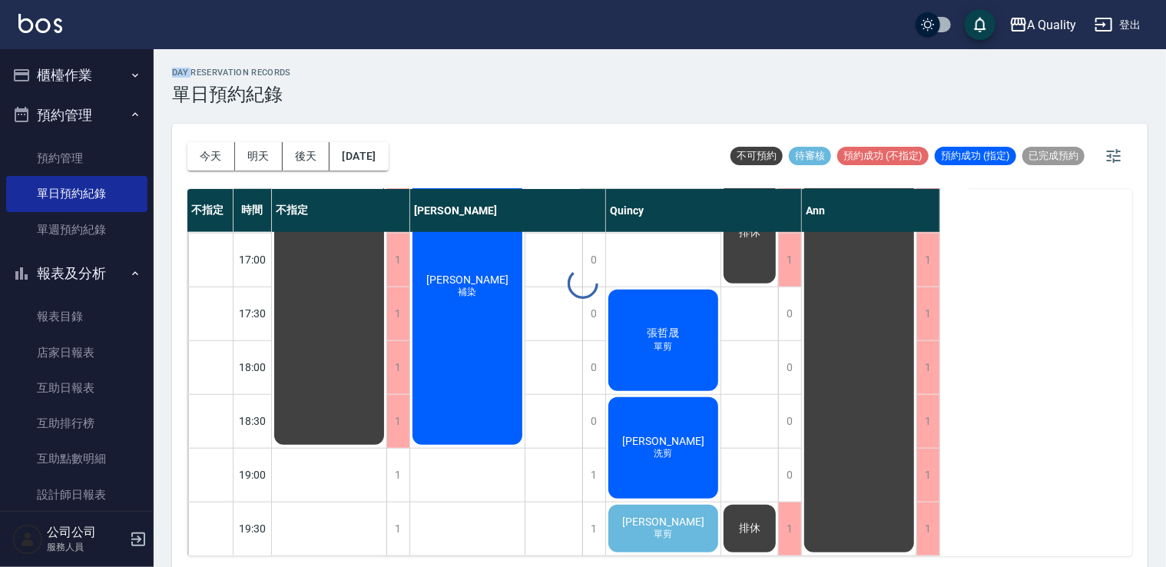
click at [492, 243] on div at bounding box center [583, 283] width 1166 height 567
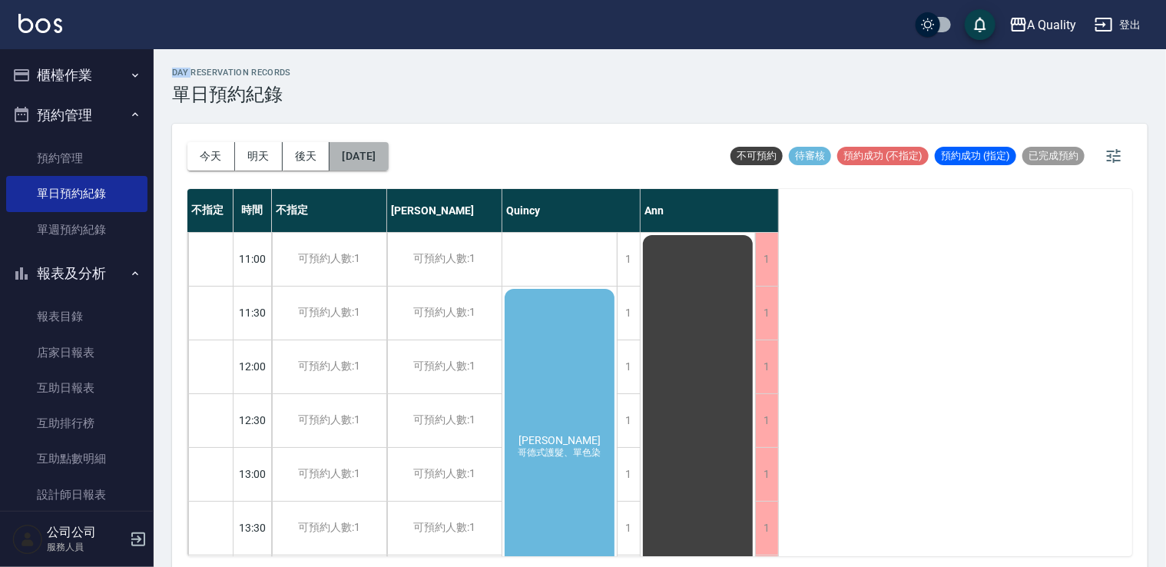
click at [388, 155] on button "[DATE]" at bounding box center [359, 156] width 58 height 28
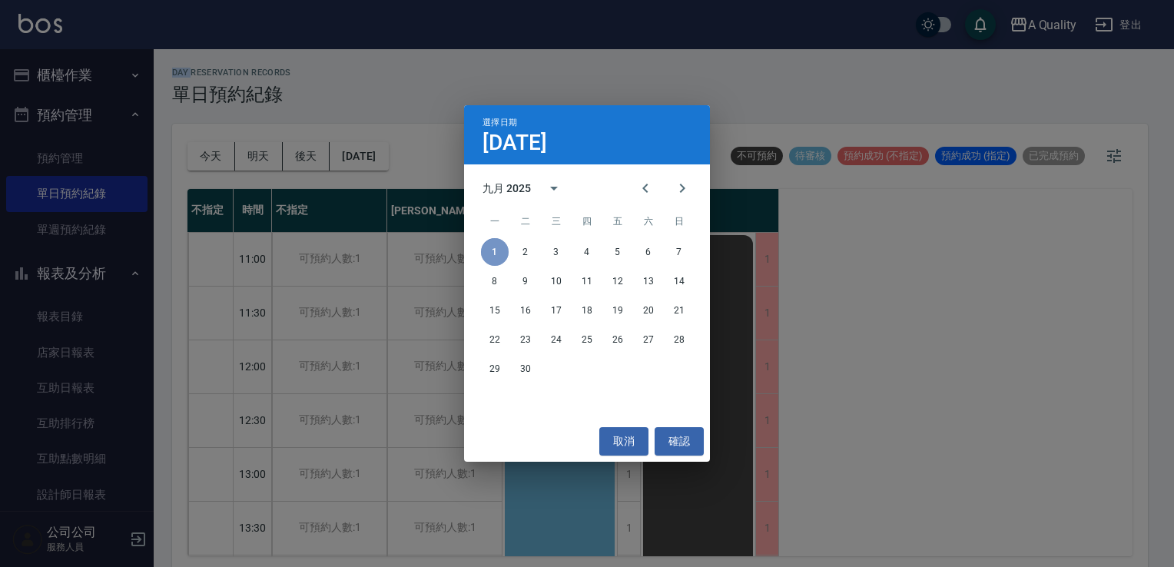
click at [490, 242] on button "1" at bounding box center [495, 252] width 28 height 28
click at [623, 441] on button "取消" at bounding box center [623, 441] width 49 height 28
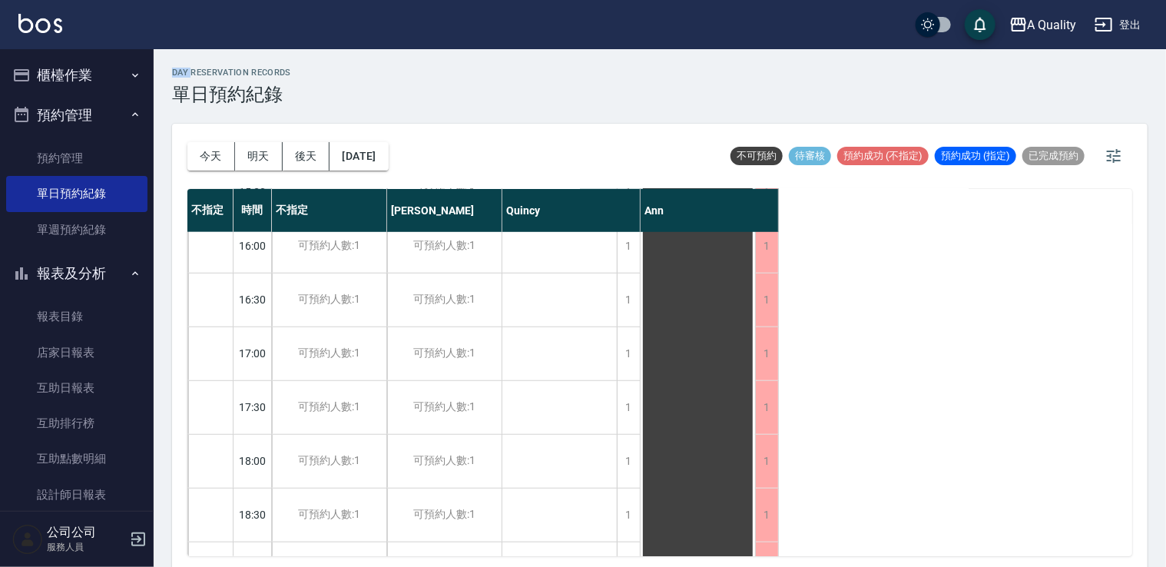
scroll to position [655, 0]
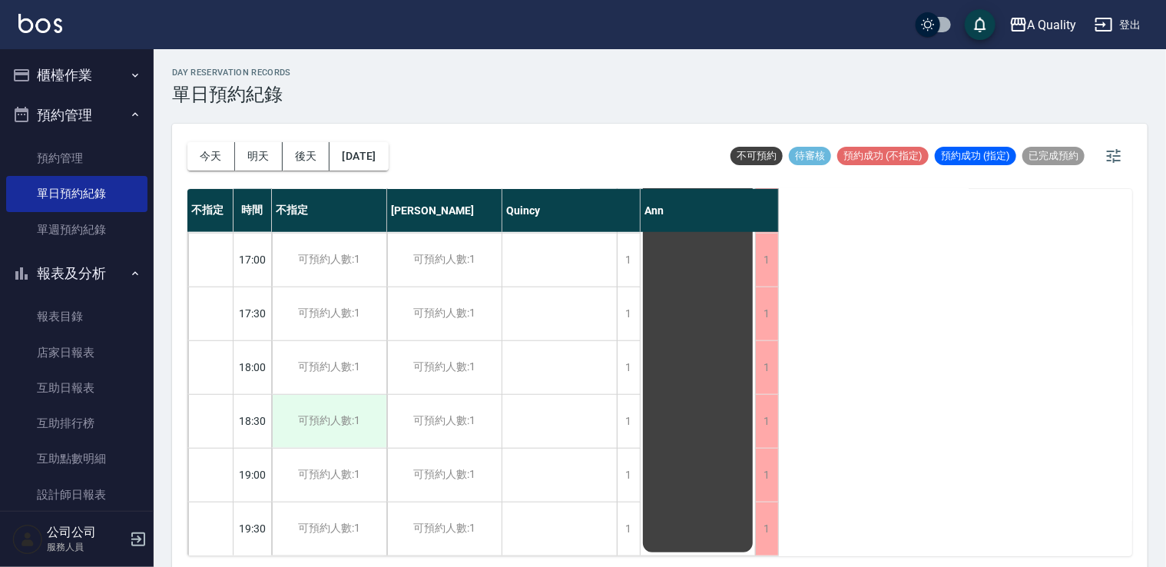
click at [363, 408] on div "可預約人數:1" at bounding box center [329, 421] width 114 height 53
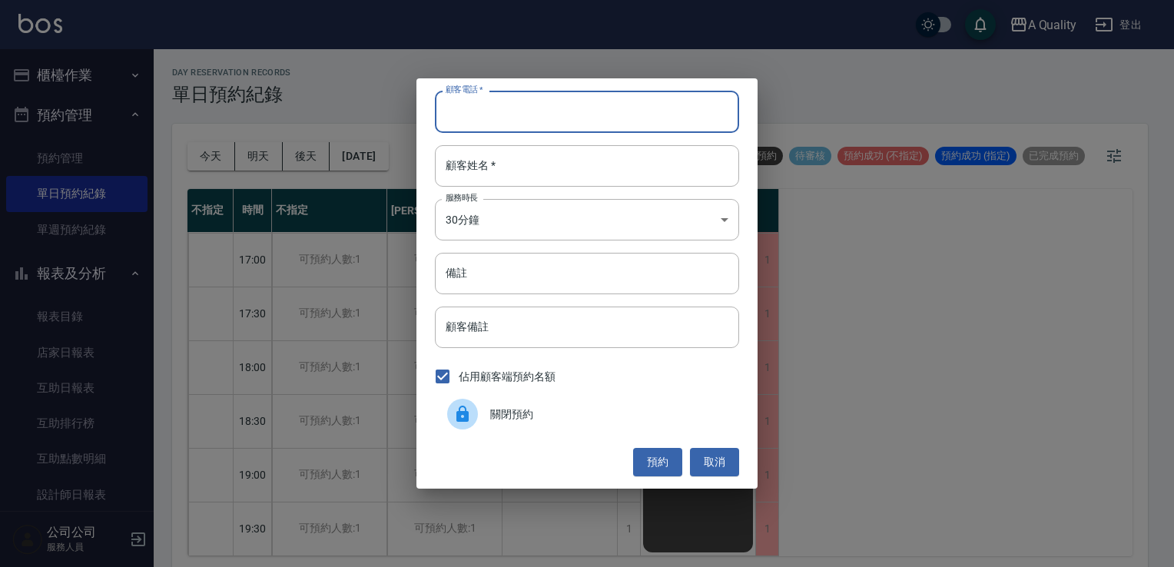
paste input "0985258921"
type input "0985258921"
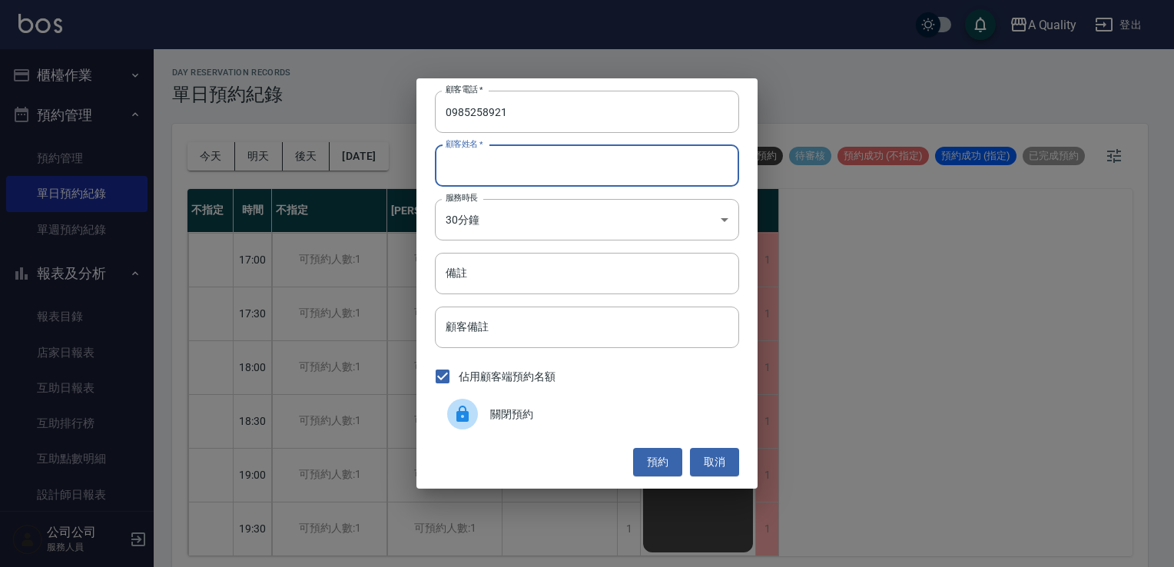
drag, startPoint x: 506, startPoint y: 155, endPoint x: 339, endPoint y: 99, distance: 176.6
click at [505, 155] on input "顧客姓名   *" at bounding box center [587, 165] width 304 height 41
paste input "[PERSON_NAME]"
type input "[PERSON_NAME]"
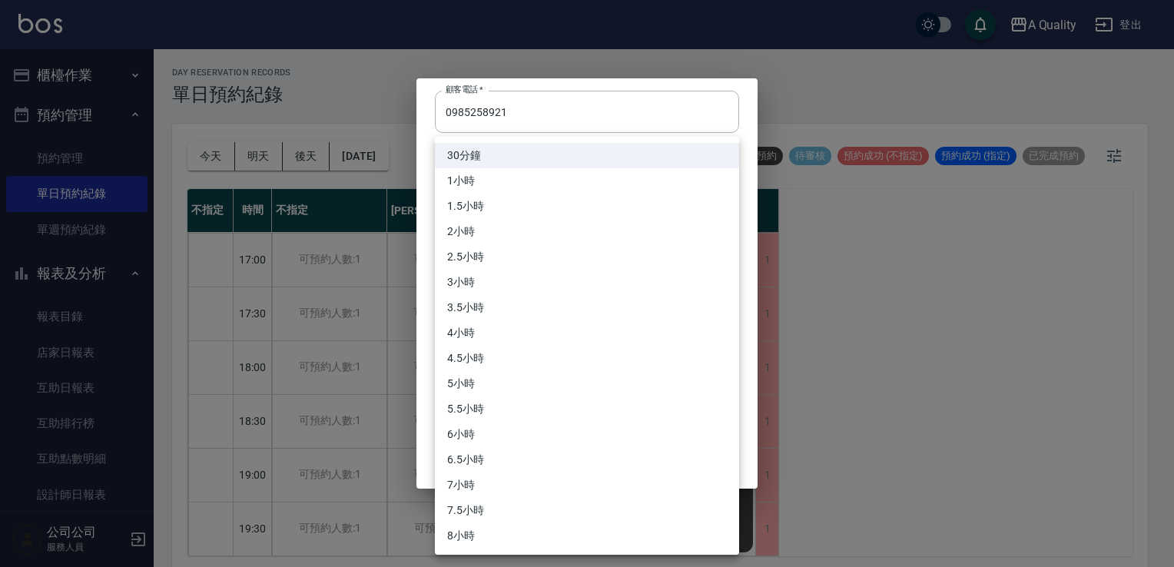
click at [485, 220] on body "A Quality 登出 櫃檯作業 打帳單 帳單列表 營業儀表板 現金收支登錄 每日結帳 排班表 現場電腦打卡 預約管理 預約管理 單日預約紀錄 單週預約紀錄…" at bounding box center [587, 285] width 1174 height 571
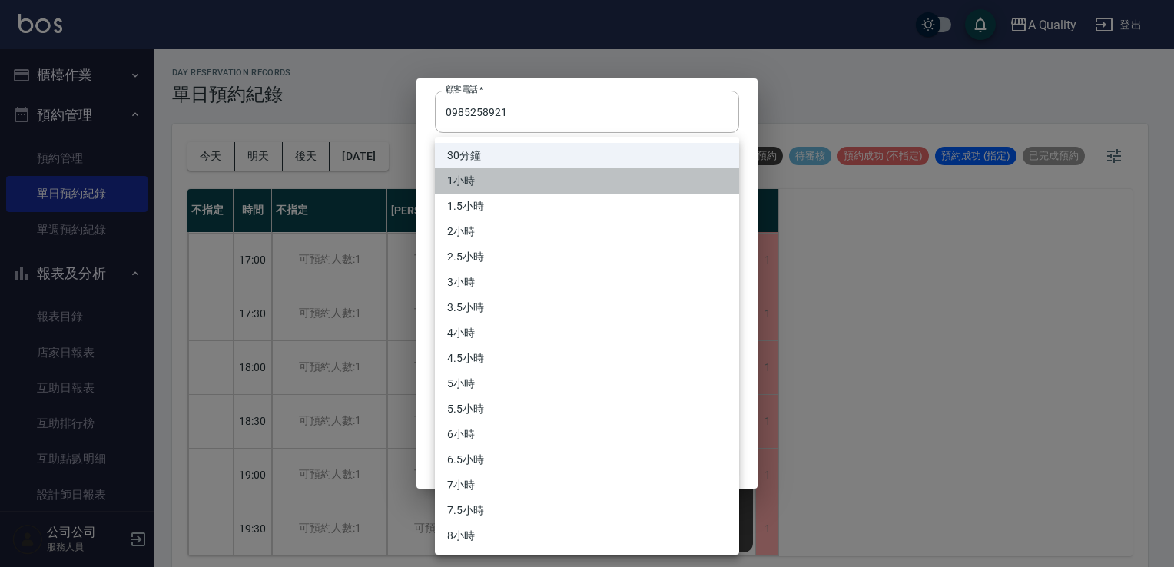
click at [475, 177] on li "1小時" at bounding box center [587, 180] width 304 height 25
type input "2"
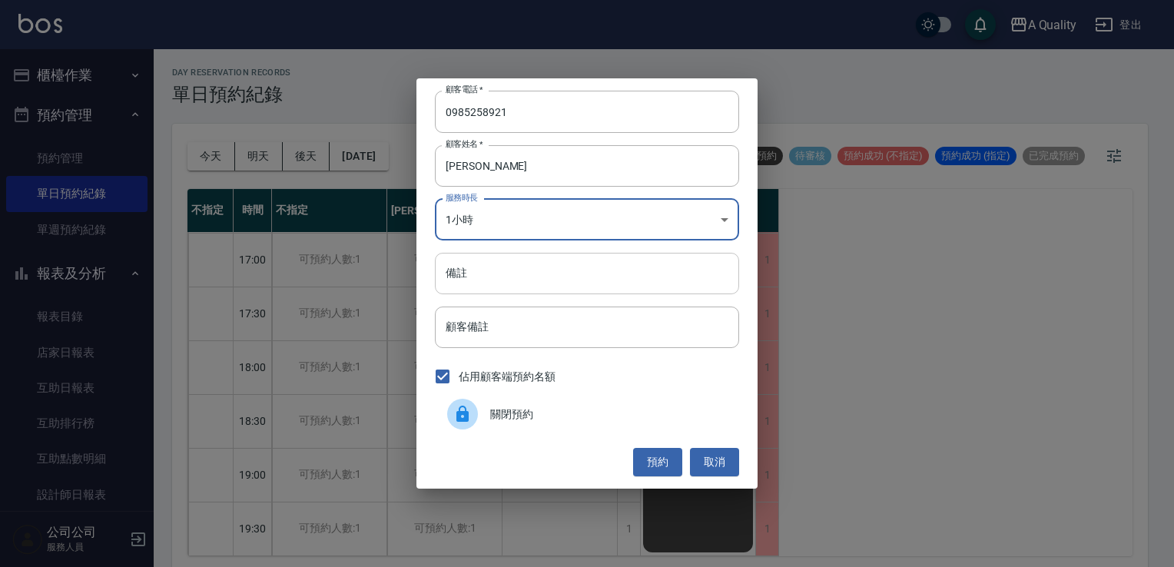
click at [487, 272] on input "備註" at bounding box center [587, 273] width 304 height 41
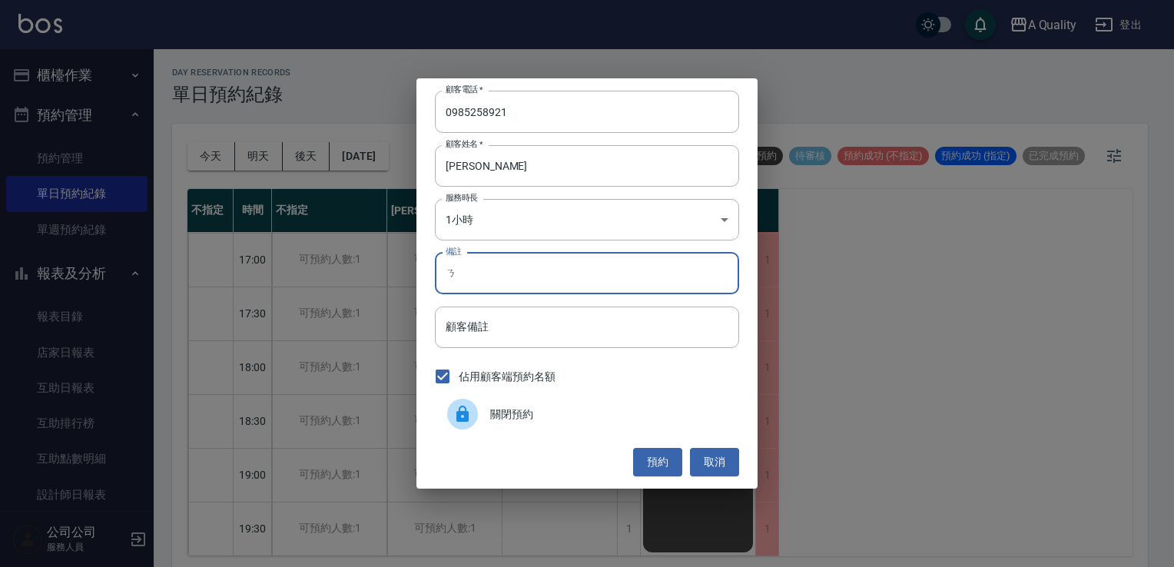
type input "ㄏ"
type input "sc"
click at [661, 459] on button "預約" at bounding box center [657, 462] width 49 height 28
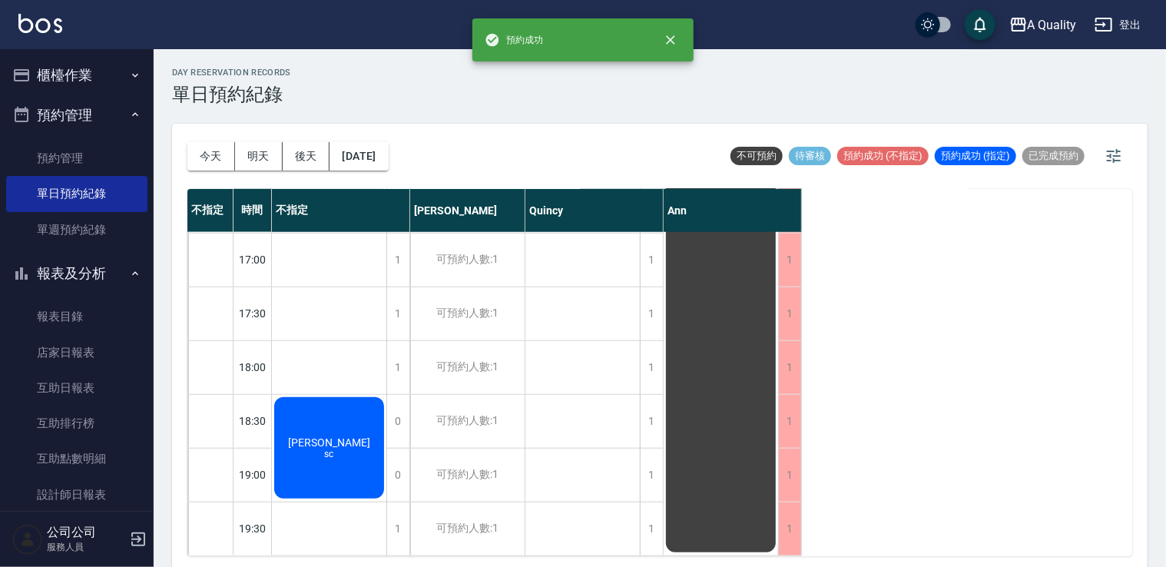
click at [334, 436] on span "[PERSON_NAME]" at bounding box center [329, 442] width 88 height 12
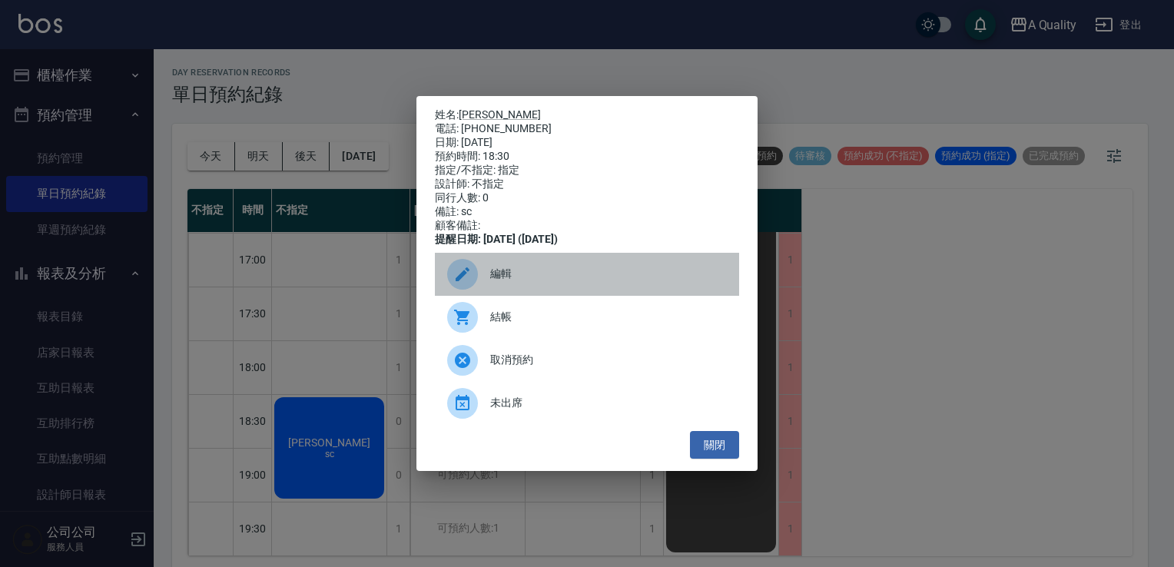
drag, startPoint x: 525, startPoint y: 296, endPoint x: 522, endPoint y: 288, distance: 9.0
click at [524, 296] on div "編輯" at bounding box center [587, 274] width 304 height 43
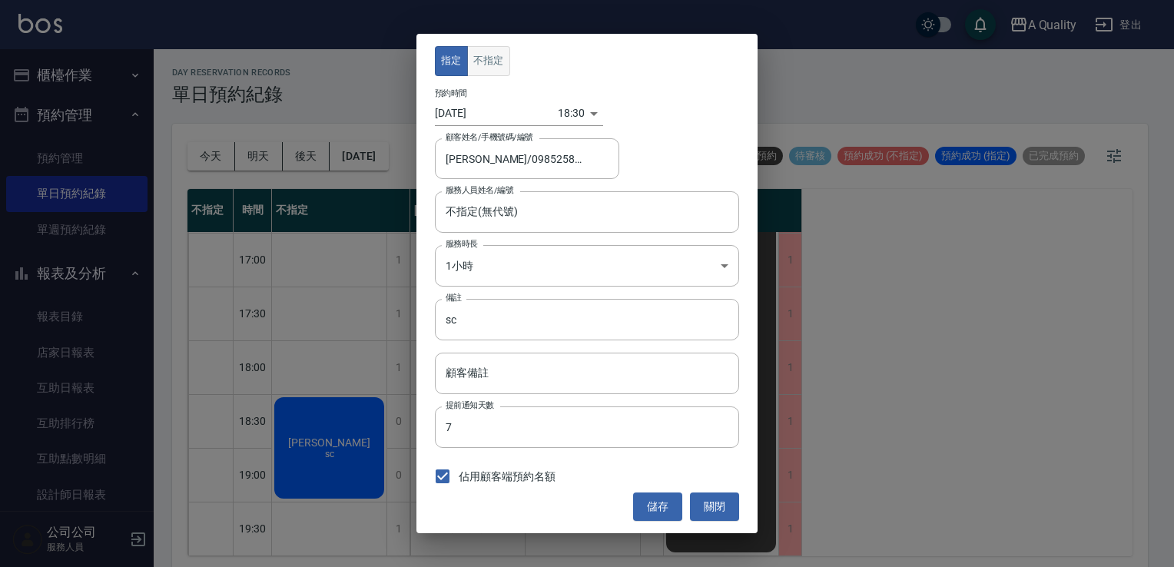
click at [485, 59] on button "不指定" at bounding box center [488, 61] width 43 height 30
drag, startPoint x: 664, startPoint y: 500, endPoint x: 628, endPoint y: 502, distance: 35.4
click at [657, 502] on button "儲存" at bounding box center [657, 506] width 49 height 28
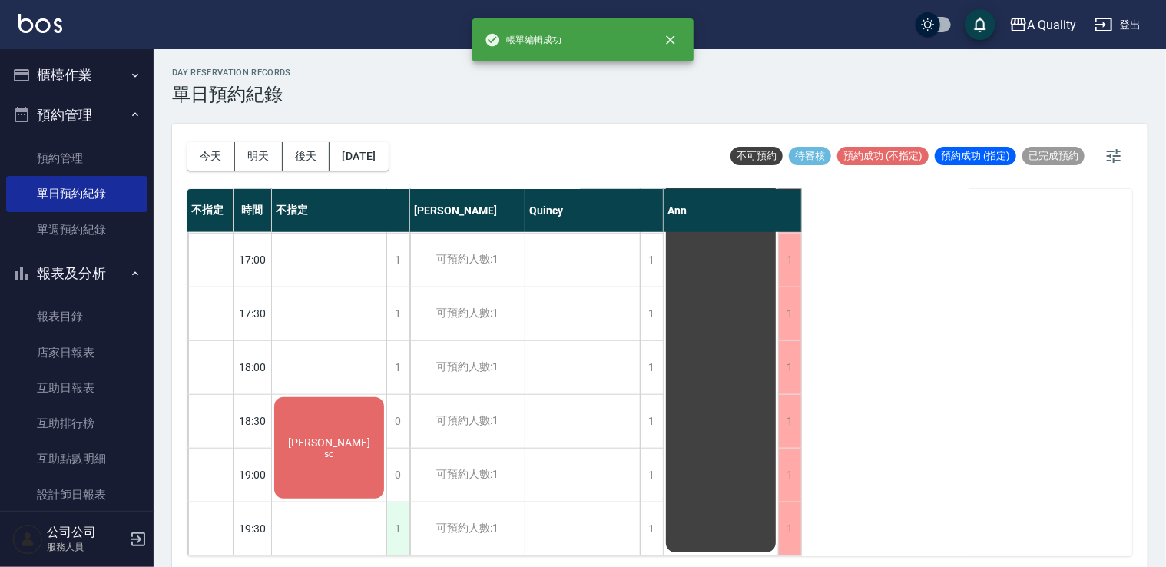
click at [402, 522] on div "1" at bounding box center [397, 528] width 23 height 53
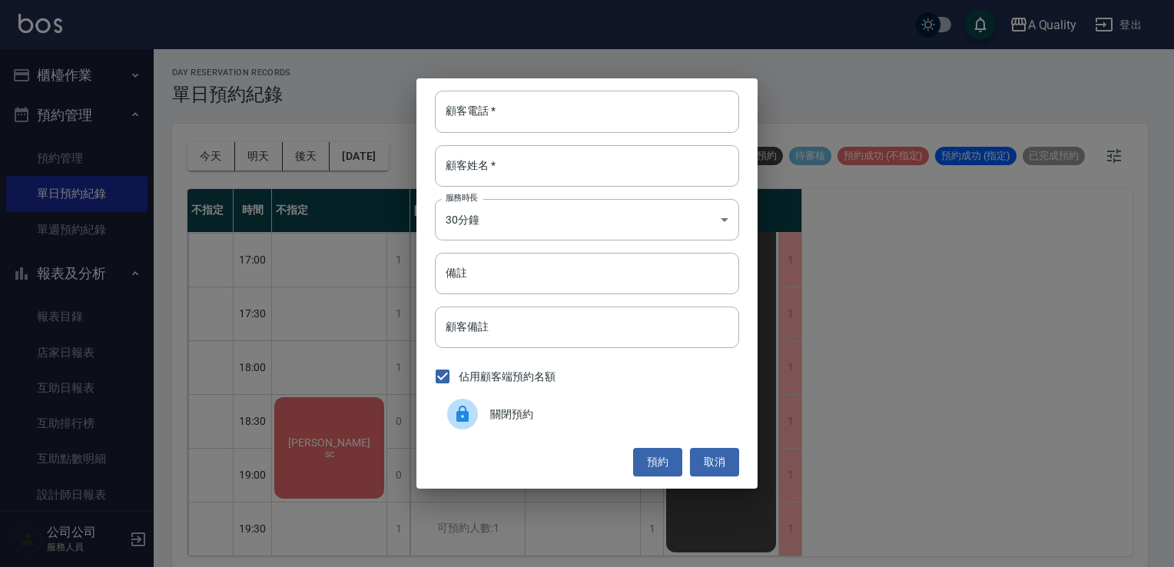
click at [524, 404] on div "關閉預約" at bounding box center [587, 413] width 304 height 43
